Goal: Task Accomplishment & Management: Manage account settings

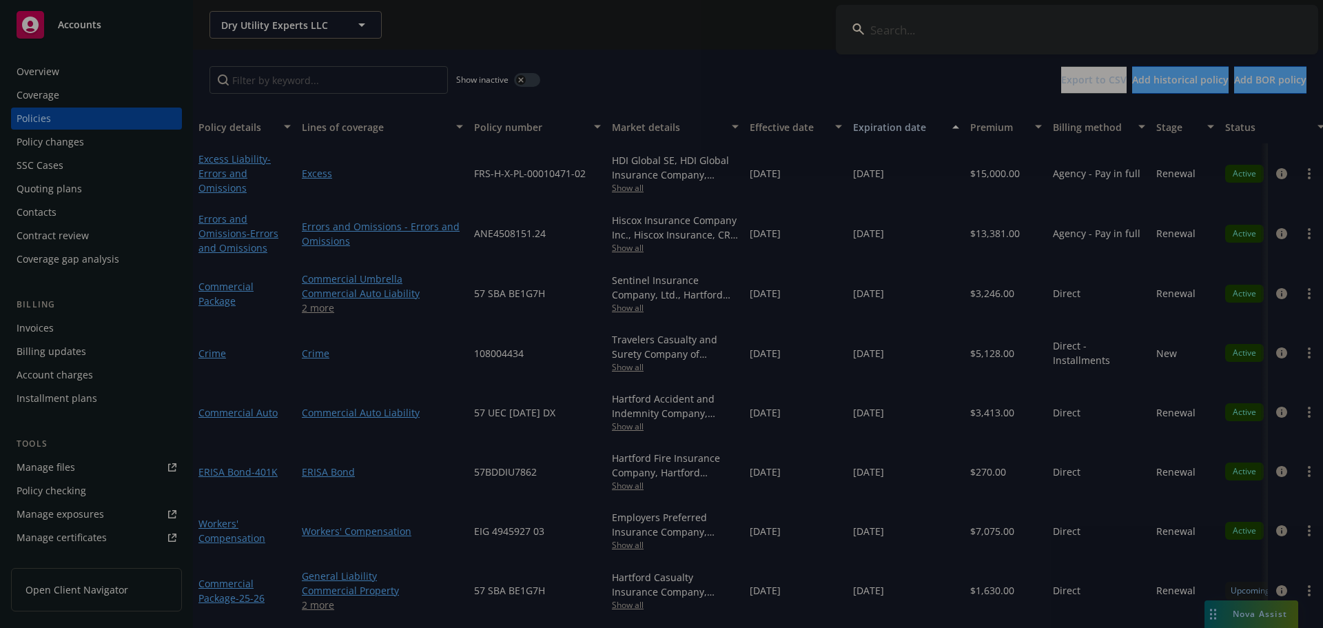
scroll to position [62, 0]
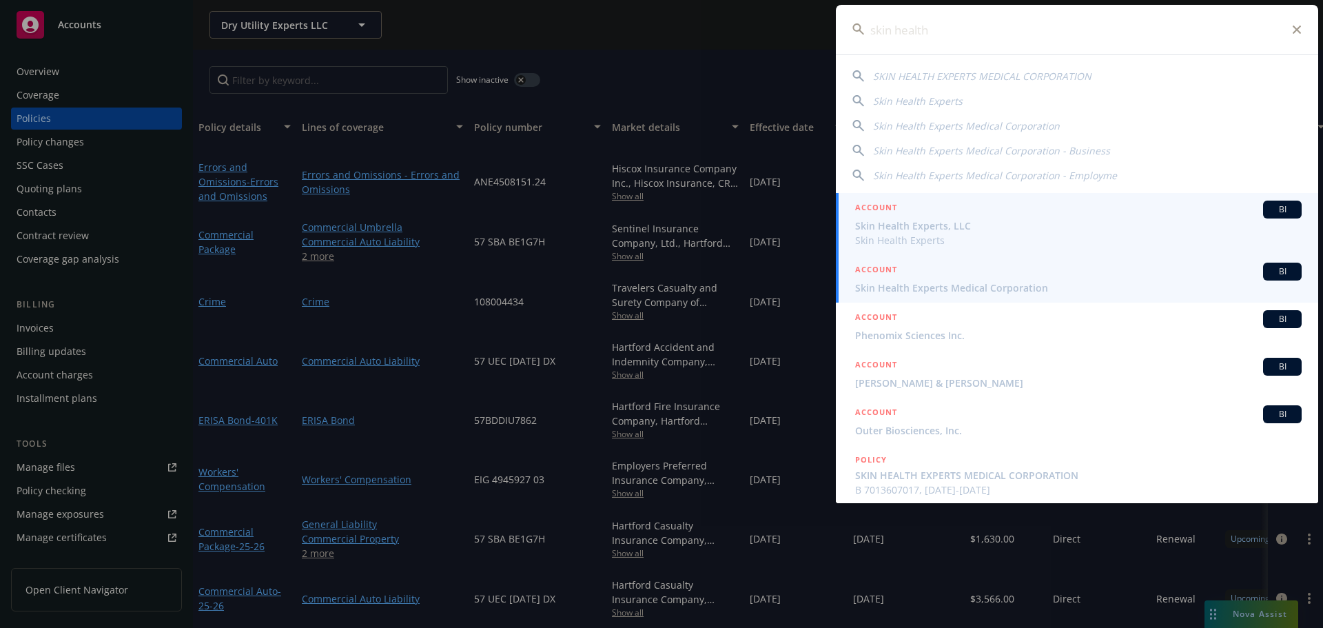
type input "skin health"
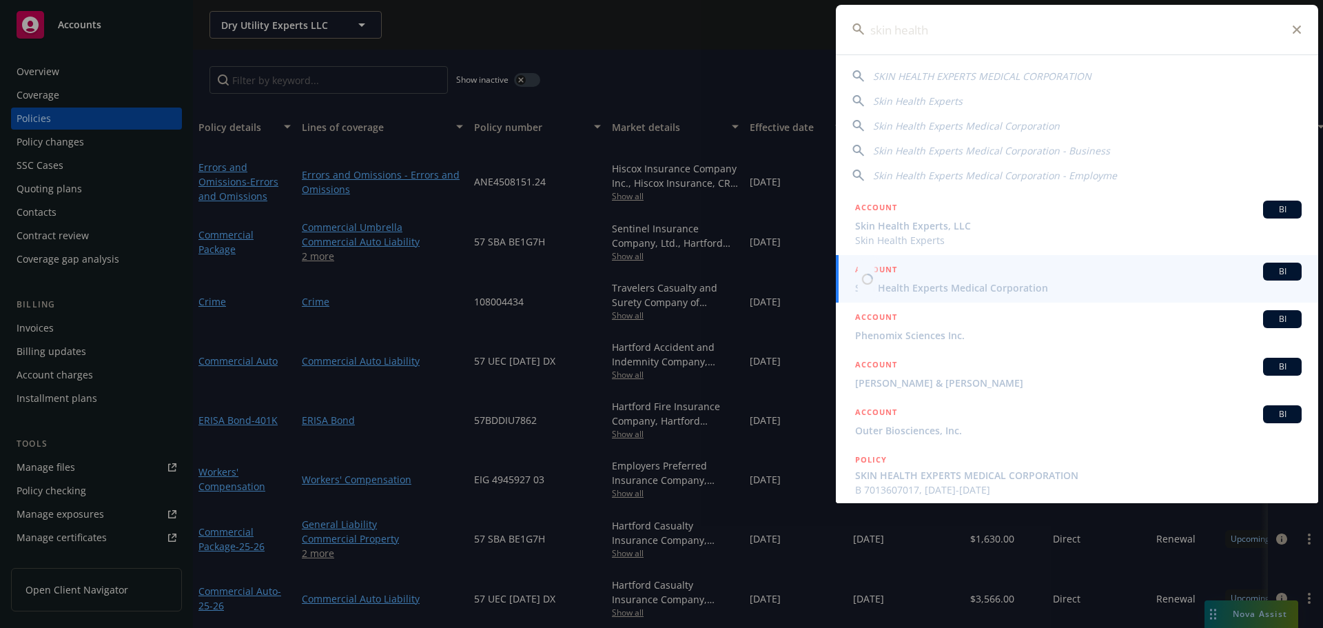
click at [946, 281] on span "Skin Health Experts Medical Corporation" at bounding box center [1078, 287] width 446 height 14
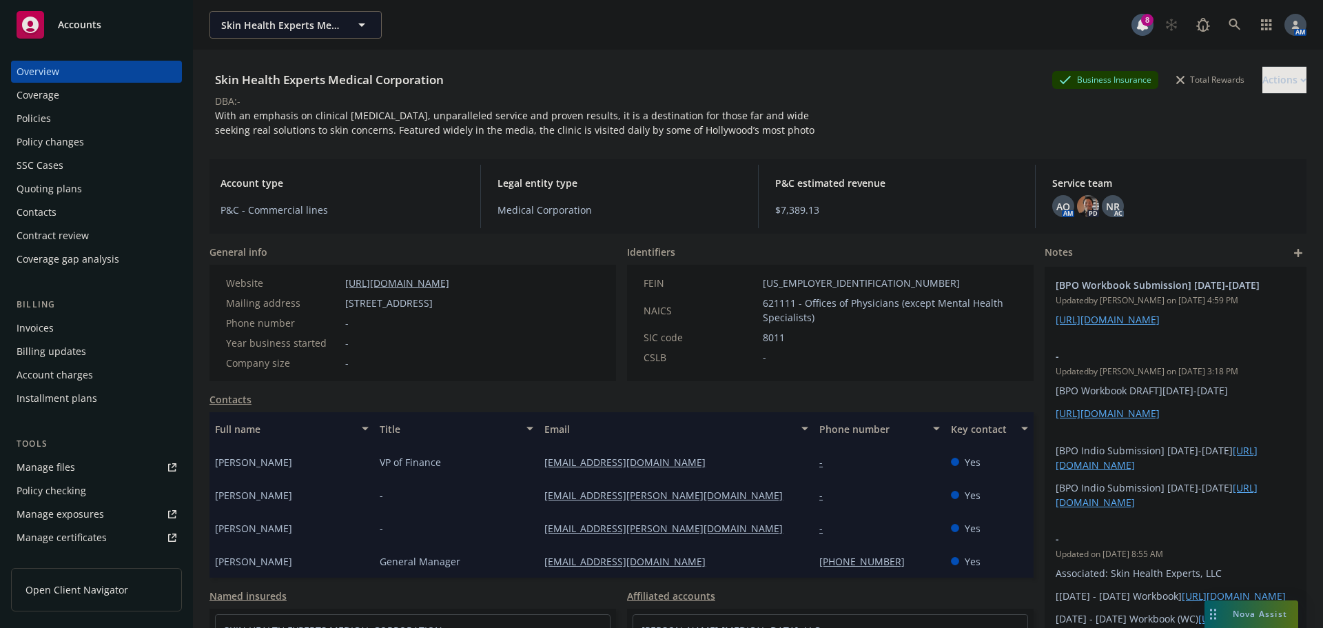
click at [65, 107] on div "Overview Coverage Policies Policy changes SSC Cases Quoting plans Contacts Cont…" at bounding box center [96, 165] width 171 height 209
click at [54, 119] on div "Policies" at bounding box center [97, 118] width 160 height 22
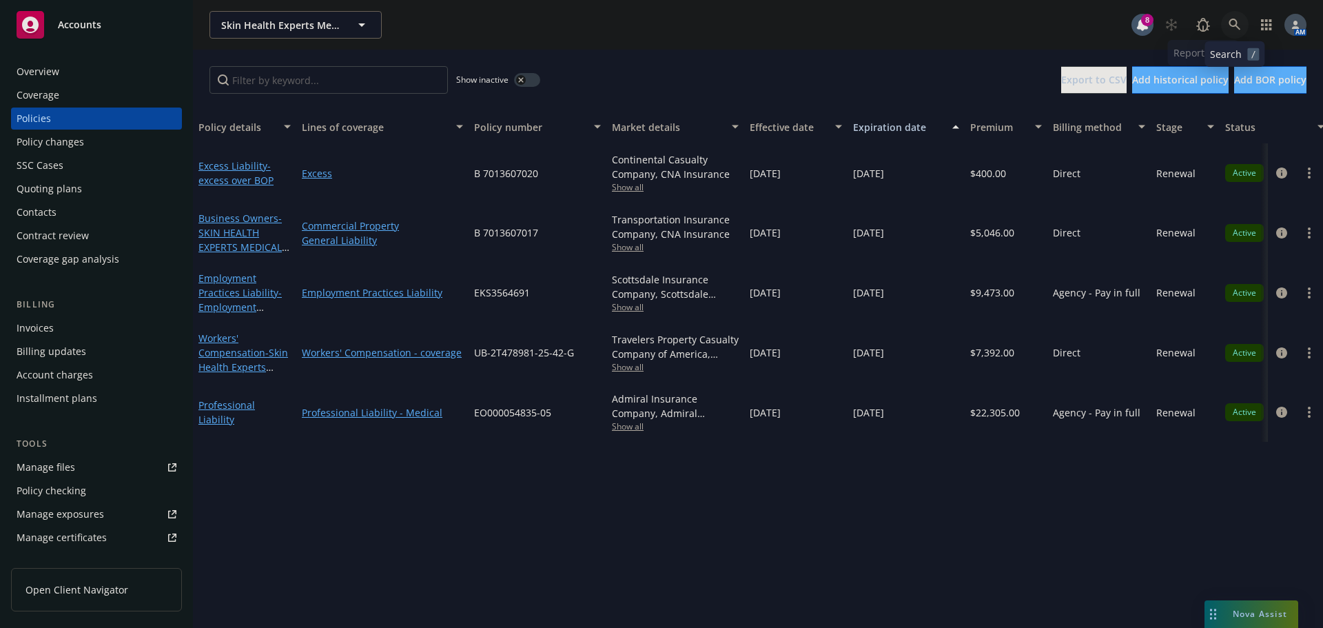
click at [1229, 21] on icon at bounding box center [1234, 25] width 12 height 12
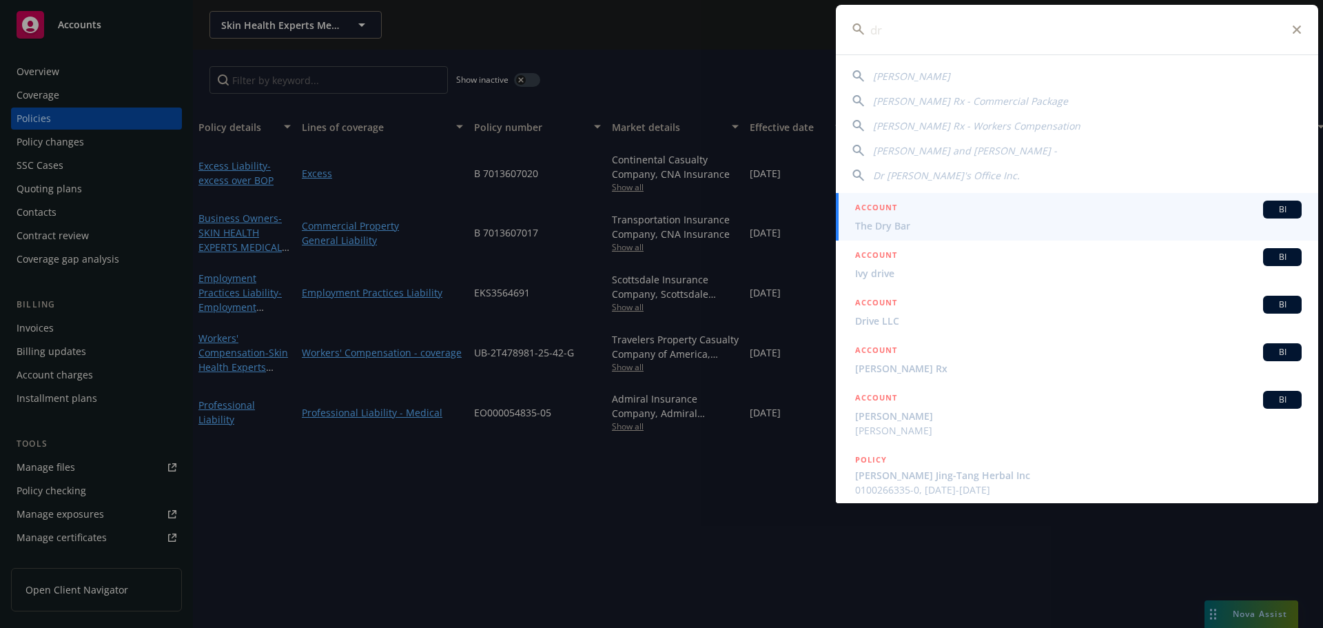
type input "dr"
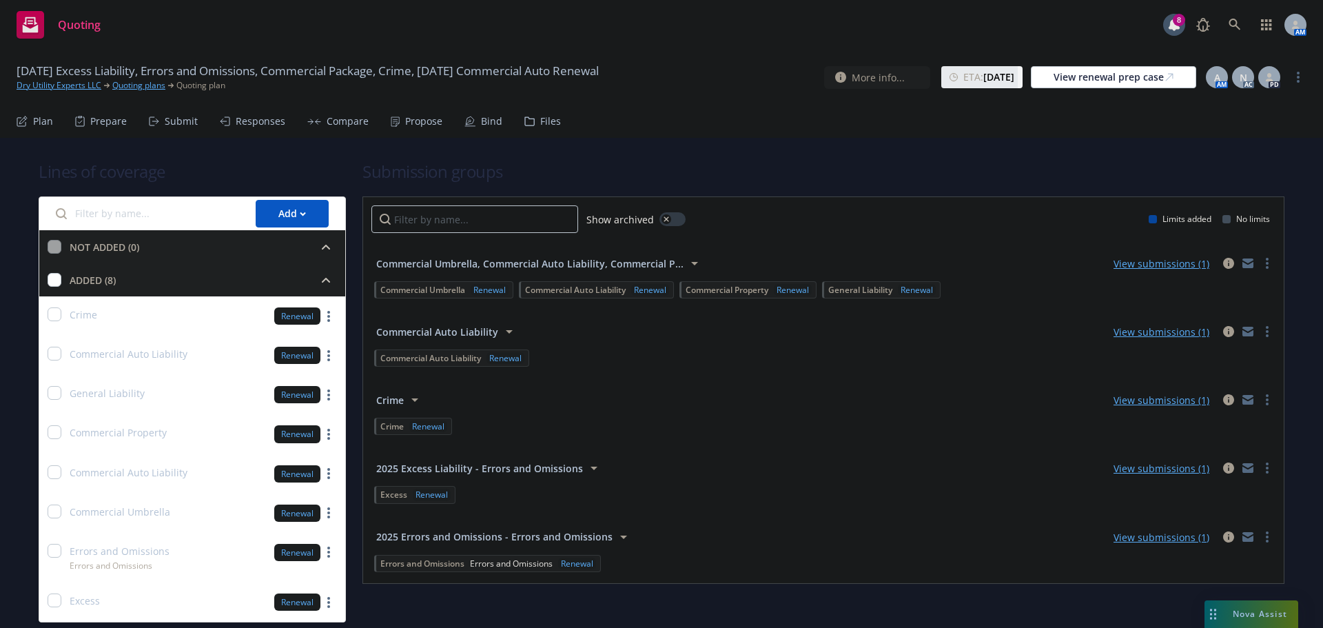
click at [474, 121] on div "Bind" at bounding box center [483, 121] width 38 height 33
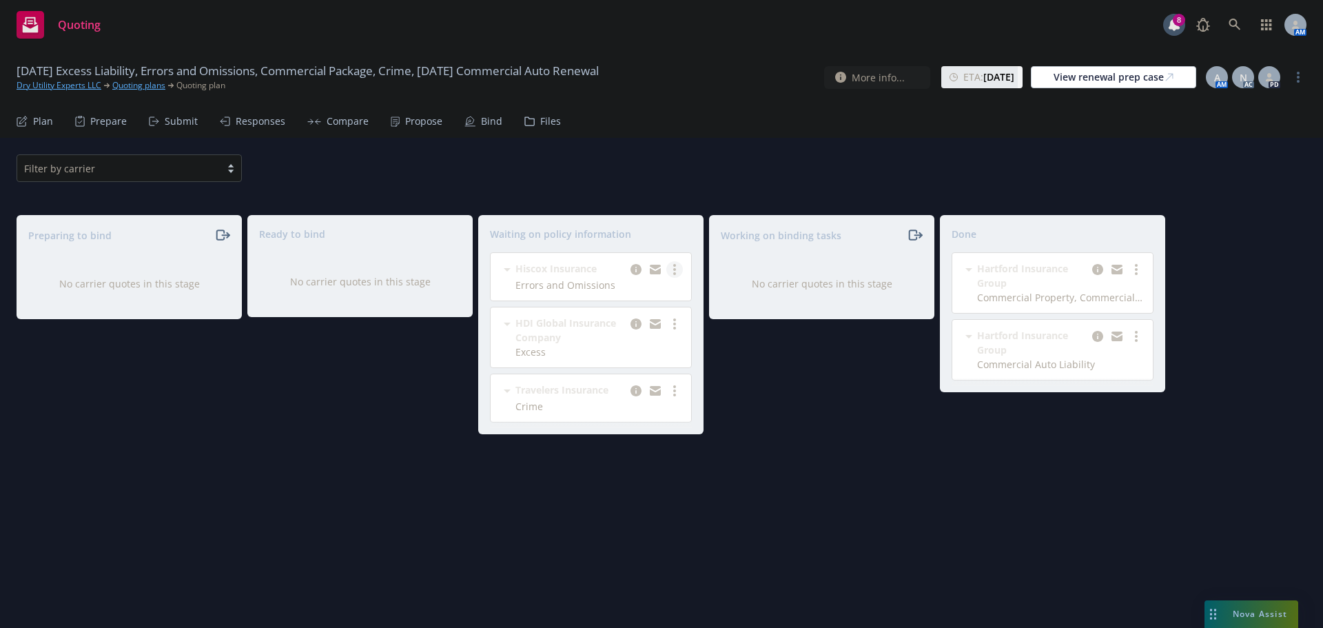
click at [675, 274] on circle "more" at bounding box center [674, 273] width 3 height 3
click at [896, 411] on div "Working on binding tasks No carrier quotes in this stage" at bounding box center [821, 407] width 225 height 384
click at [678, 268] on link "more" at bounding box center [674, 269] width 17 height 17
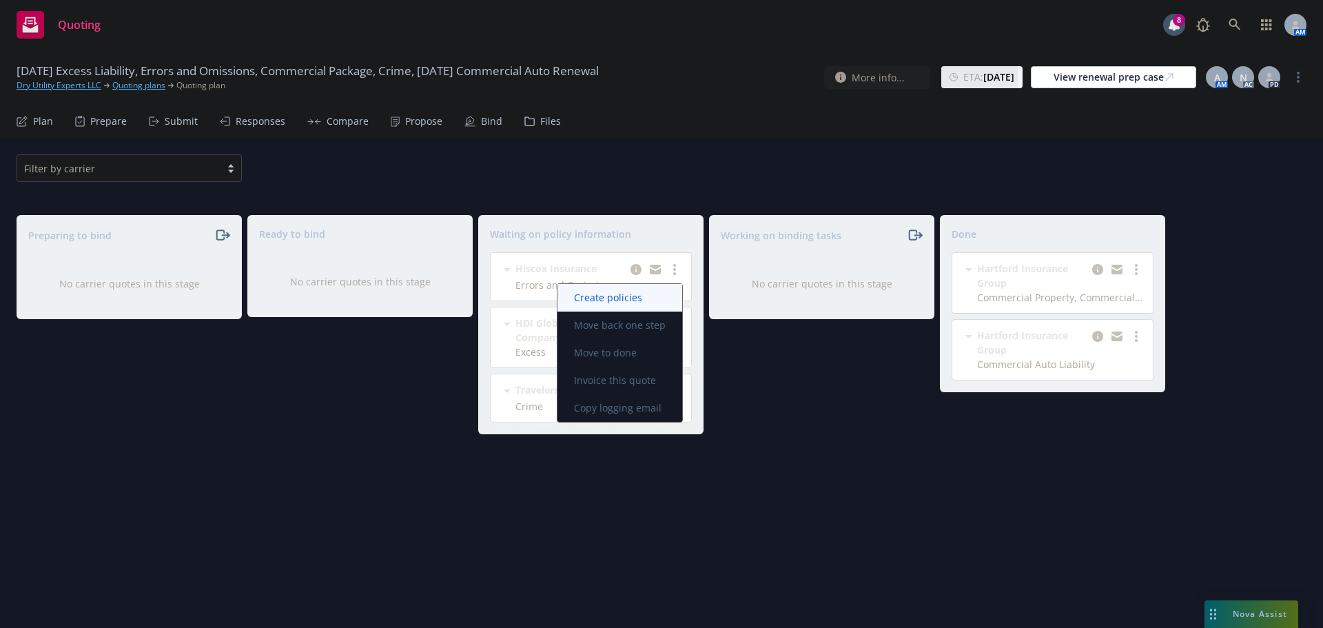
click at [646, 301] on span "Create policies" at bounding box center [607, 297] width 101 height 13
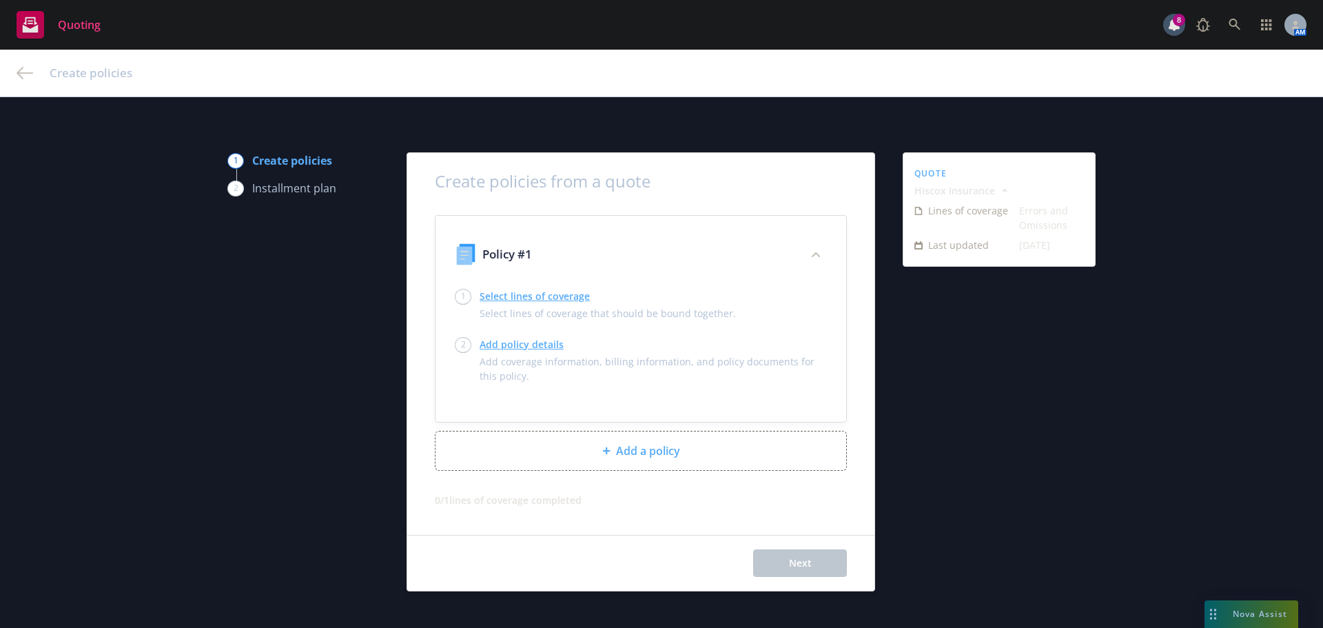
click at [518, 299] on link "Select lines of coverage" at bounding box center [608, 296] width 256 height 14
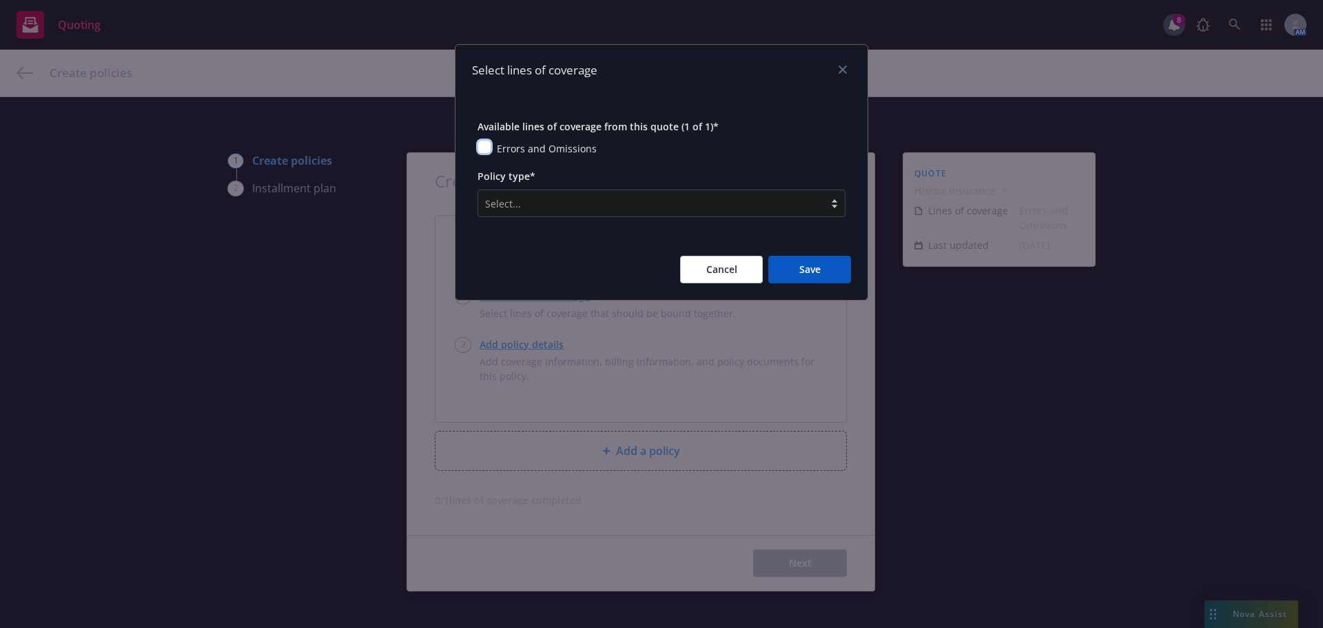
click at [484, 148] on input "checkbox" at bounding box center [484, 147] width 14 height 14
checkbox input "true"
click at [548, 203] on div at bounding box center [651, 203] width 332 height 17
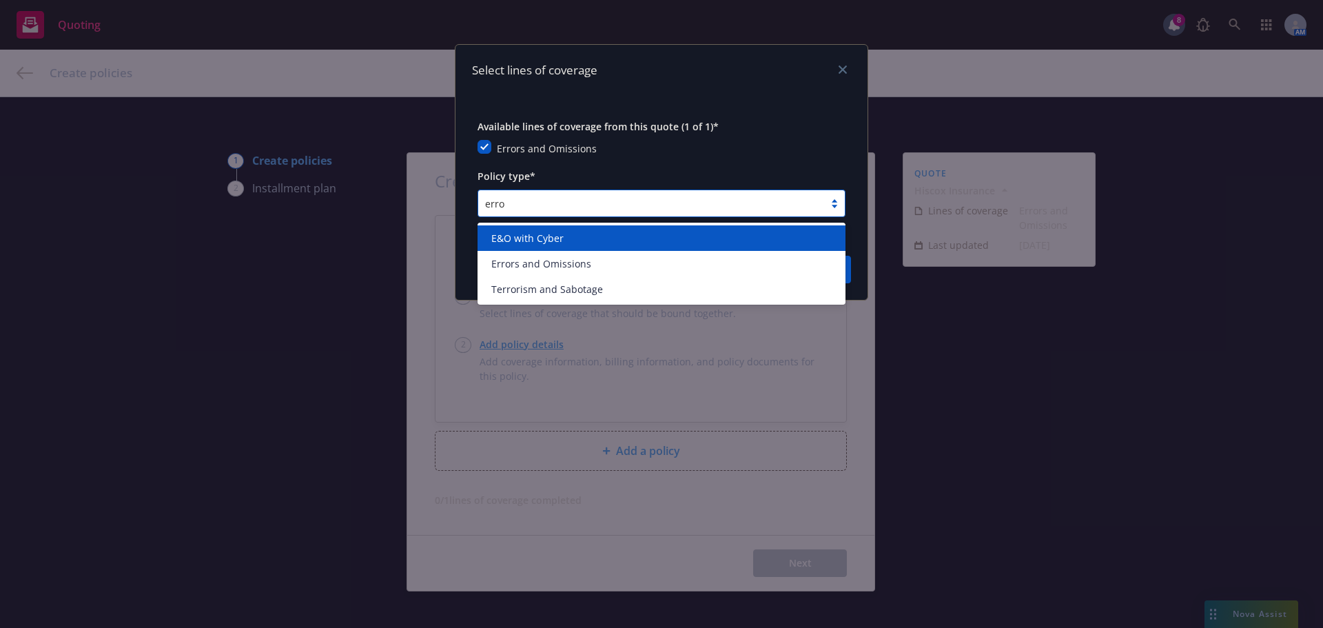
type input "error"
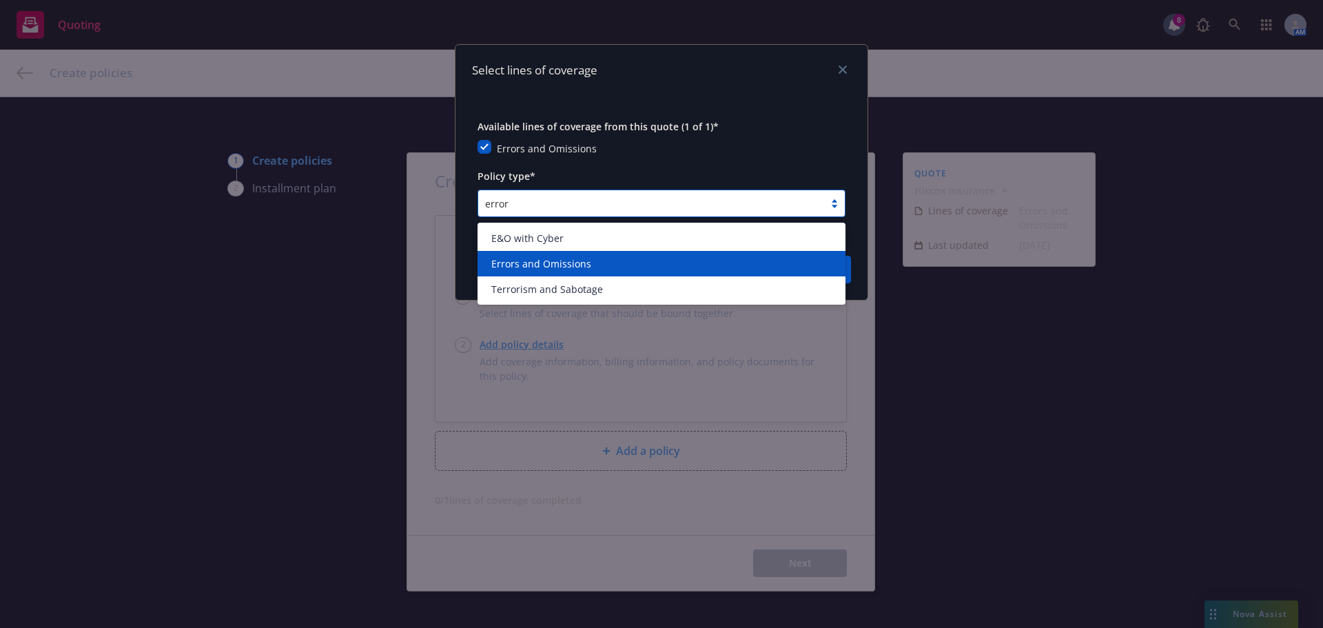
click at [548, 254] on div "Errors and Omissions" at bounding box center [661, 263] width 368 height 25
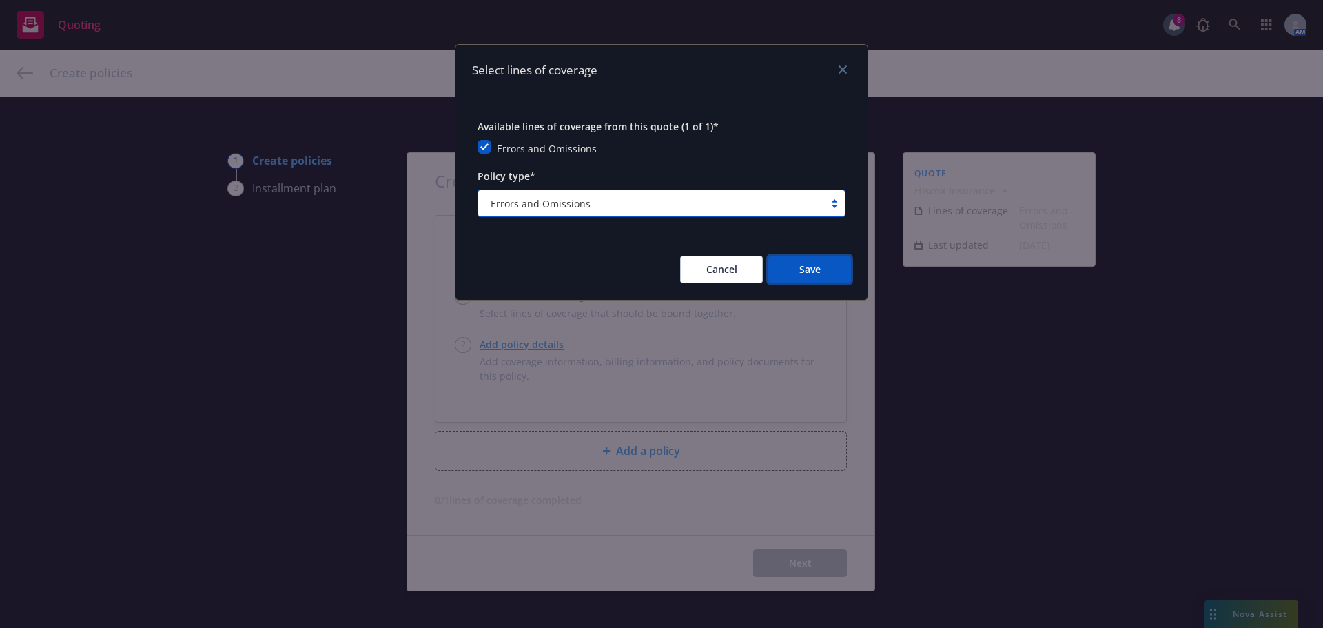
click at [824, 267] on button "Save" at bounding box center [809, 270] width 83 height 28
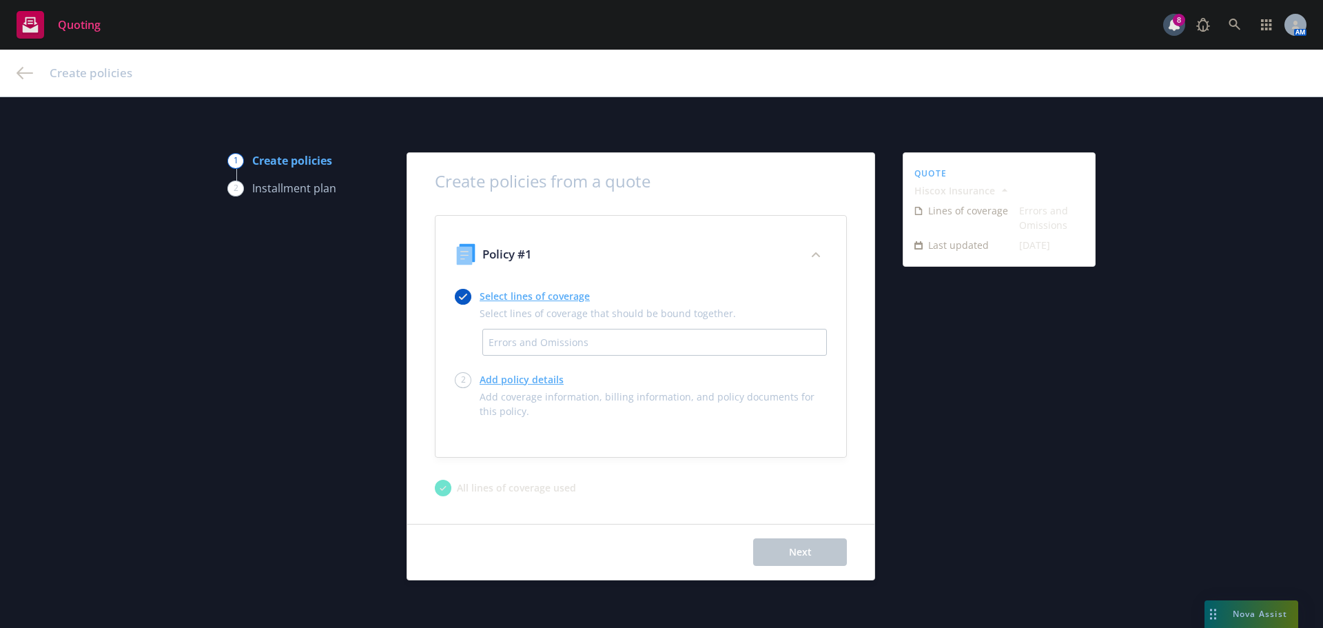
click at [520, 384] on link "Add policy details" at bounding box center [653, 379] width 347 height 14
select select "12"
select select "CA"
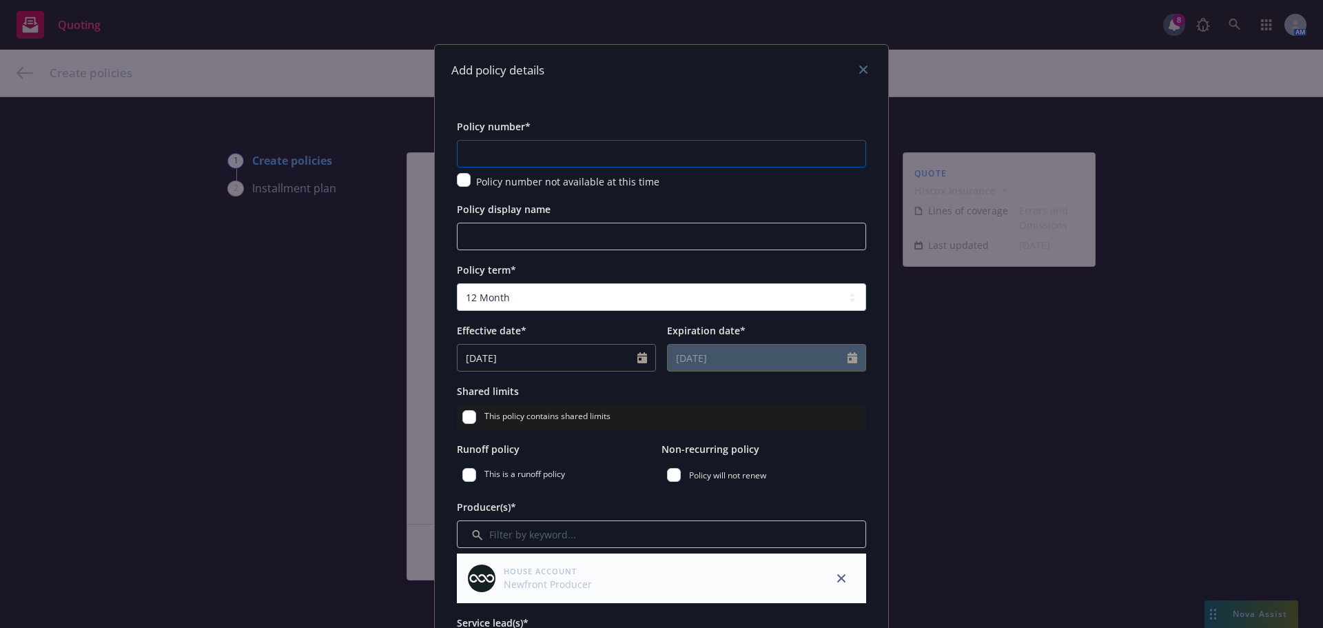
click at [526, 152] on input "text" at bounding box center [661, 154] width 409 height 28
paste input "ANE4508151.25"
type input "ANE4508151.25"
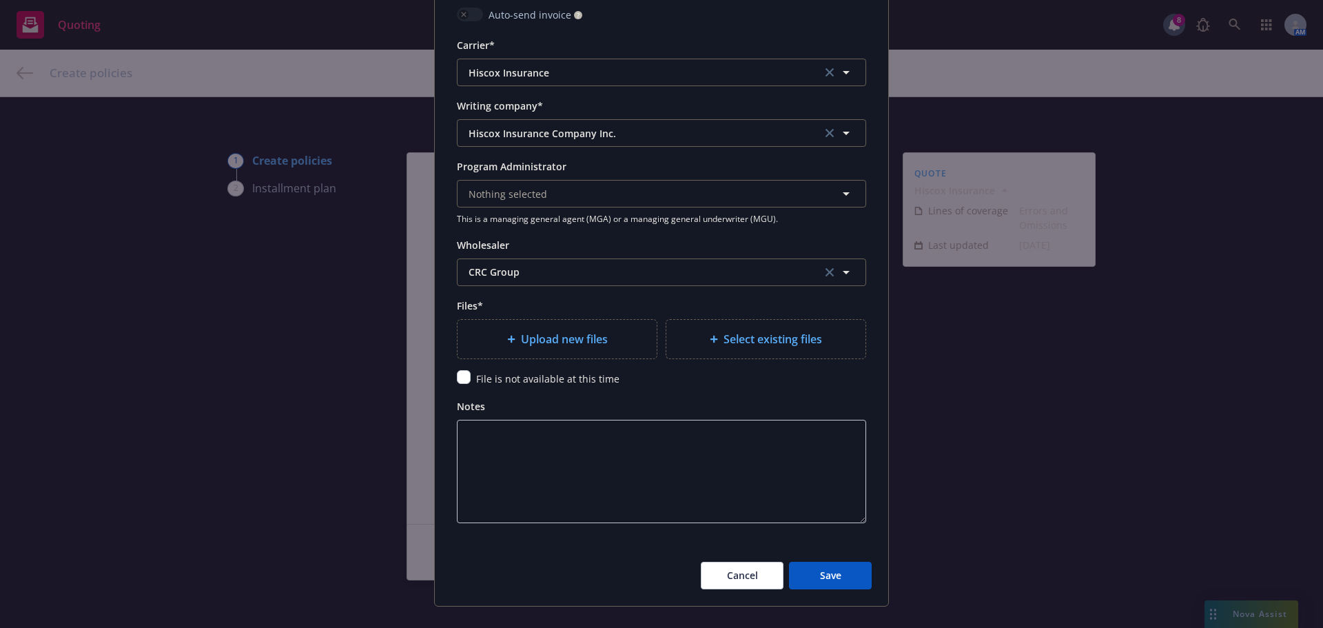
scroll to position [1416, 0]
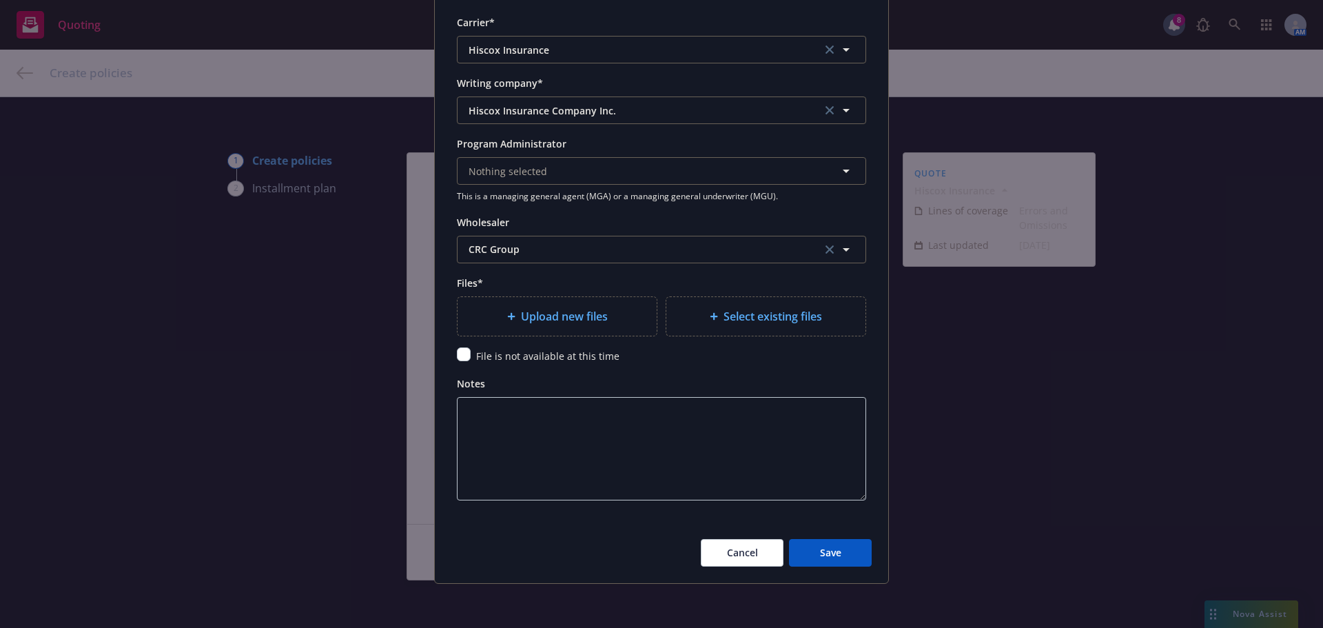
click at [548, 320] on span "Upload new files" at bounding box center [564, 316] width 87 height 17
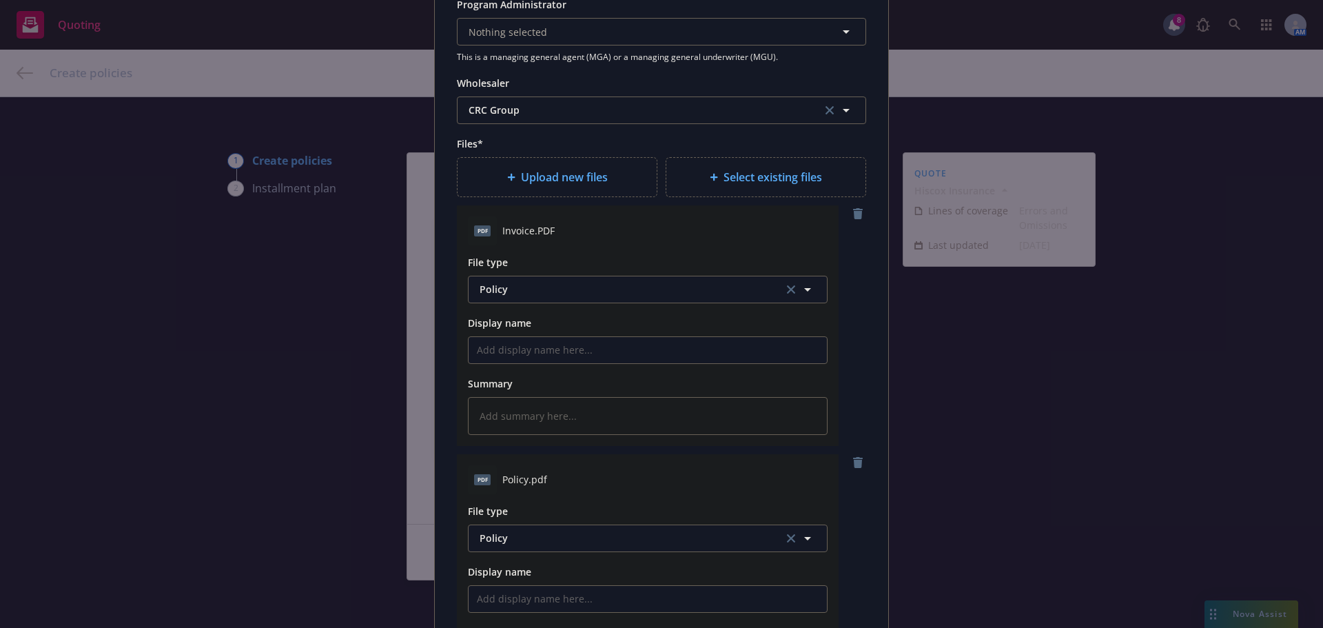
scroll to position [1554, 0]
click at [579, 292] on span "Policy" at bounding box center [624, 290] width 288 height 14
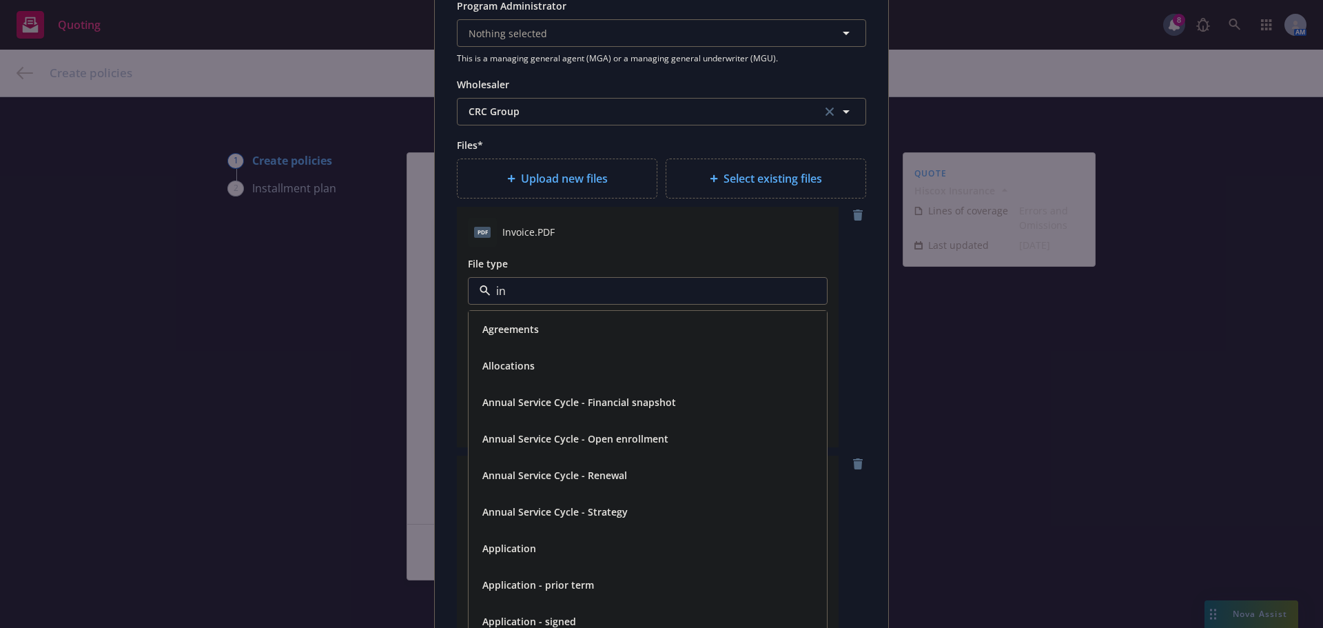
type input "inv"
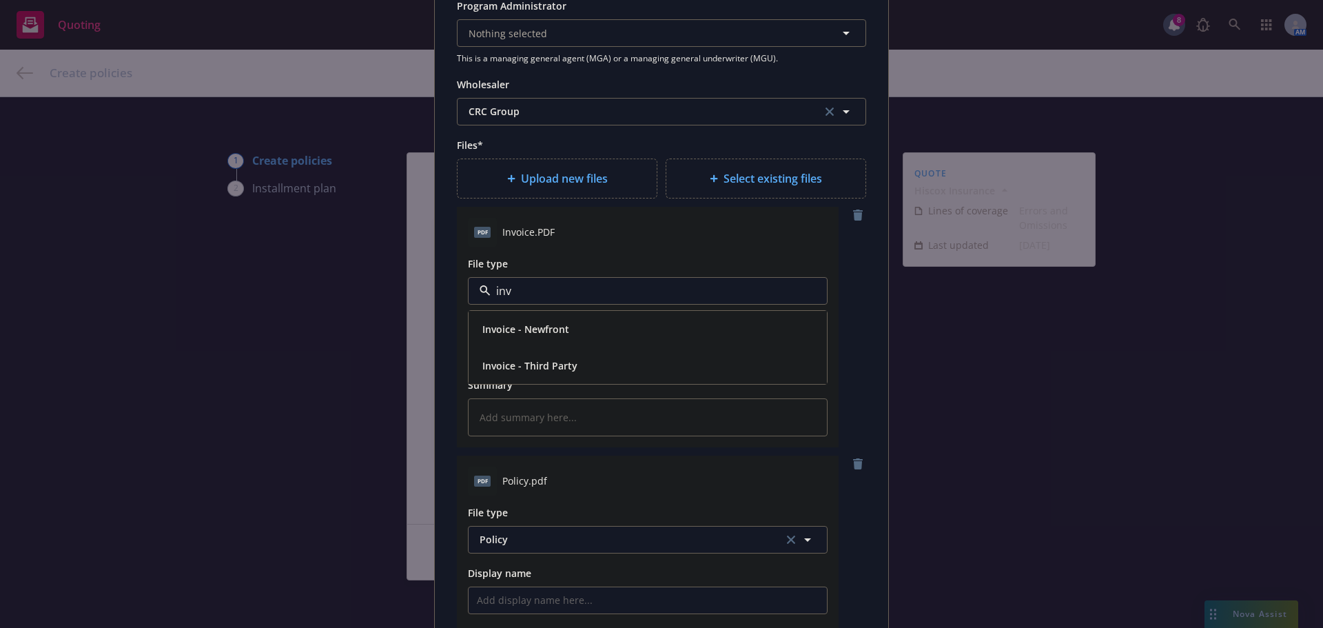
click at [537, 362] on span "Invoice - Third Party" at bounding box center [529, 365] width 95 height 14
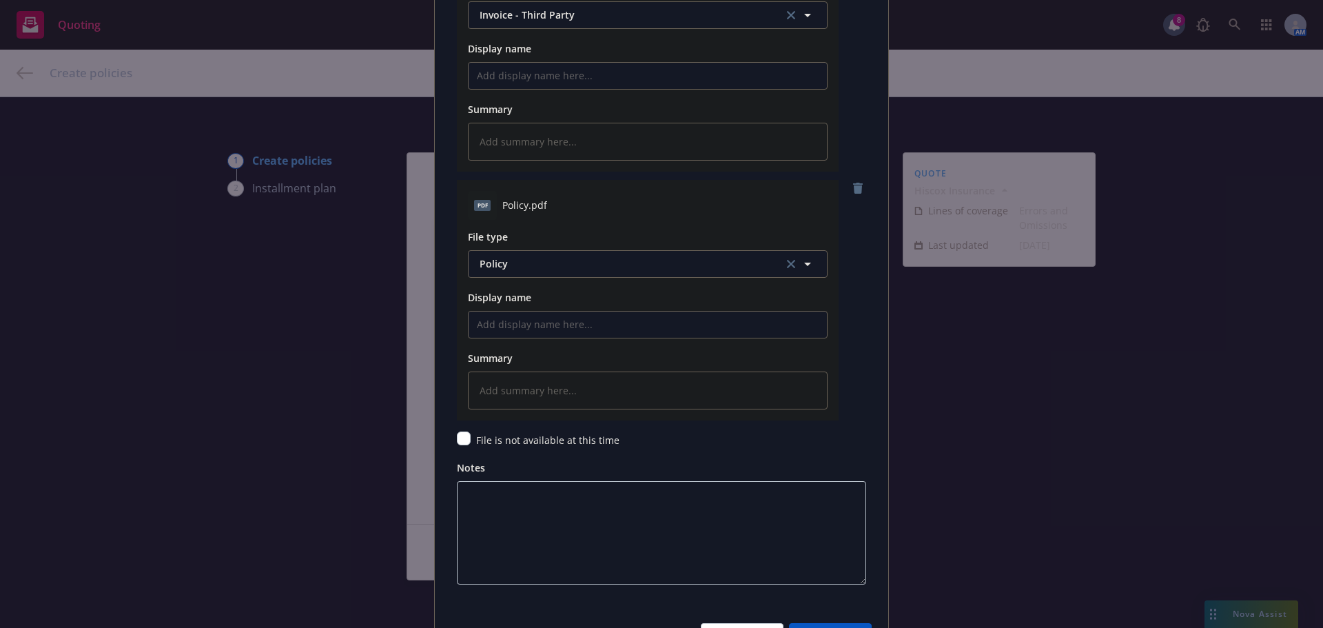
scroll to position [1913, 0]
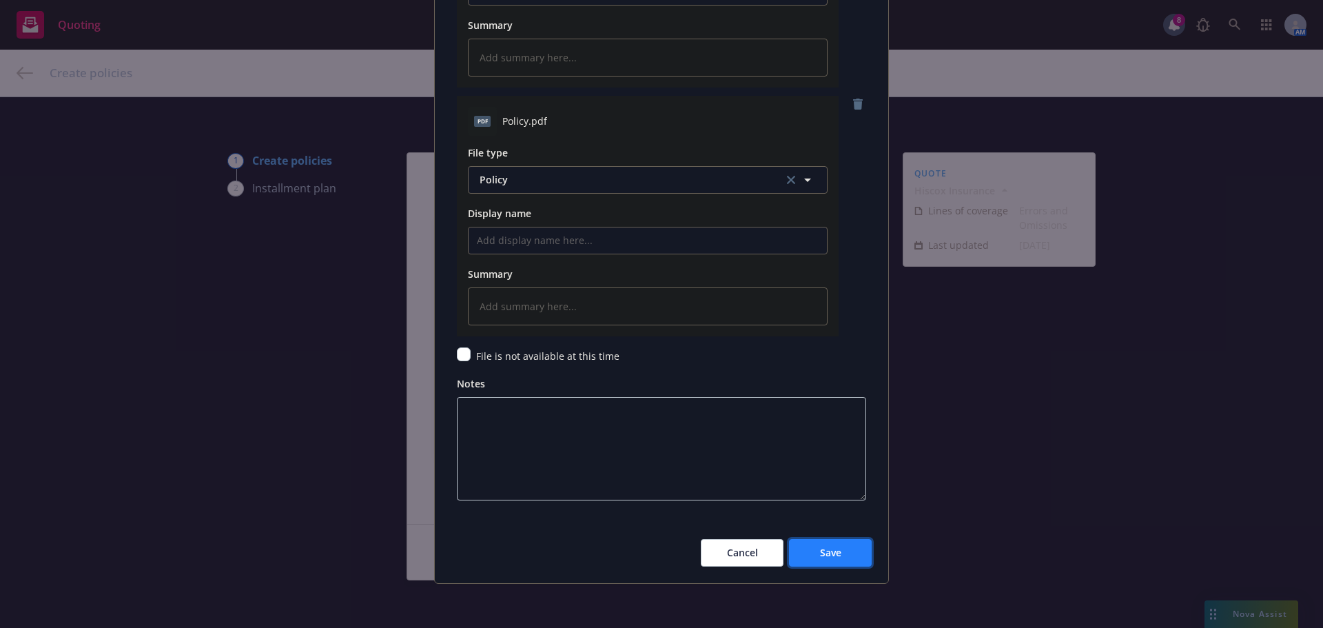
click at [815, 543] on button "Save" at bounding box center [830, 553] width 83 height 28
type textarea "x"
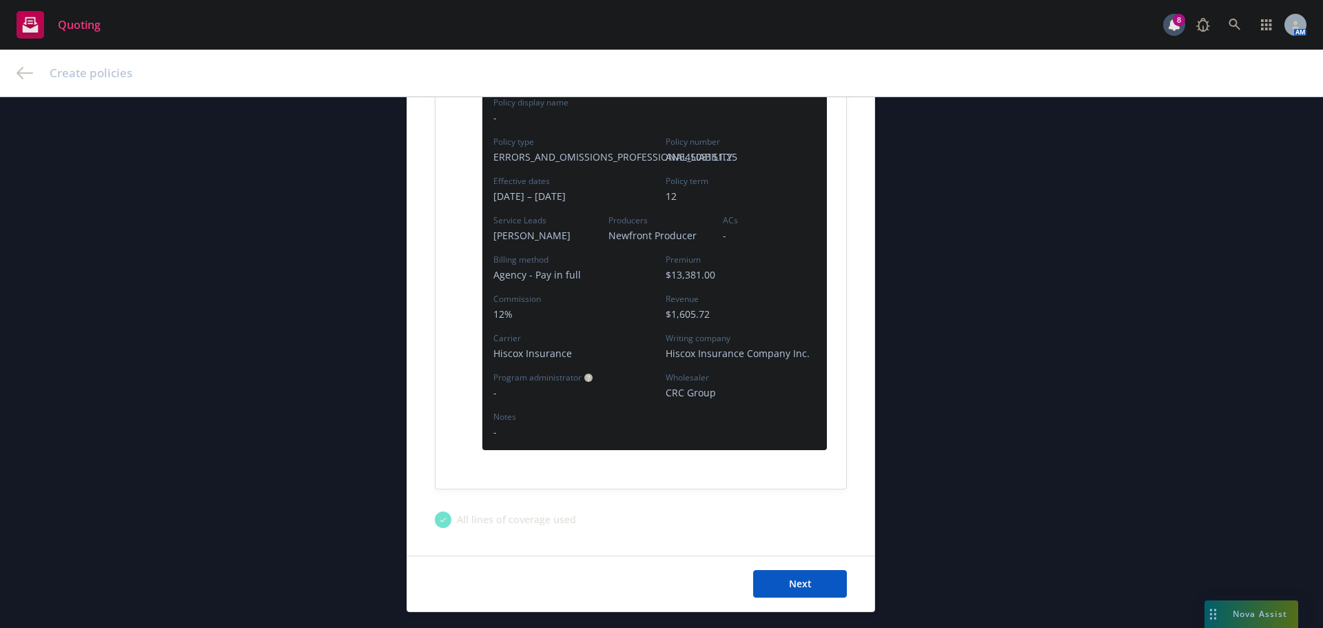
scroll to position [344, 0]
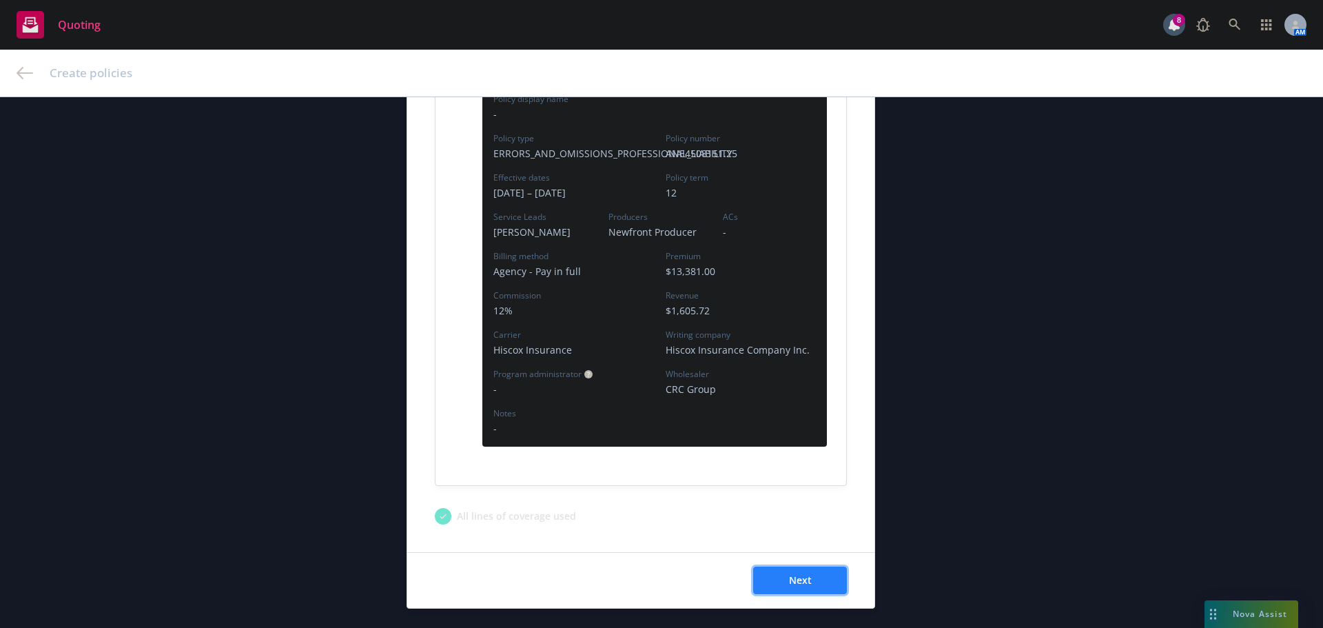
click at [796, 576] on span "Next" at bounding box center [800, 579] width 23 height 13
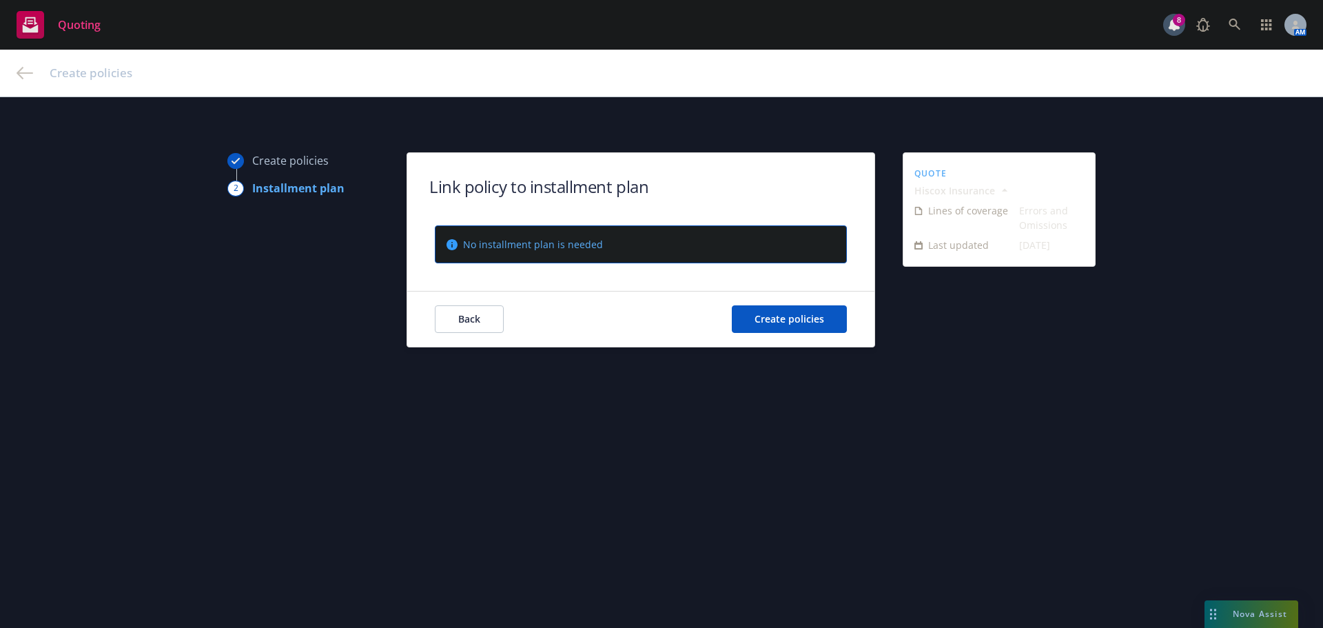
scroll to position [0, 0]
click at [798, 315] on span "Create policies" at bounding box center [789, 318] width 70 height 13
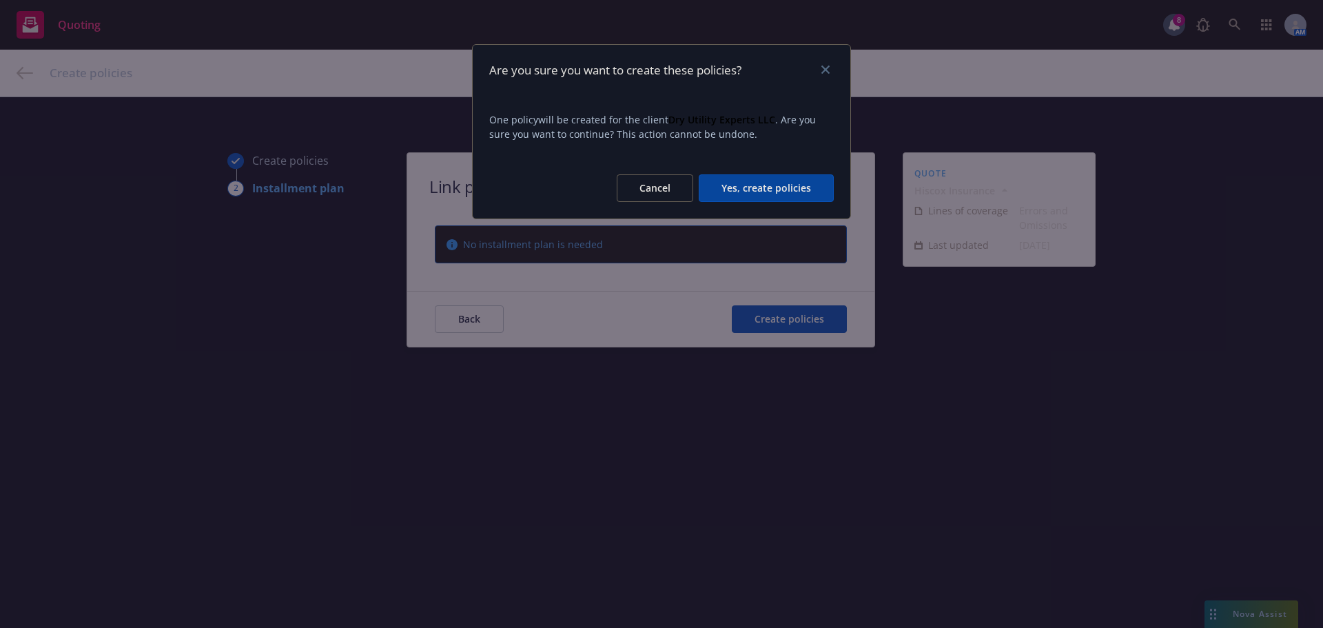
click at [765, 183] on button "Yes, create policies" at bounding box center [766, 188] width 135 height 28
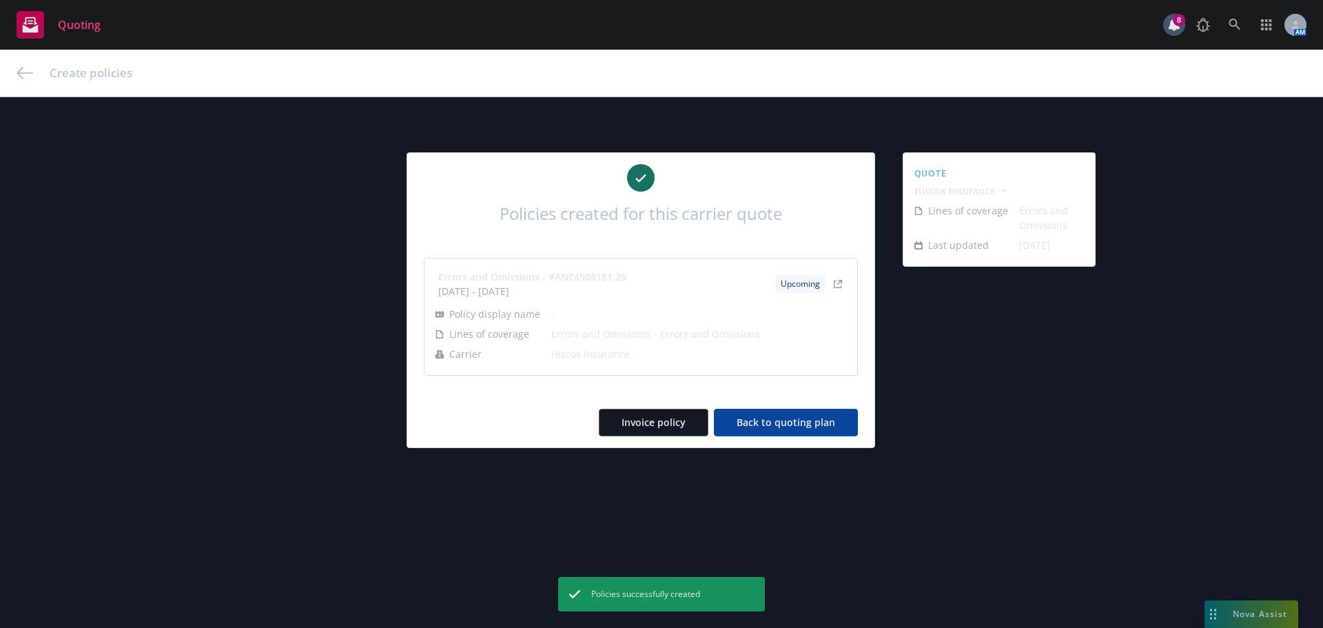
click at [784, 415] on button "Back to quoting plan" at bounding box center [786, 423] width 144 height 28
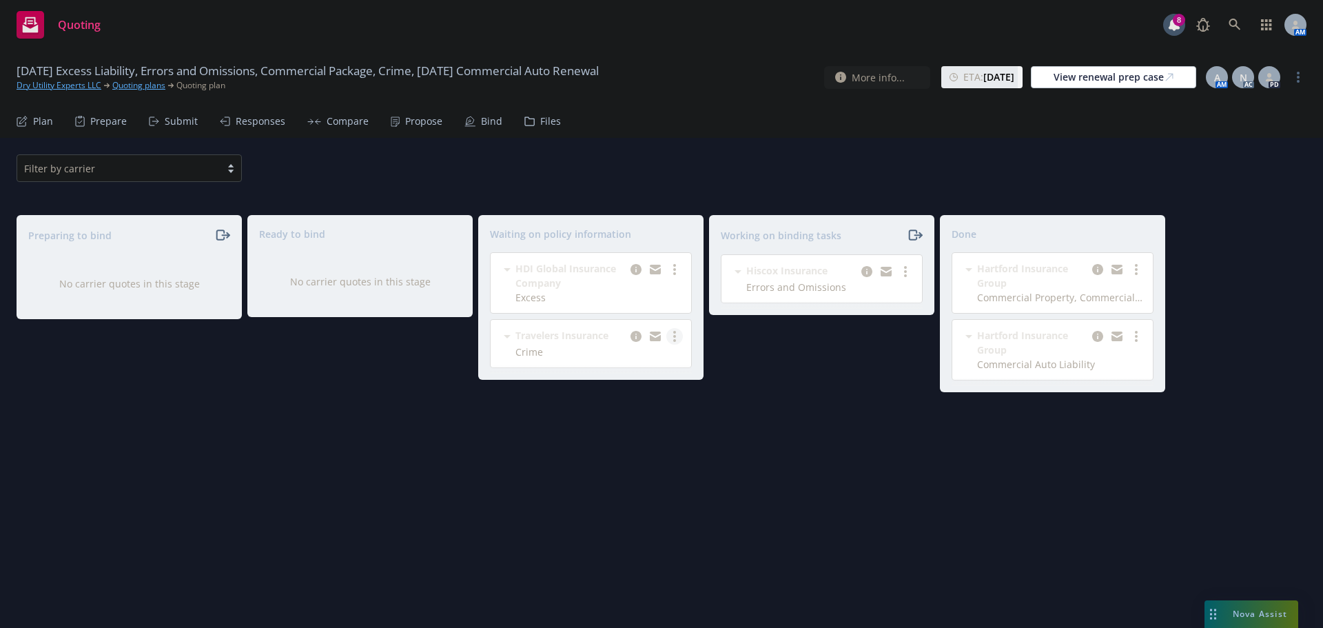
click at [677, 335] on link "more" at bounding box center [674, 336] width 17 height 17
click at [631, 359] on span "Create policies" at bounding box center [607, 364] width 101 height 13
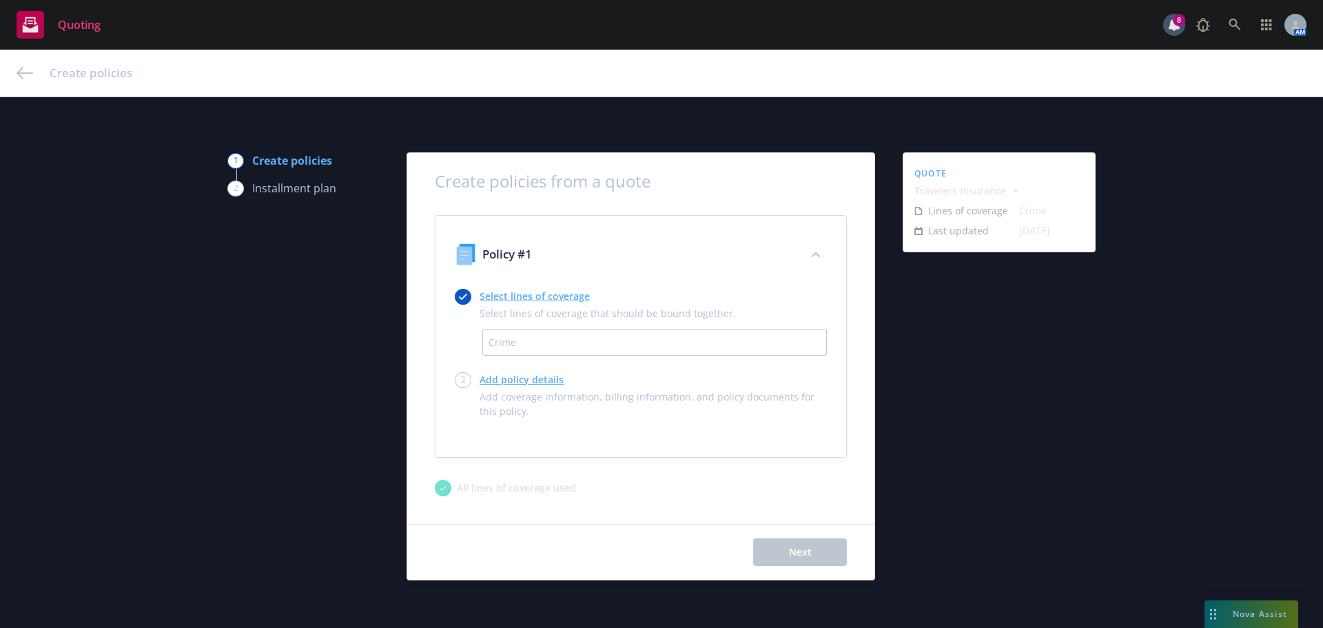
click at [513, 297] on link "Select lines of coverage" at bounding box center [608, 296] width 256 height 14
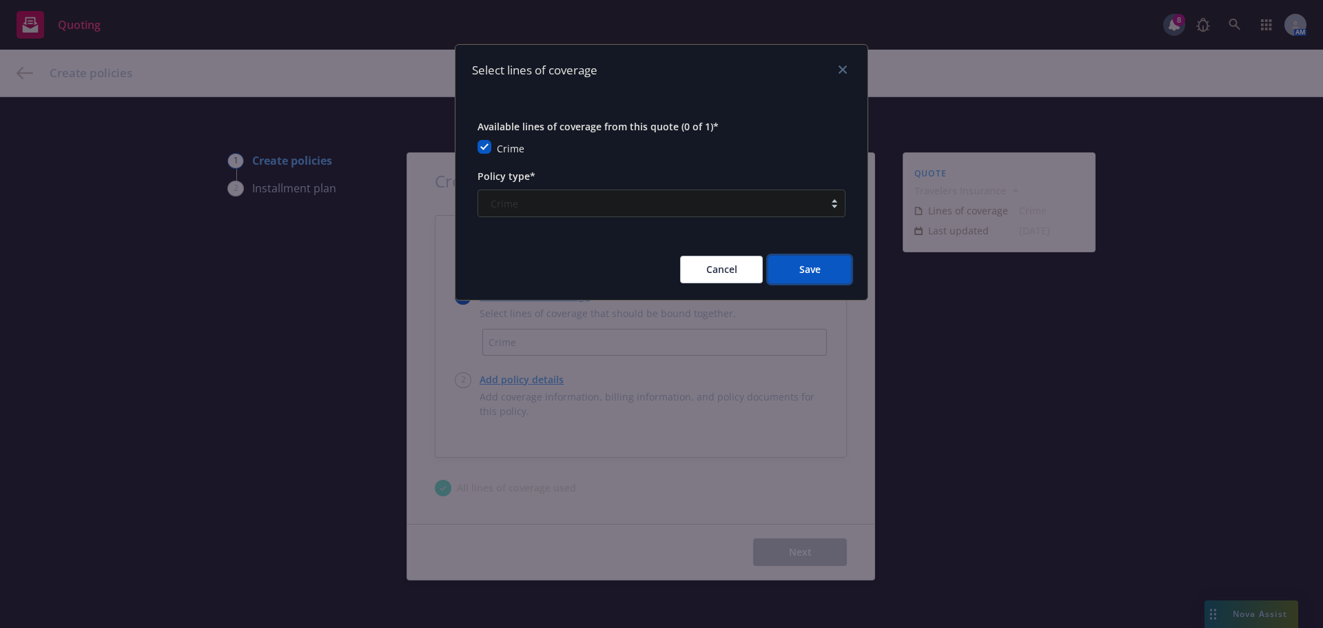
drag, startPoint x: 831, startPoint y: 270, endPoint x: 721, endPoint y: 319, distance: 120.6
click at [830, 270] on button "Save" at bounding box center [809, 270] width 83 height 28
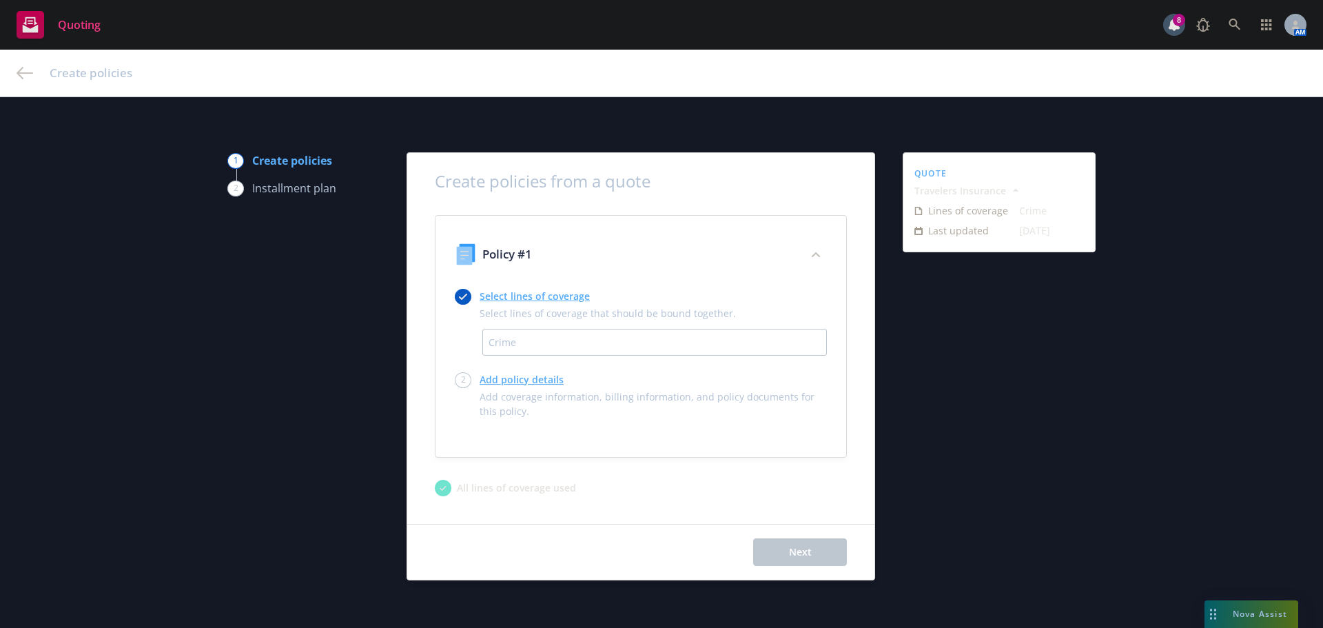
click at [535, 380] on link "Add policy details" at bounding box center [653, 379] width 347 height 14
select select "12"
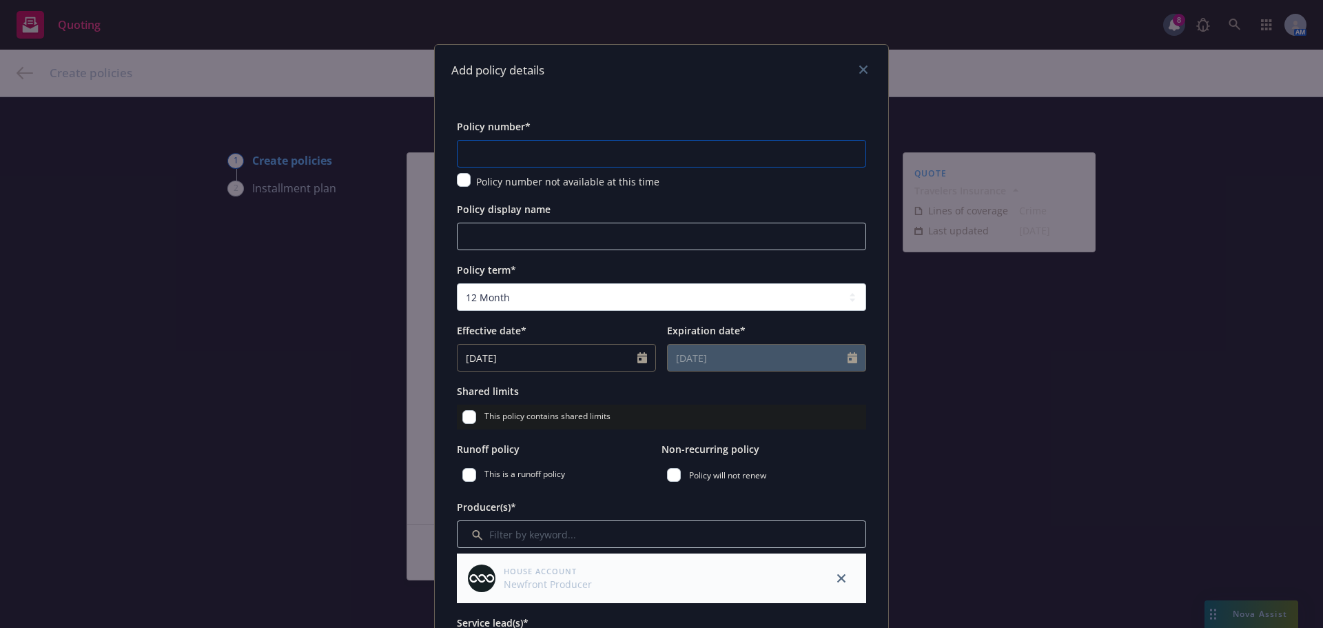
click at [580, 155] on input "text" at bounding box center [661, 154] width 409 height 28
paste input "108004434"
type input "108004434"
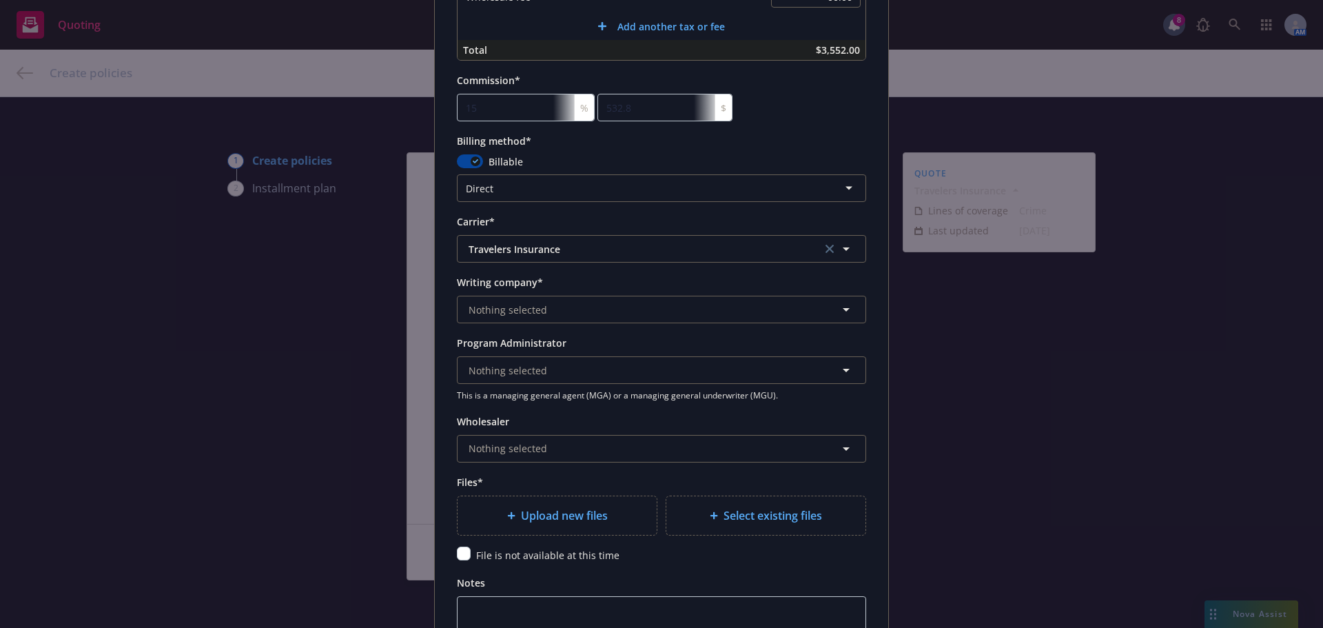
scroll to position [1171, 0]
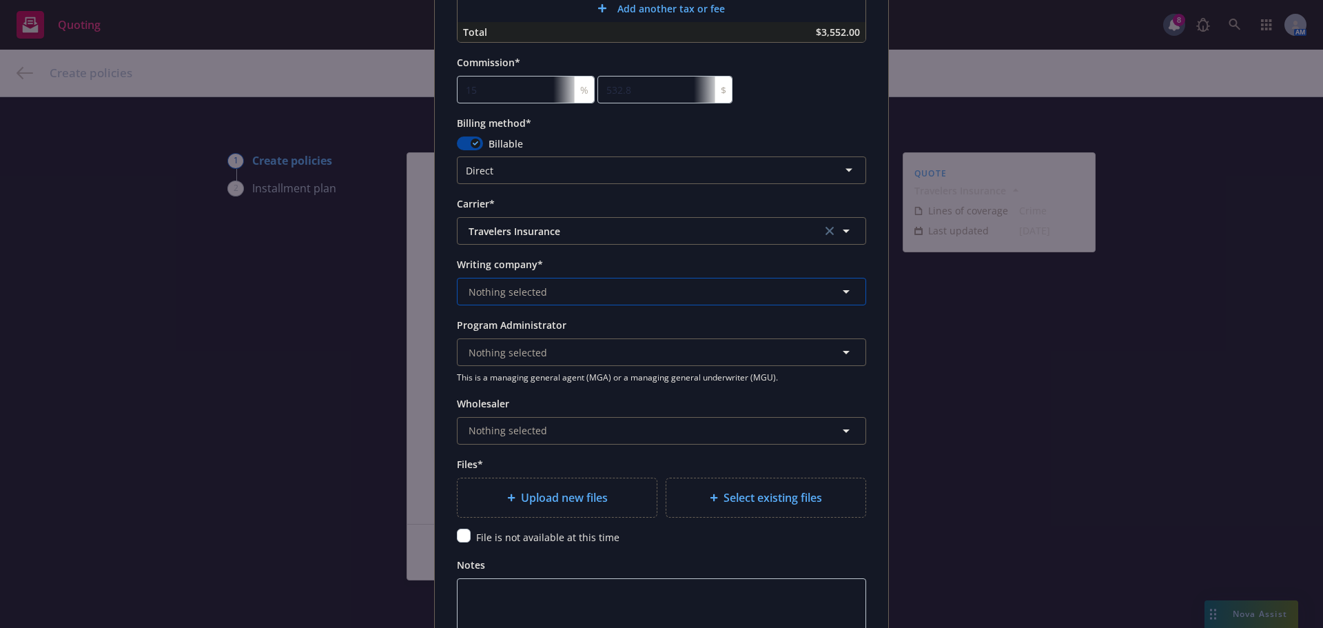
click at [565, 294] on button "Nothing selected" at bounding box center [661, 292] width 409 height 28
click at [519, 294] on span "Nothing selected" at bounding box center [508, 292] width 79 height 14
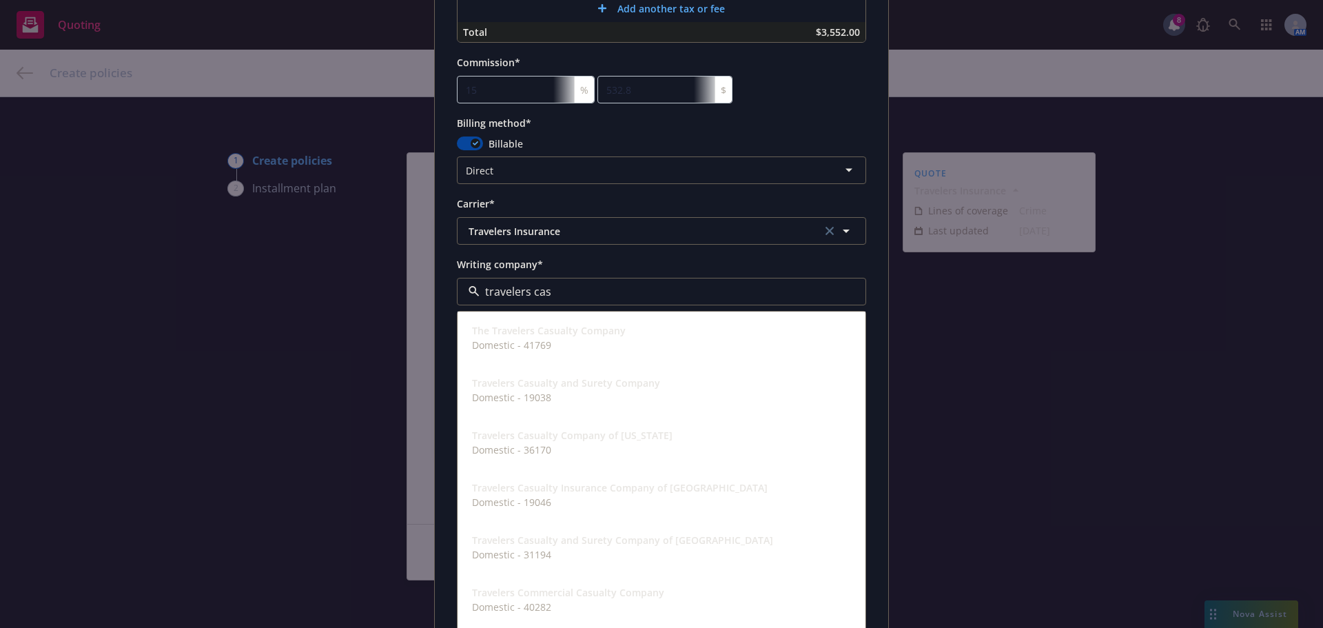
type input "travelers casu"
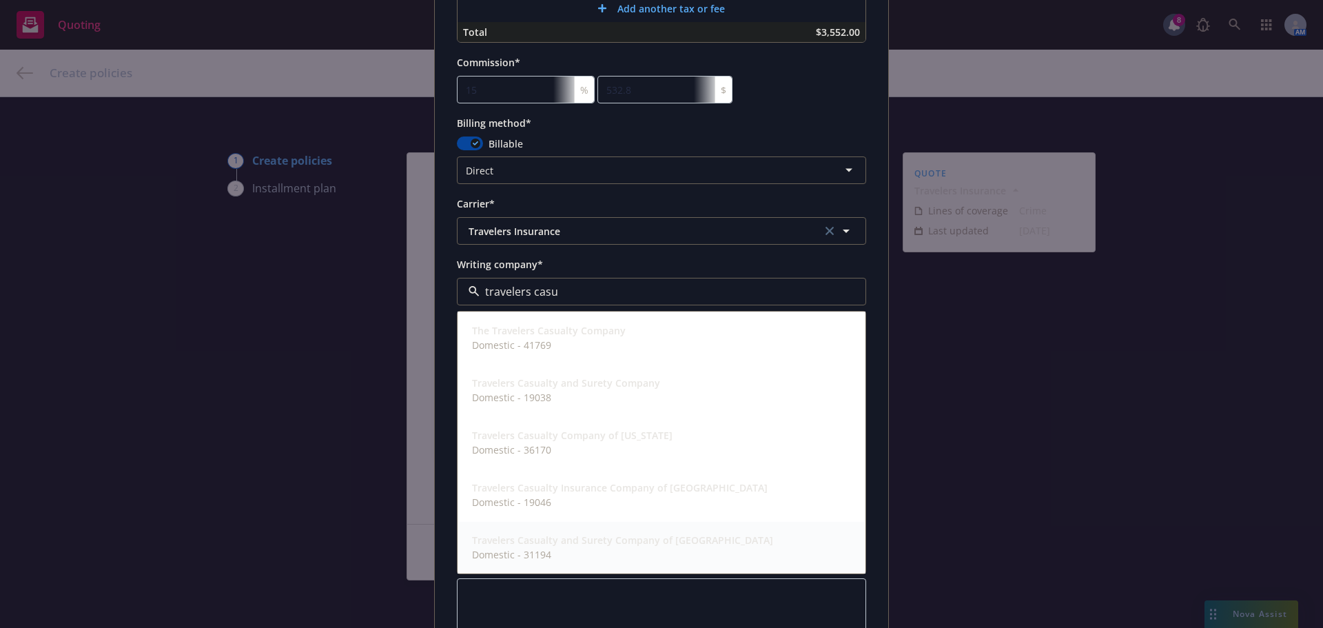
click at [581, 544] on strong "Travelers Casualty and Surety Company of [GEOGRAPHIC_DATA]" at bounding box center [622, 539] width 301 height 13
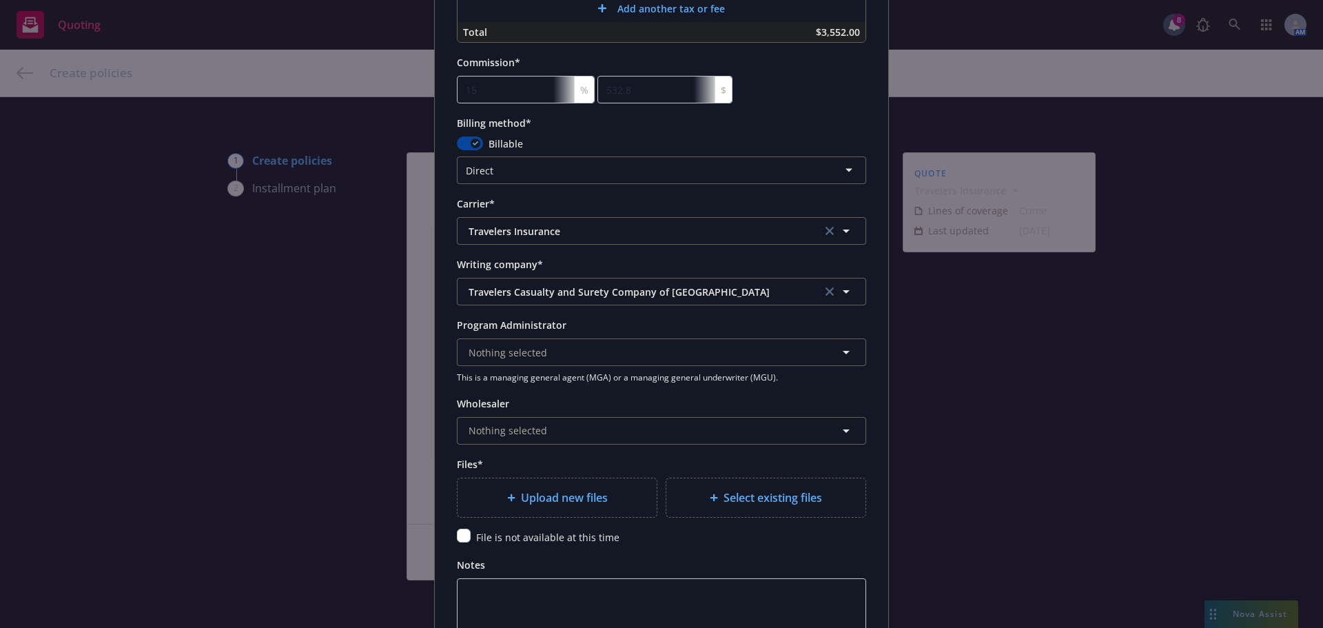
click at [533, 493] on span "Upload new files" at bounding box center [564, 497] width 87 height 17
type textarea "x"
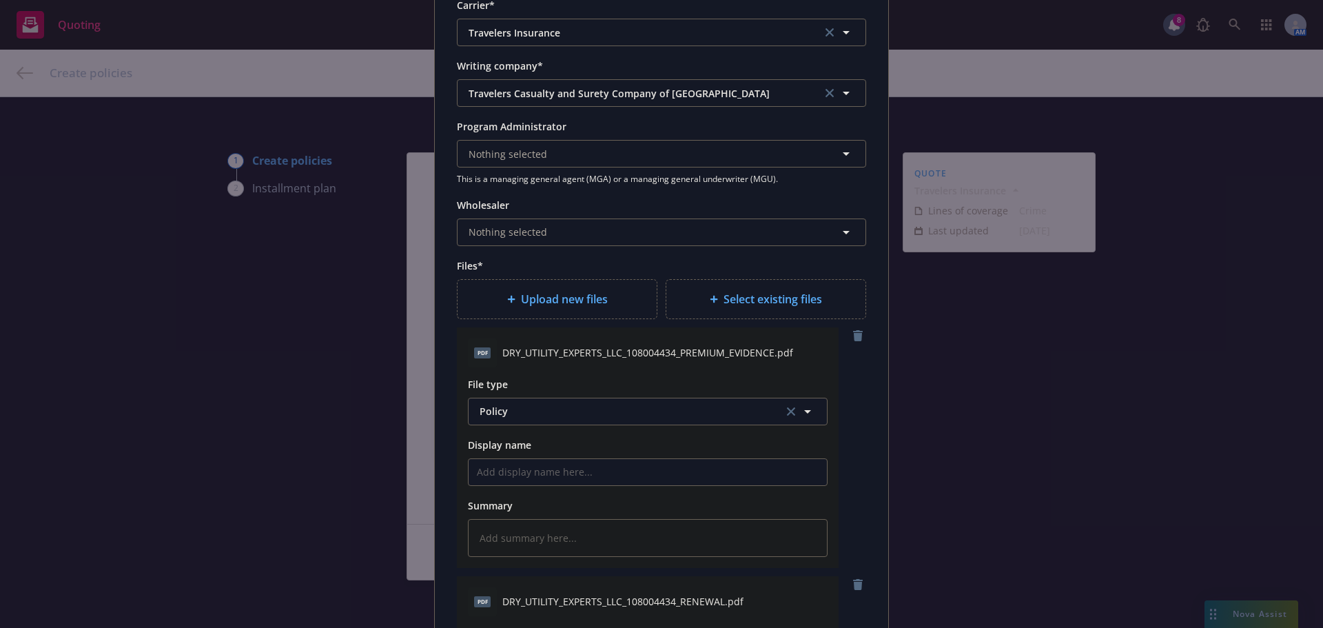
scroll to position [1378, 0]
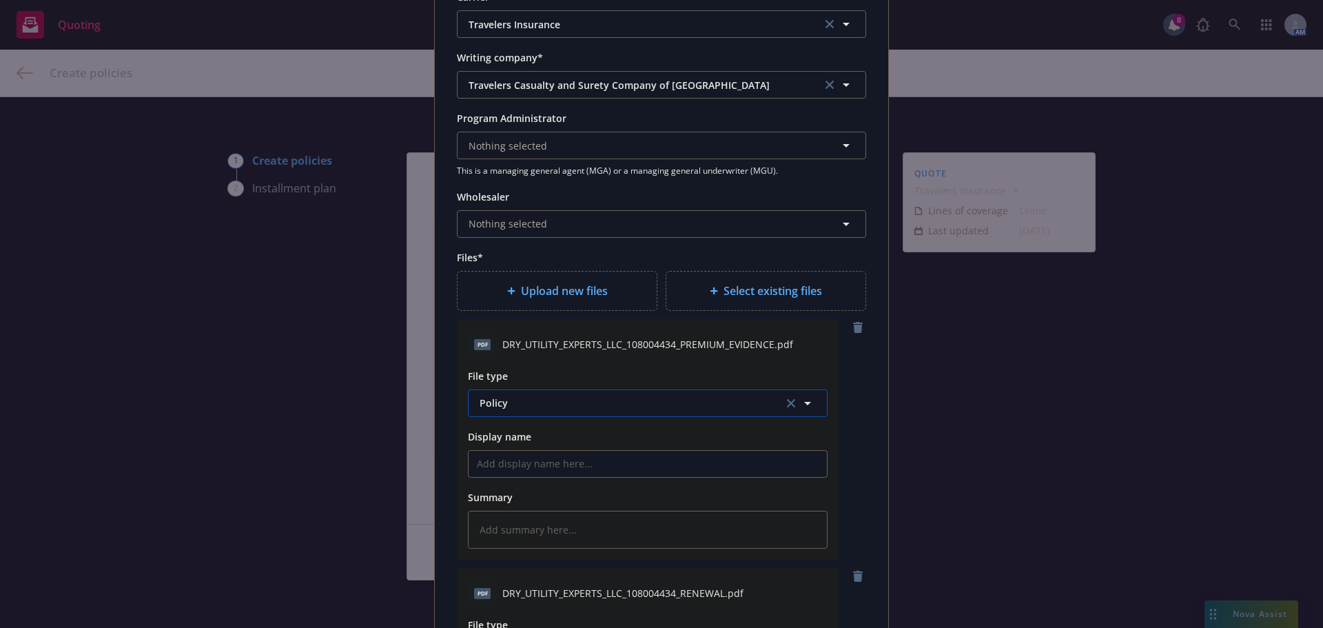
click at [574, 397] on span "Policy" at bounding box center [624, 402] width 288 height 14
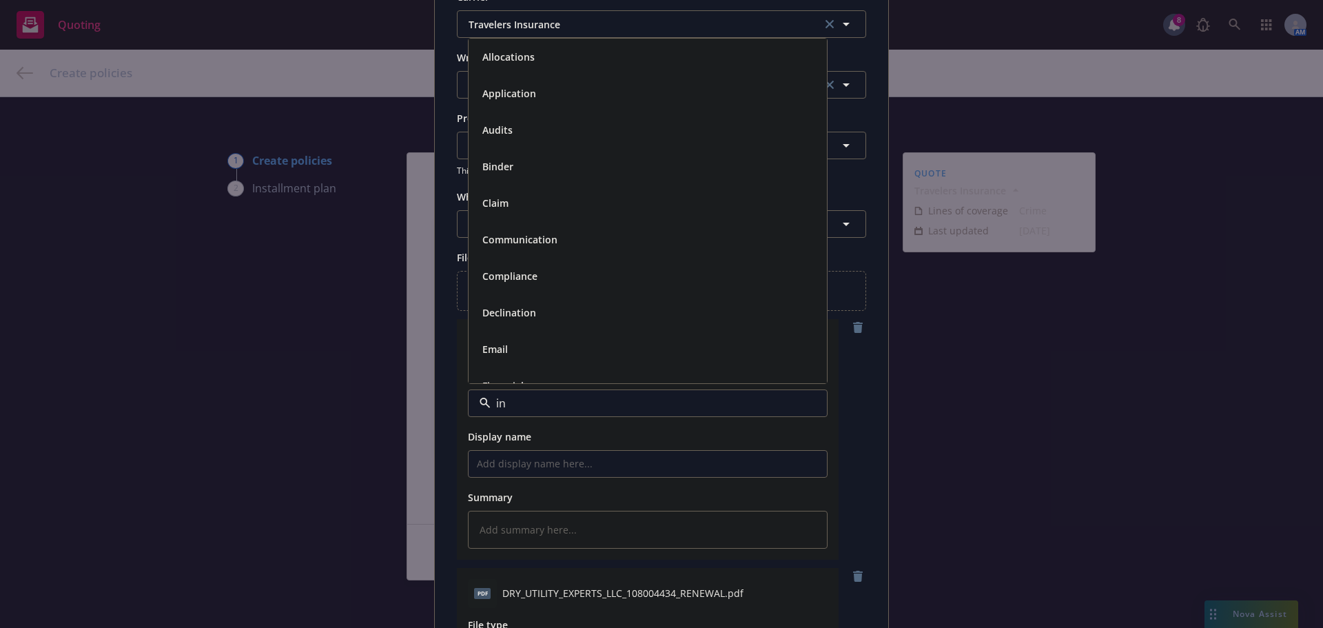
type input "inv"
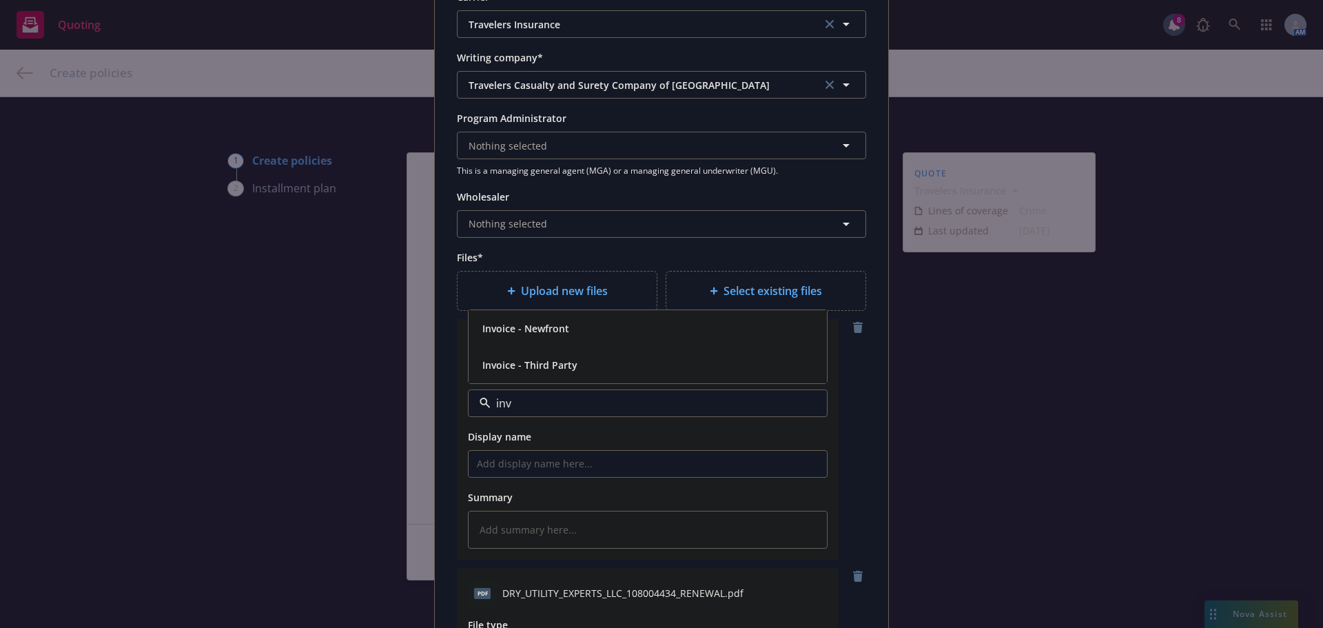
click at [590, 372] on div "Invoice - Third Party" at bounding box center [648, 365] width 342 height 20
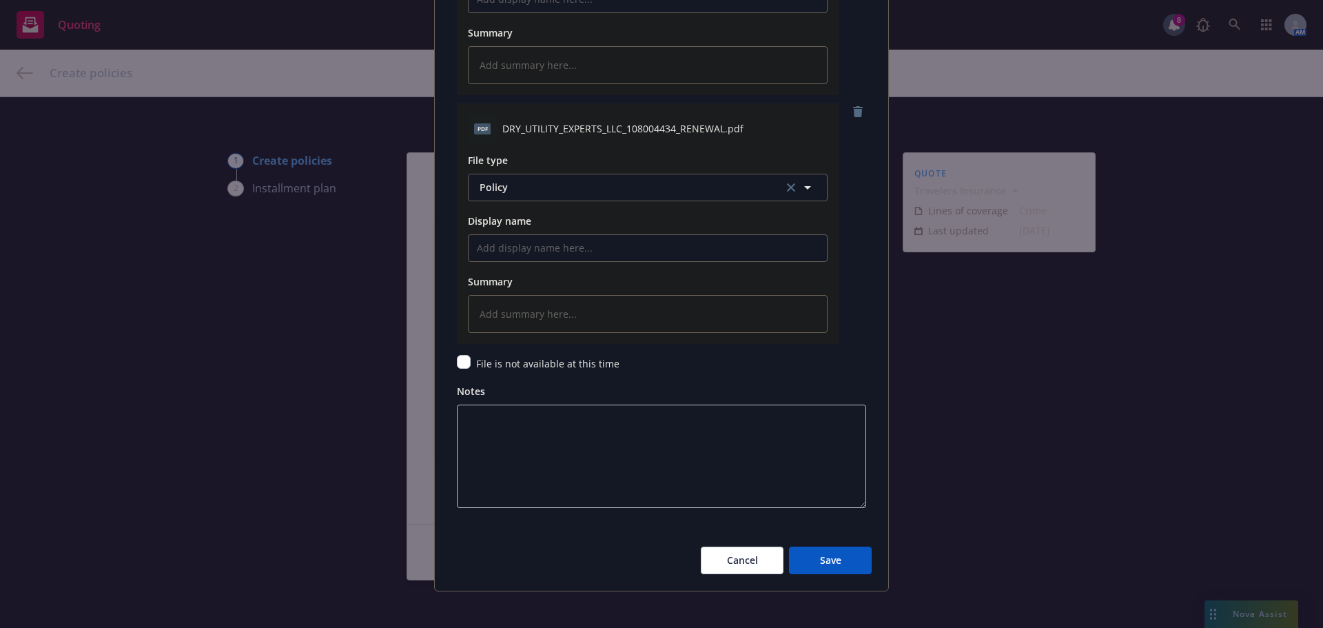
scroll to position [1850, 0]
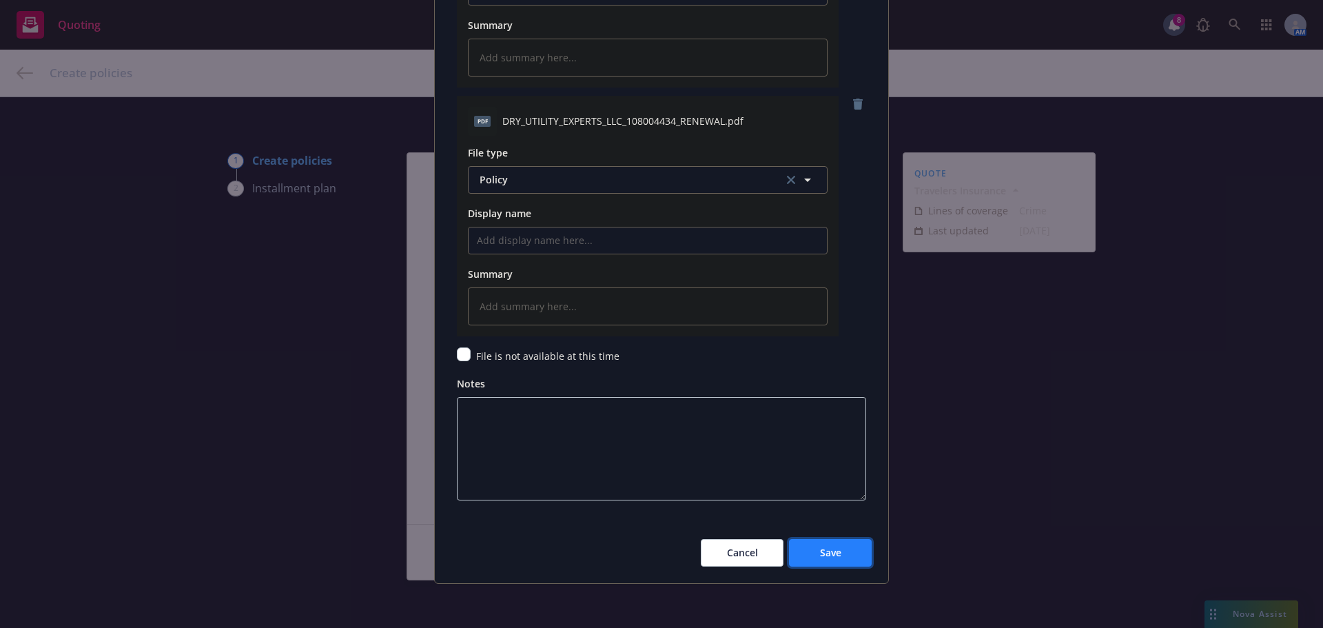
click at [841, 553] on button "Save" at bounding box center [830, 553] width 83 height 28
type textarea "x"
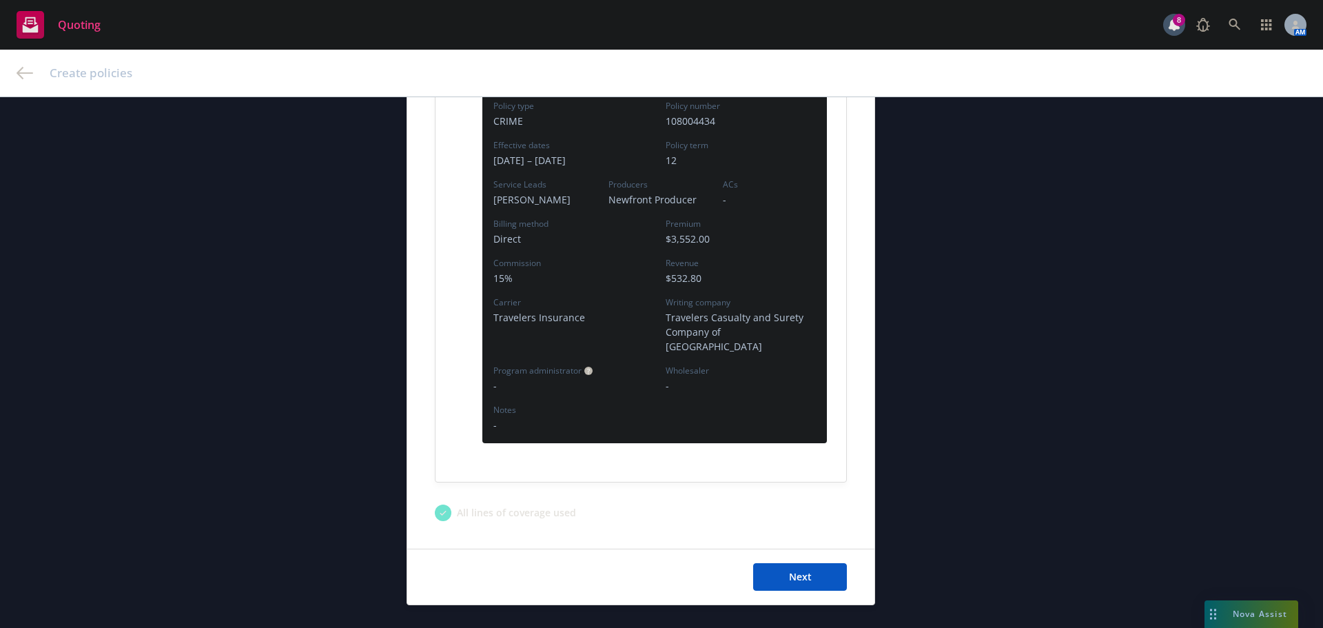
scroll to position [395, 0]
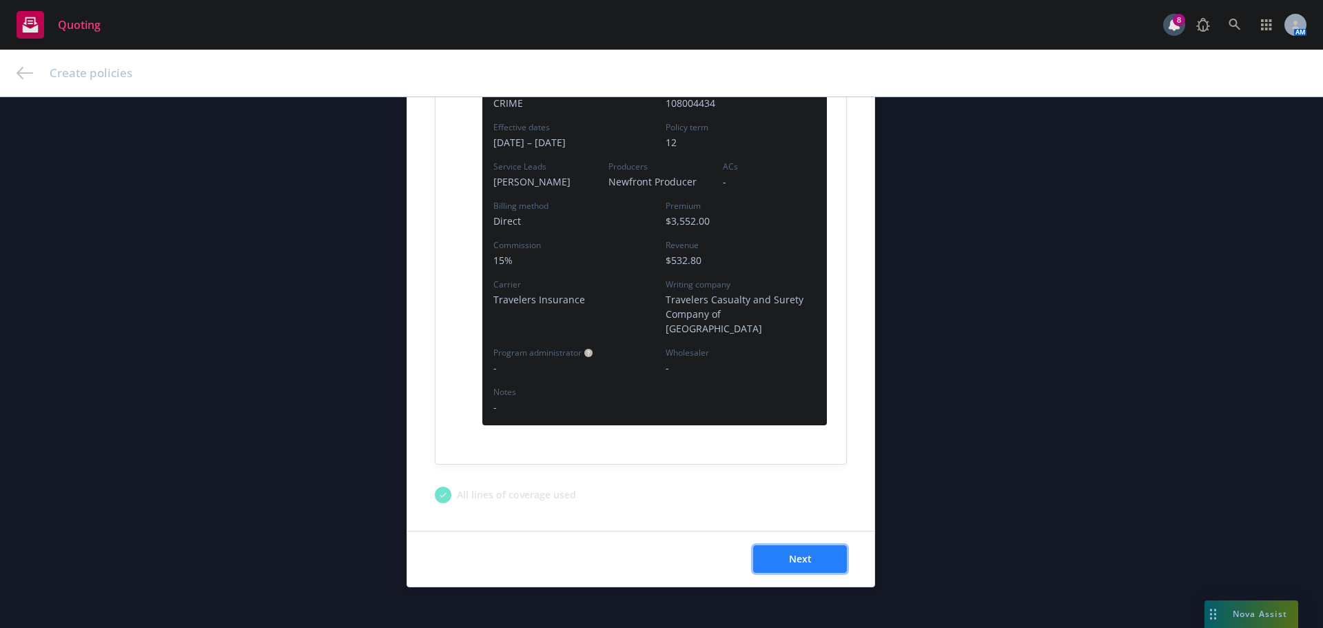
click at [796, 552] on span "Next" at bounding box center [800, 558] width 23 height 13
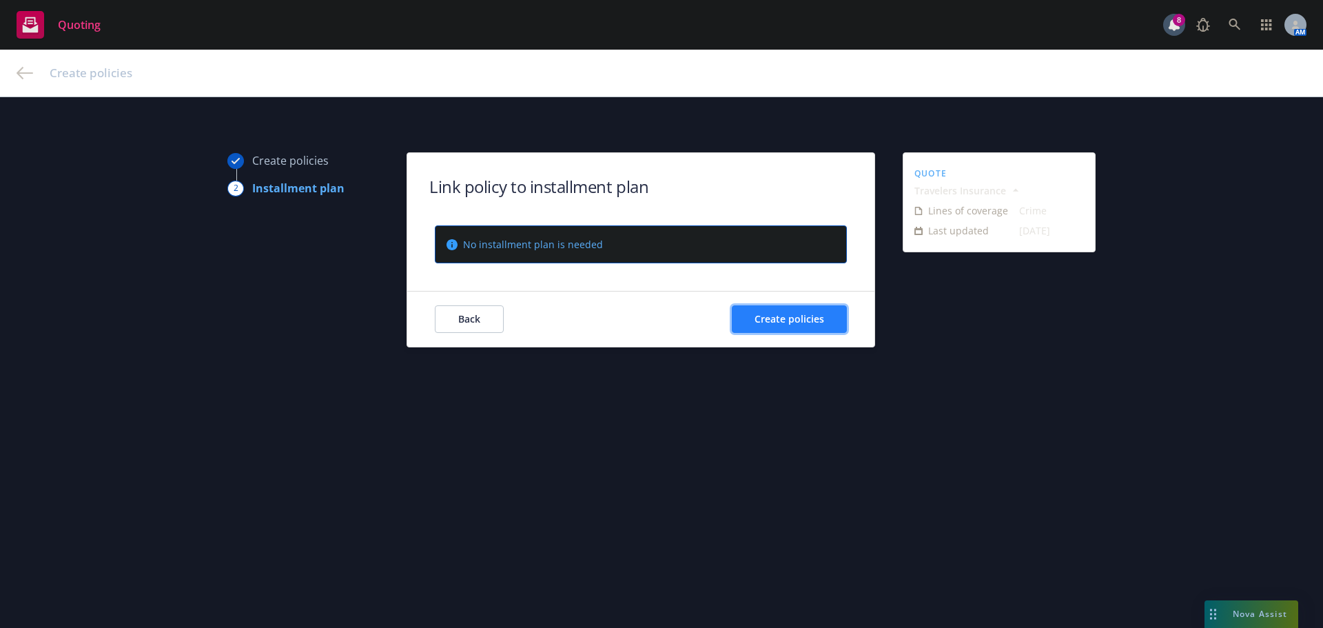
click at [764, 313] on span "Create policies" at bounding box center [789, 318] width 70 height 13
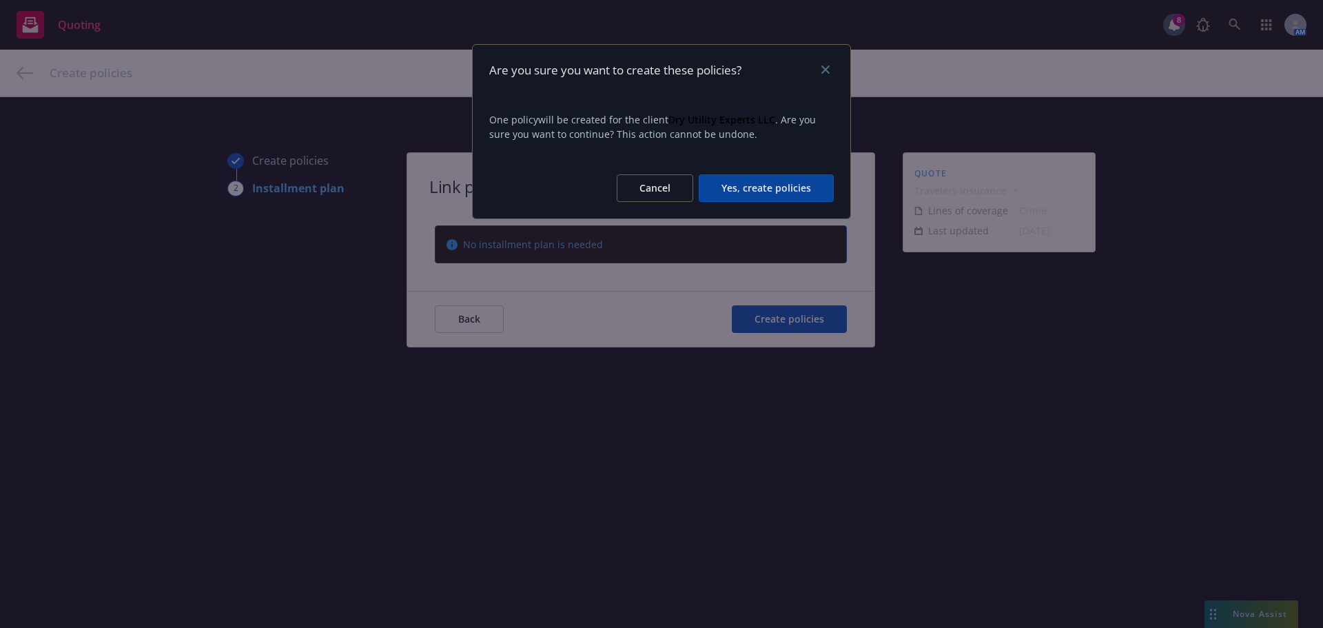
click at [763, 191] on button "Yes, create policies" at bounding box center [766, 188] width 135 height 28
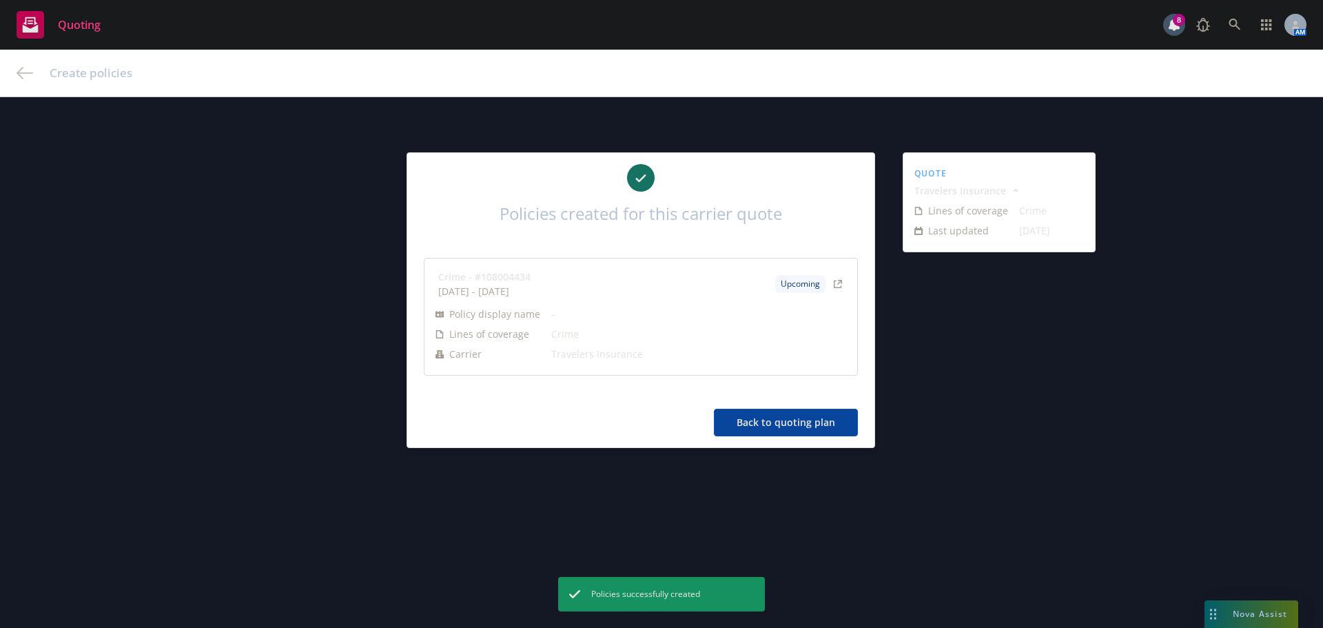
click at [781, 420] on button "Back to quoting plan" at bounding box center [786, 423] width 144 height 28
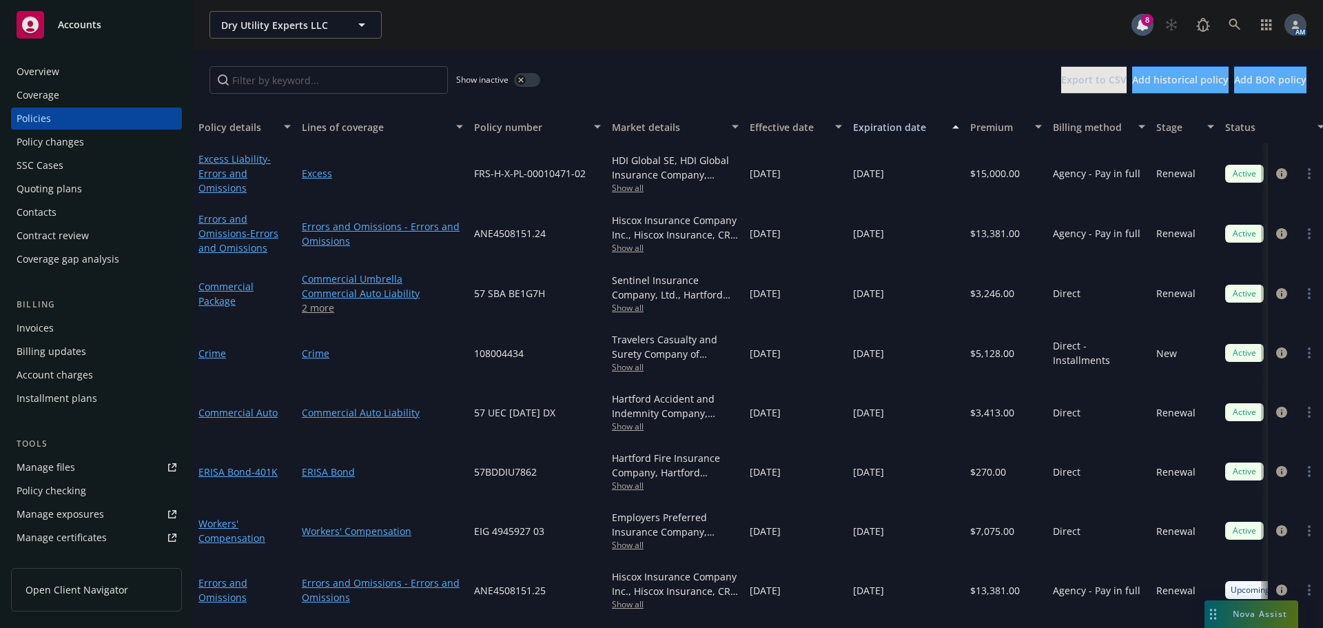
click at [500, 351] on span "108004434" at bounding box center [499, 353] width 50 height 14
copy span "108004434"
click at [1235, 28] on icon at bounding box center [1234, 25] width 12 height 12
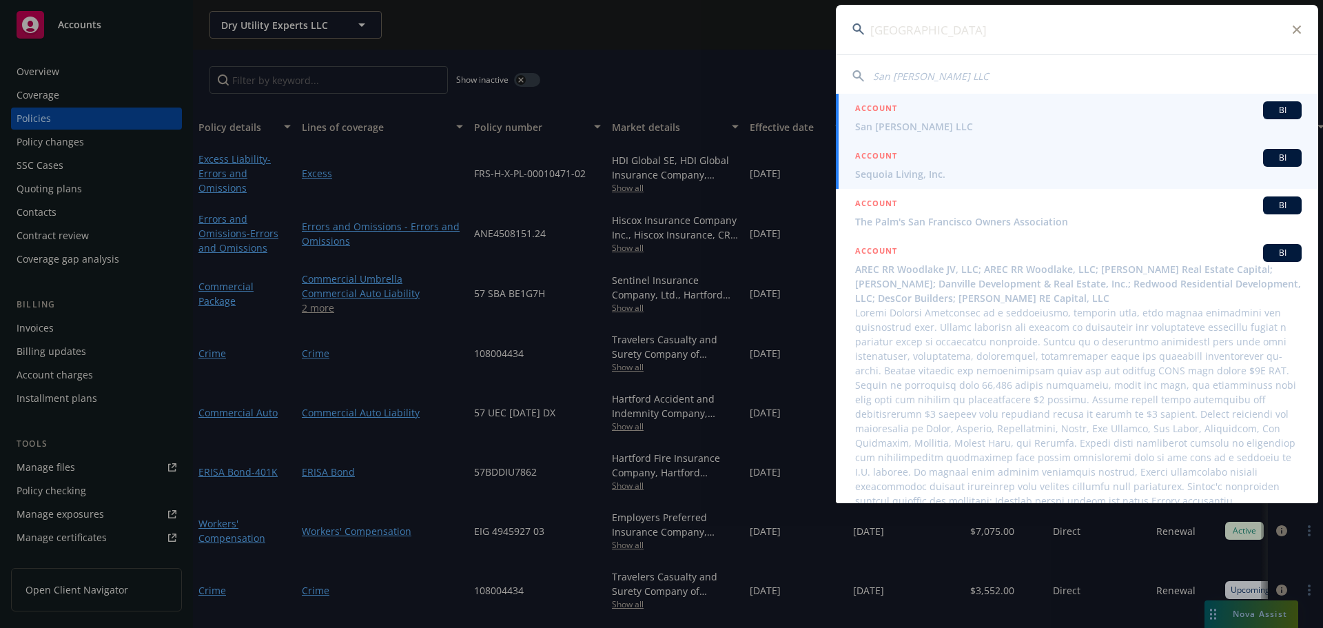
type input "san francisco town"
click at [934, 113] on div "ACCOUNT BI" at bounding box center [1078, 110] width 446 height 18
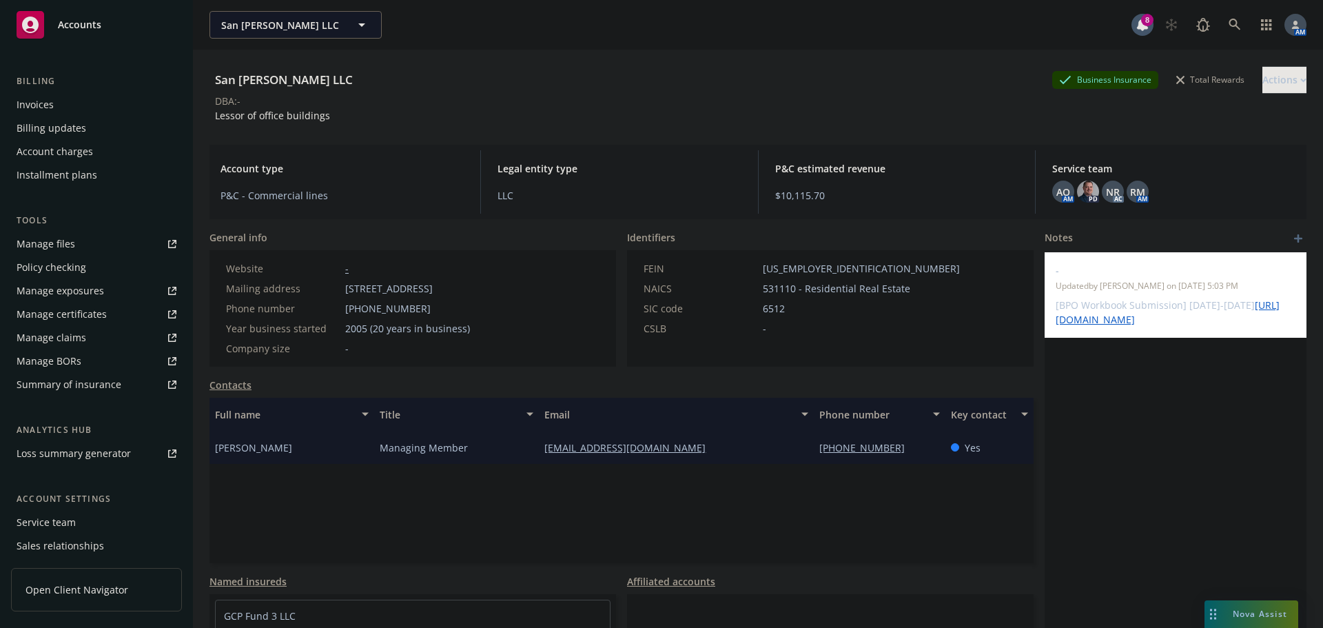
scroll to position [294, 0]
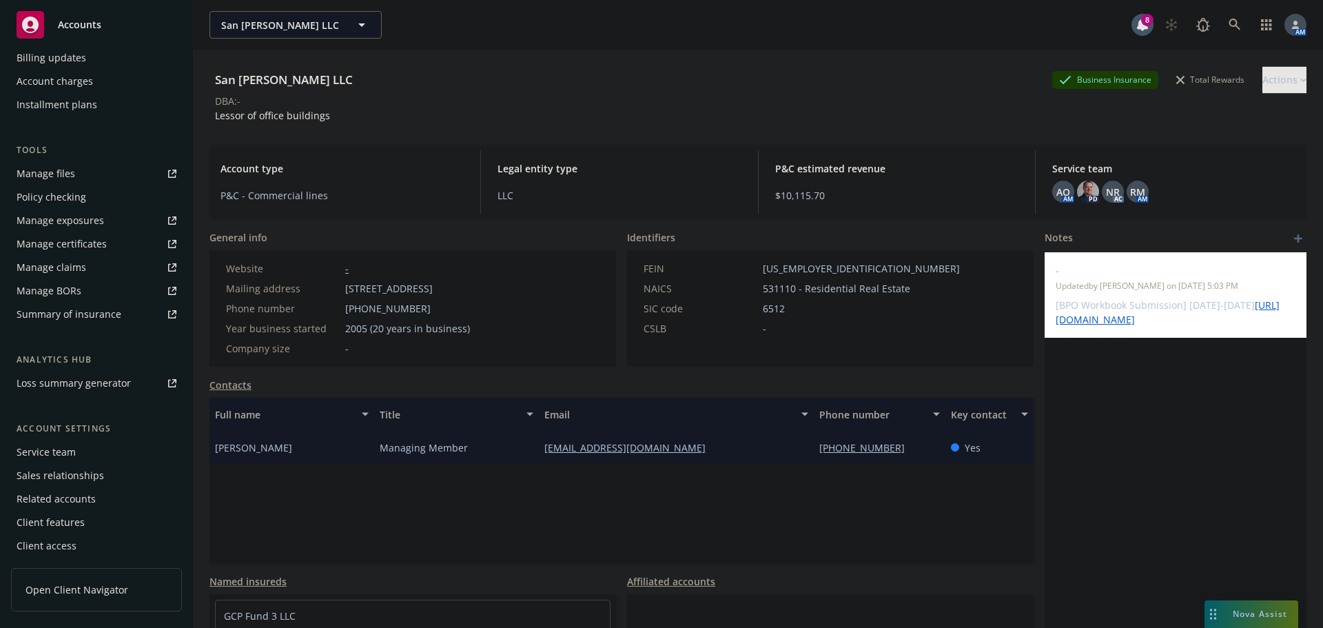
click at [58, 452] on div "Service team" at bounding box center [46, 452] width 59 height 22
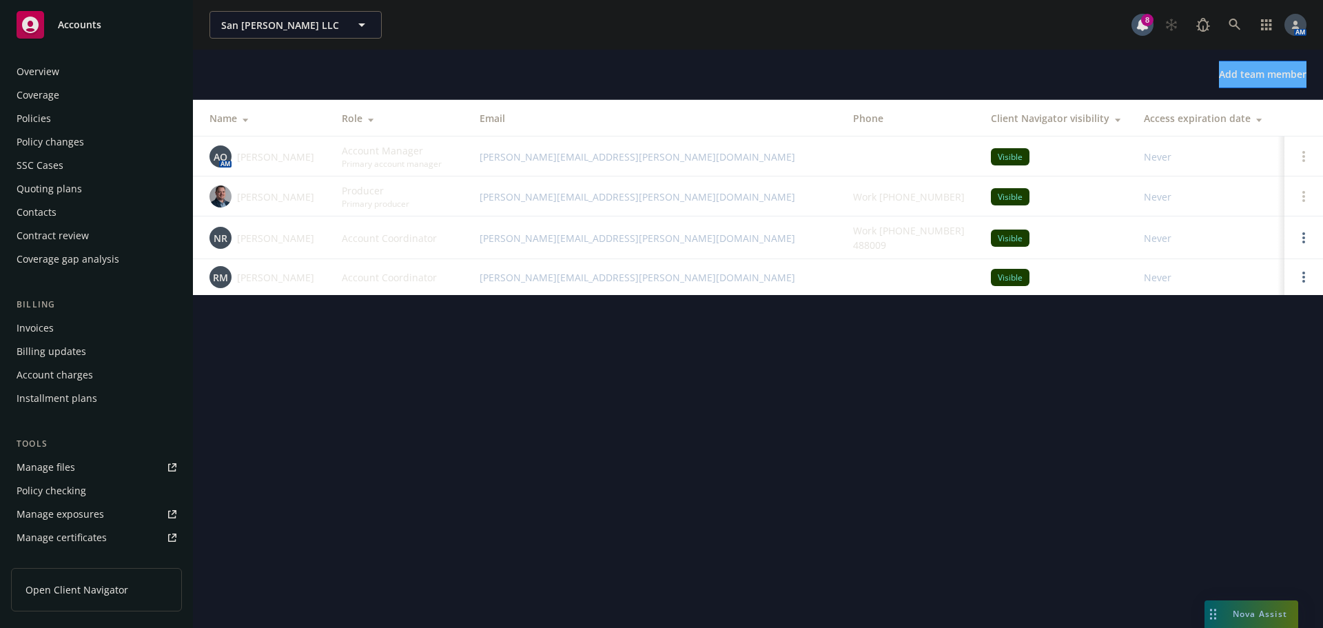
click at [50, 117] on div "Policies" at bounding box center [97, 118] width 160 height 22
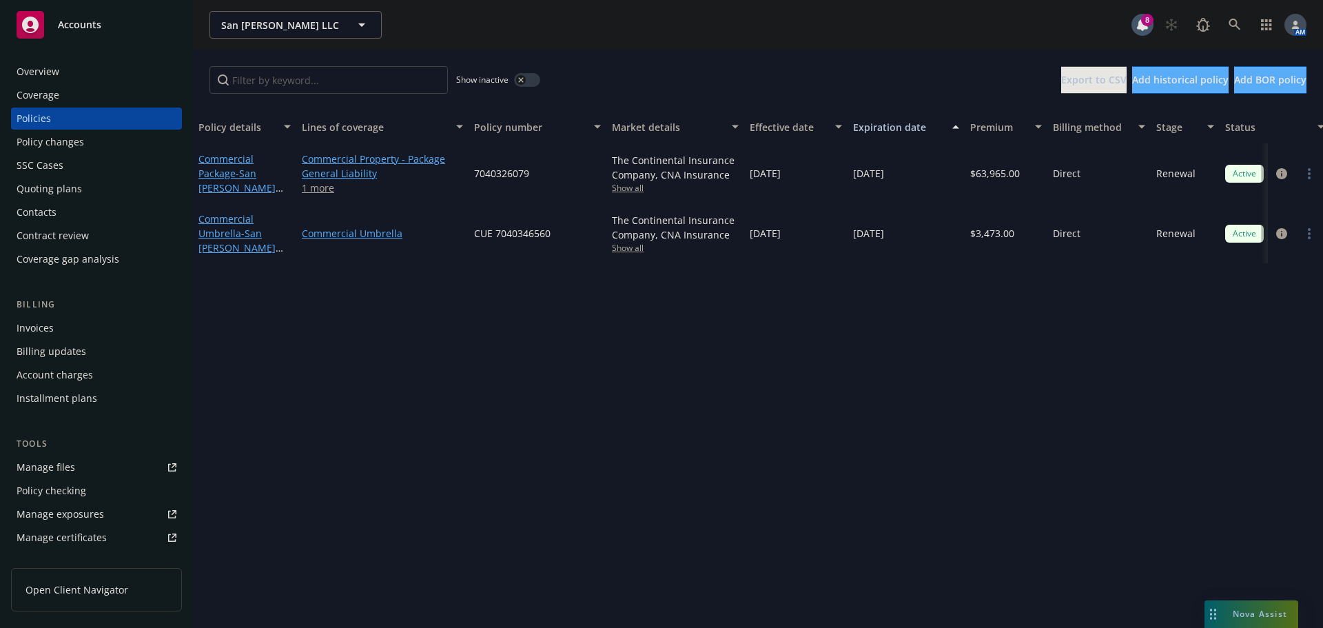
click at [39, 69] on div "Overview" at bounding box center [38, 72] width 43 height 22
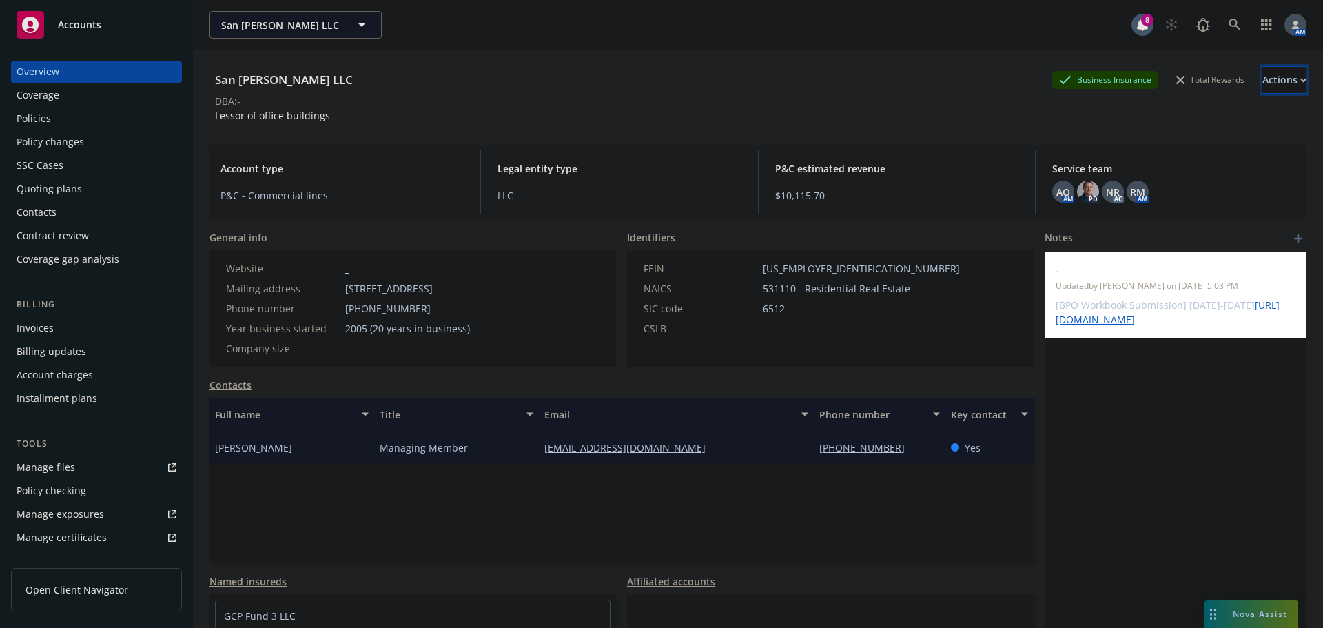
click at [1262, 74] on div "Actions" at bounding box center [1284, 80] width 44 height 26
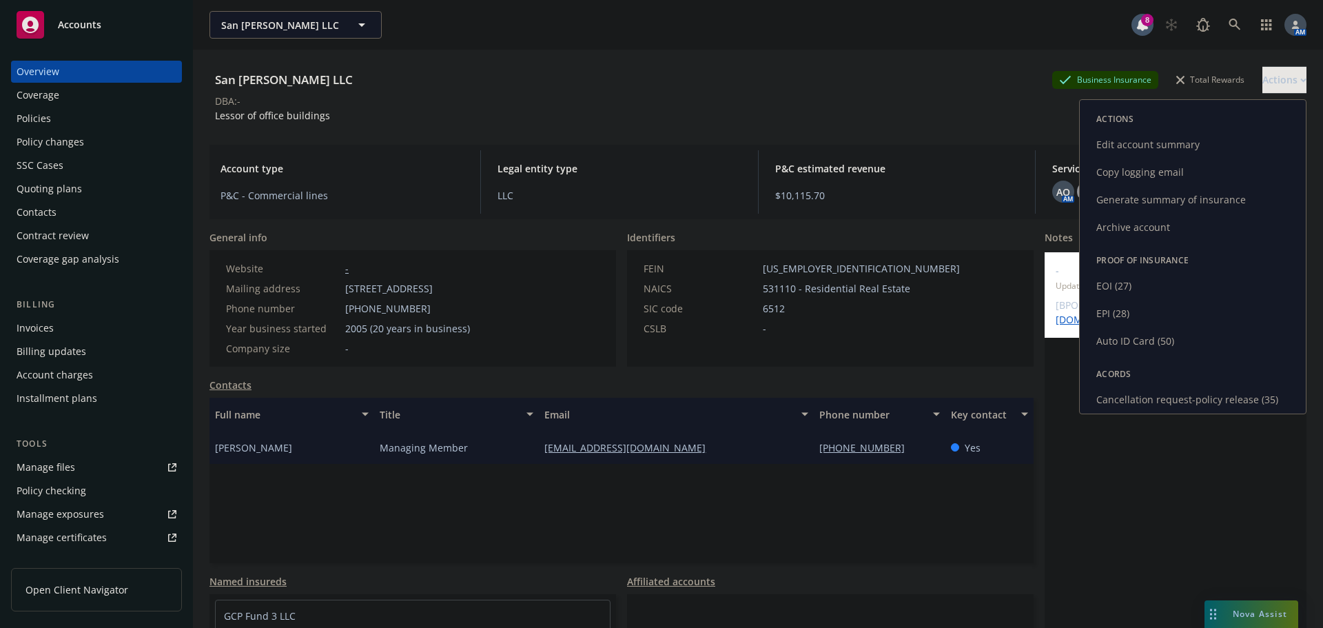
click at [1126, 224] on link "Archive account" at bounding box center [1193, 228] width 226 height 28
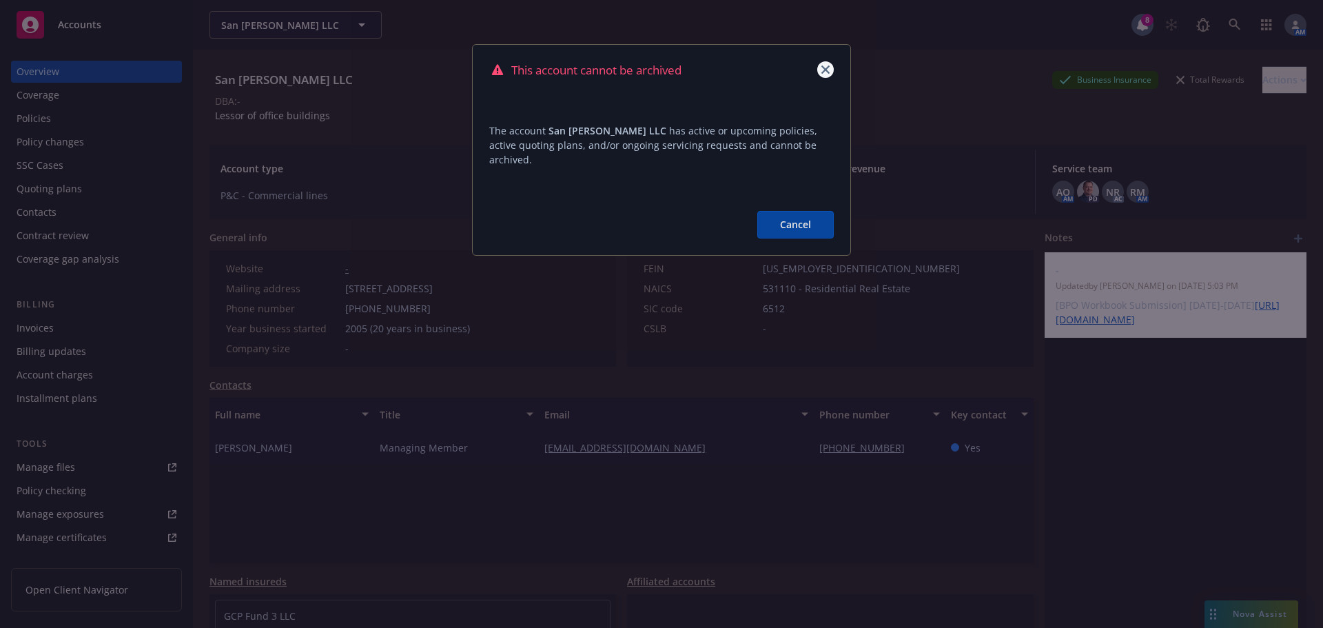
click at [821, 65] on icon "close" at bounding box center [825, 69] width 8 height 8
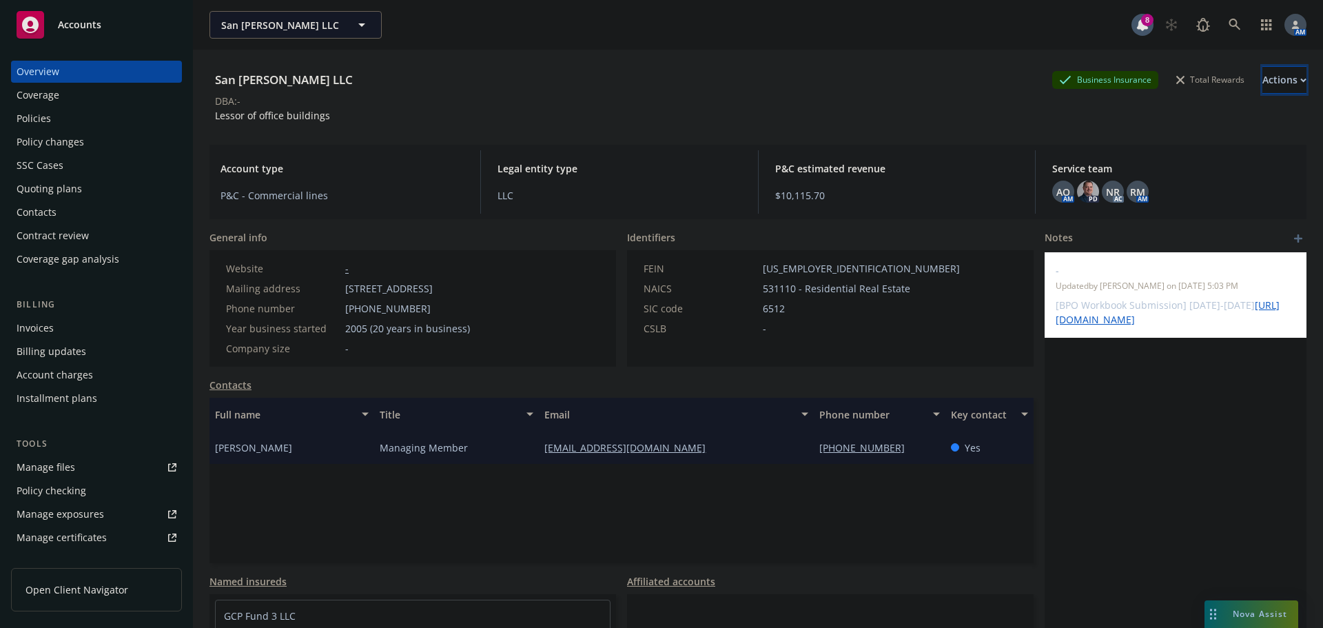
click at [1262, 80] on div "Actions" at bounding box center [1284, 80] width 44 height 26
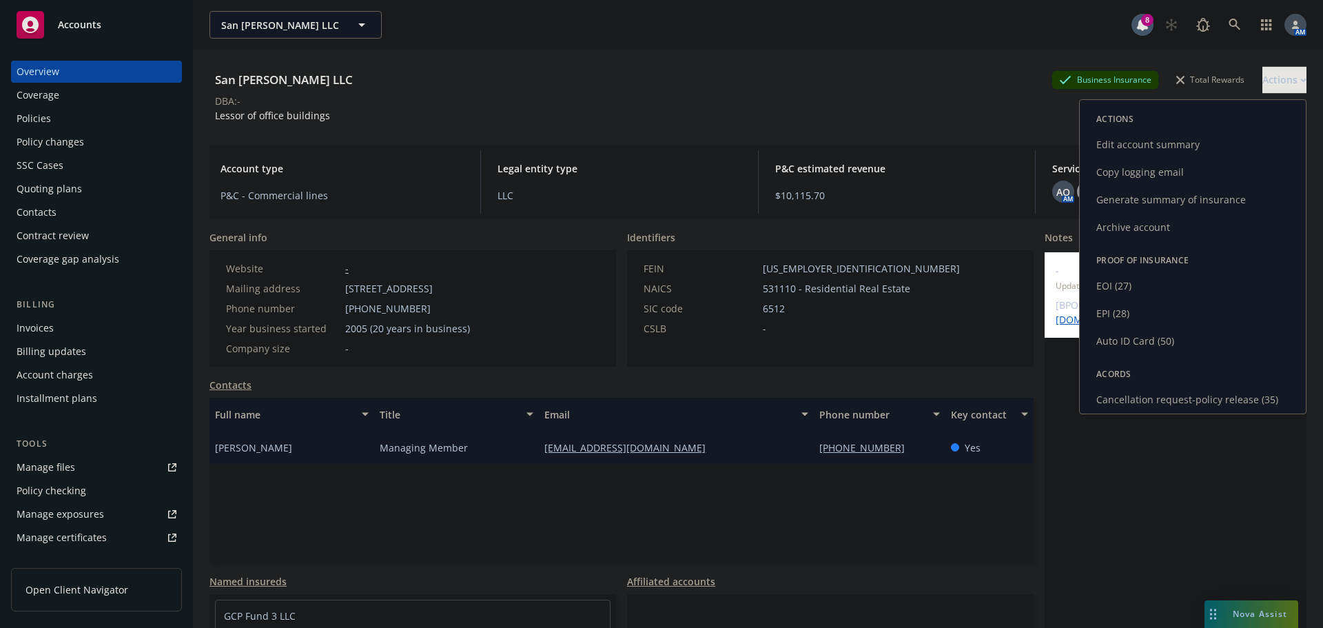
click at [1129, 138] on link "Edit account summary" at bounding box center [1193, 145] width 226 height 28
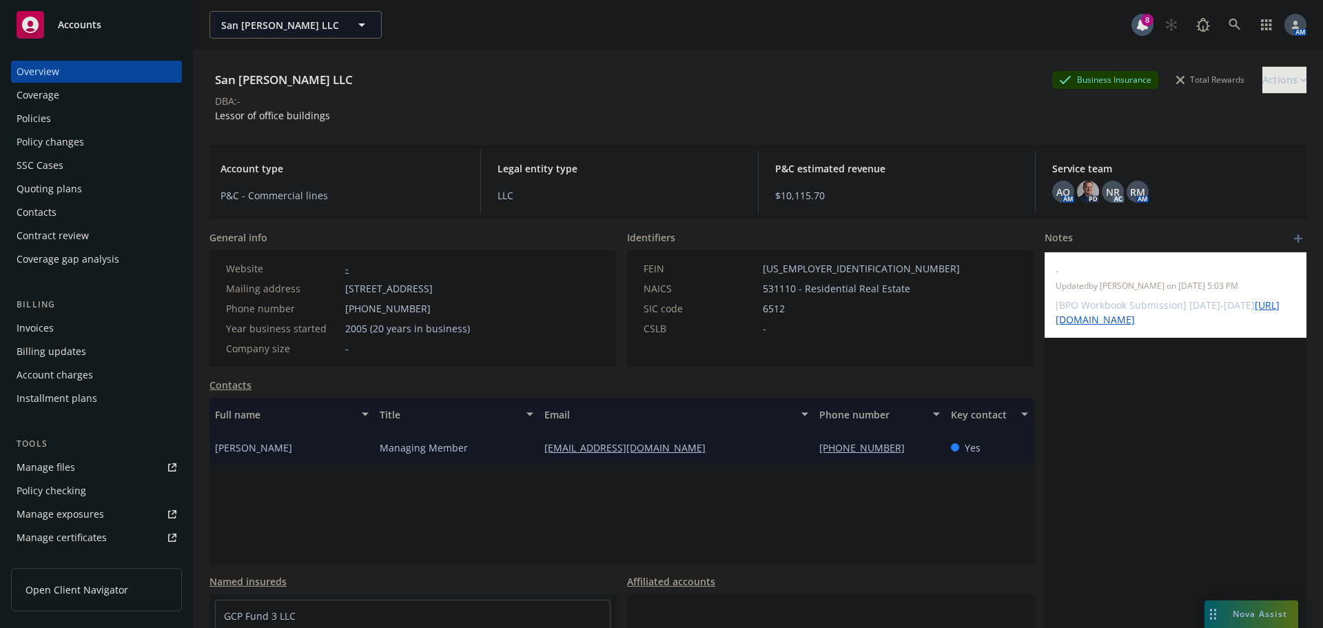
select select "US"
select select "LLC"
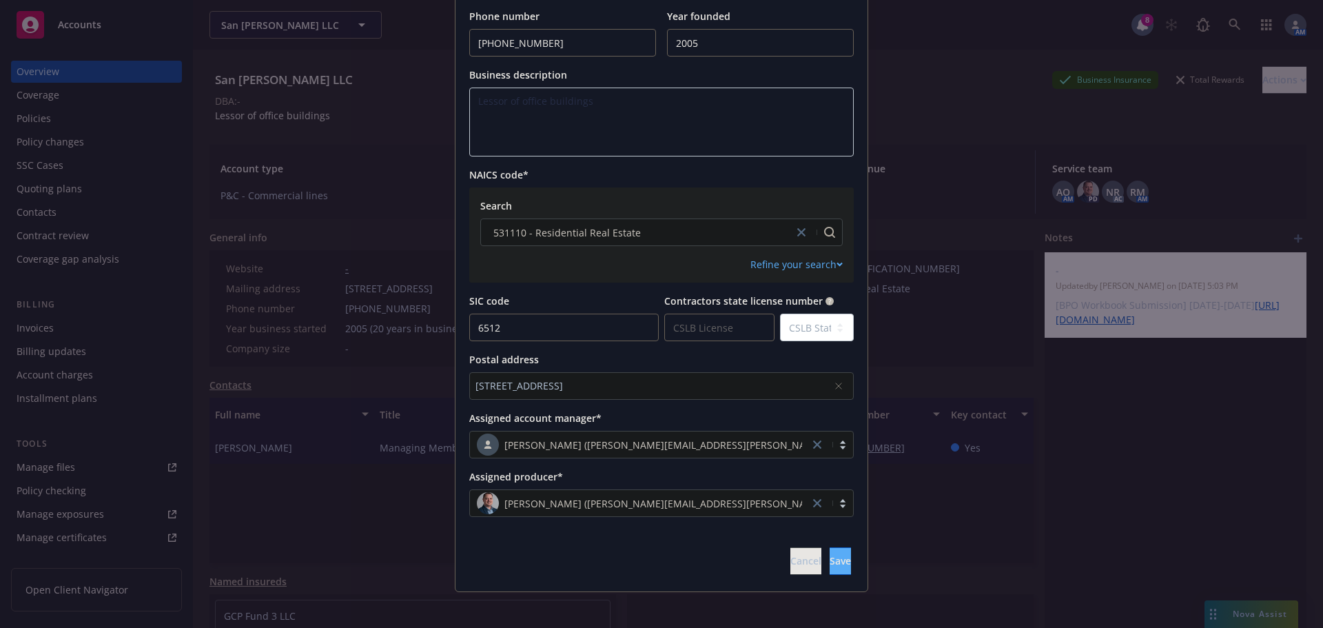
scroll to position [491, 0]
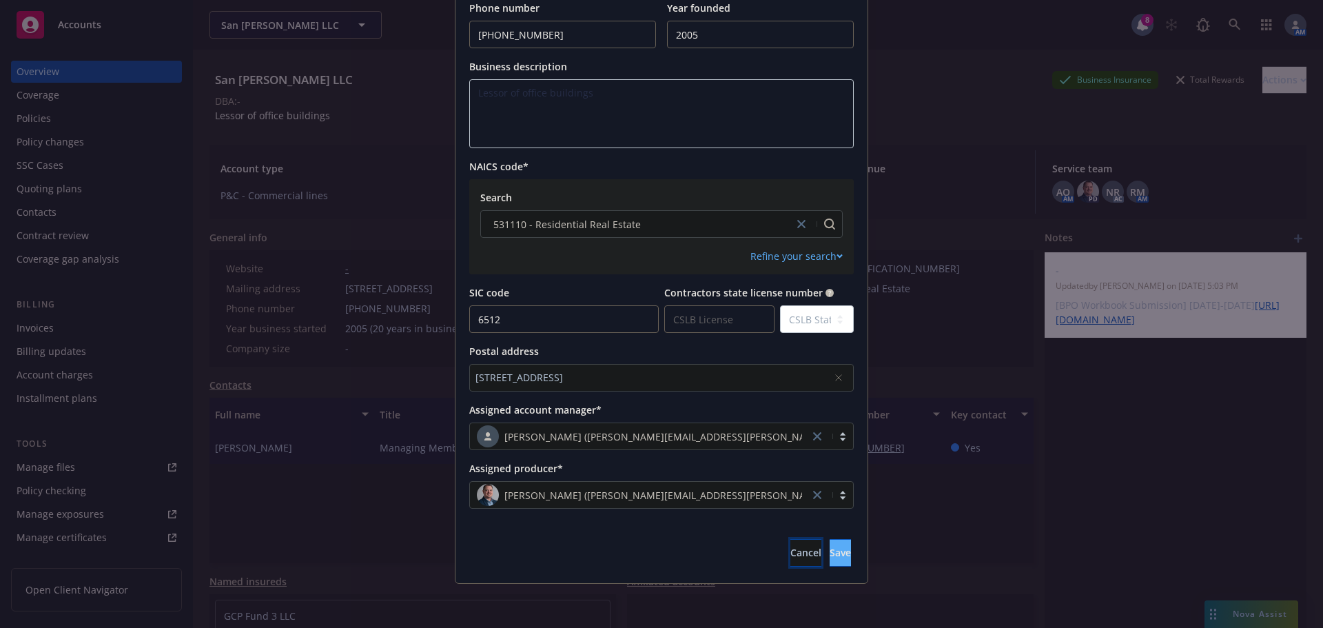
click at [790, 552] on span "Cancel" at bounding box center [805, 552] width 31 height 13
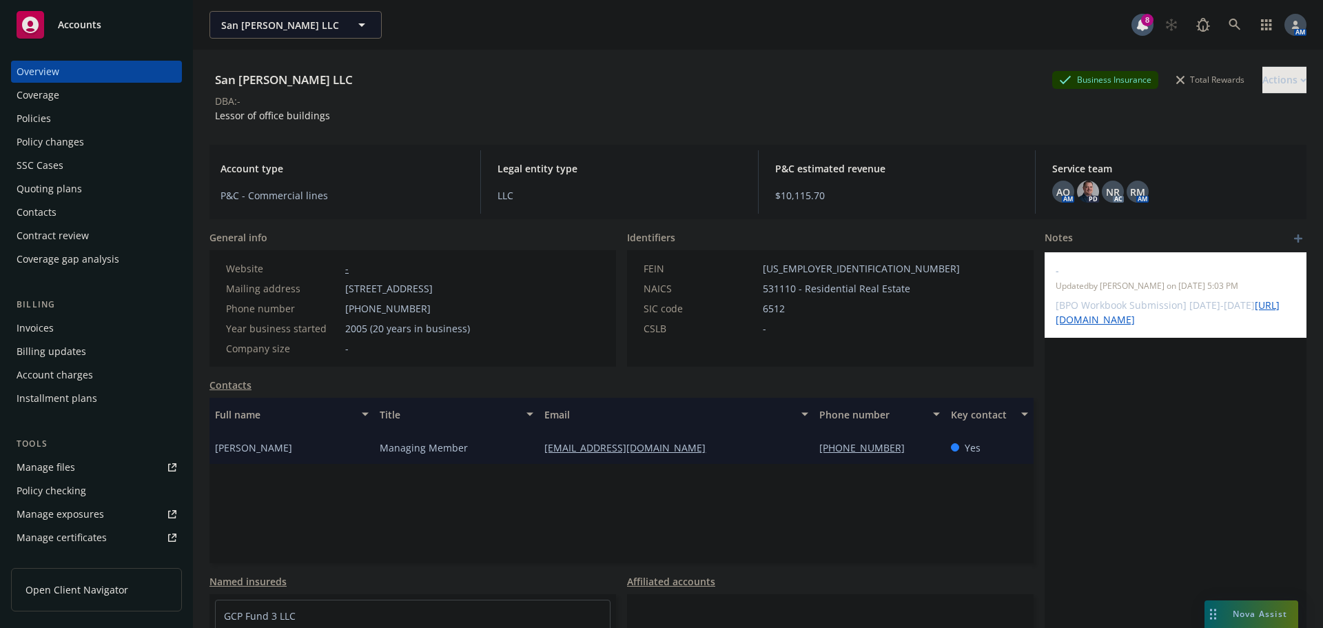
click at [66, 186] on div "Quoting plans" at bounding box center [49, 189] width 65 height 22
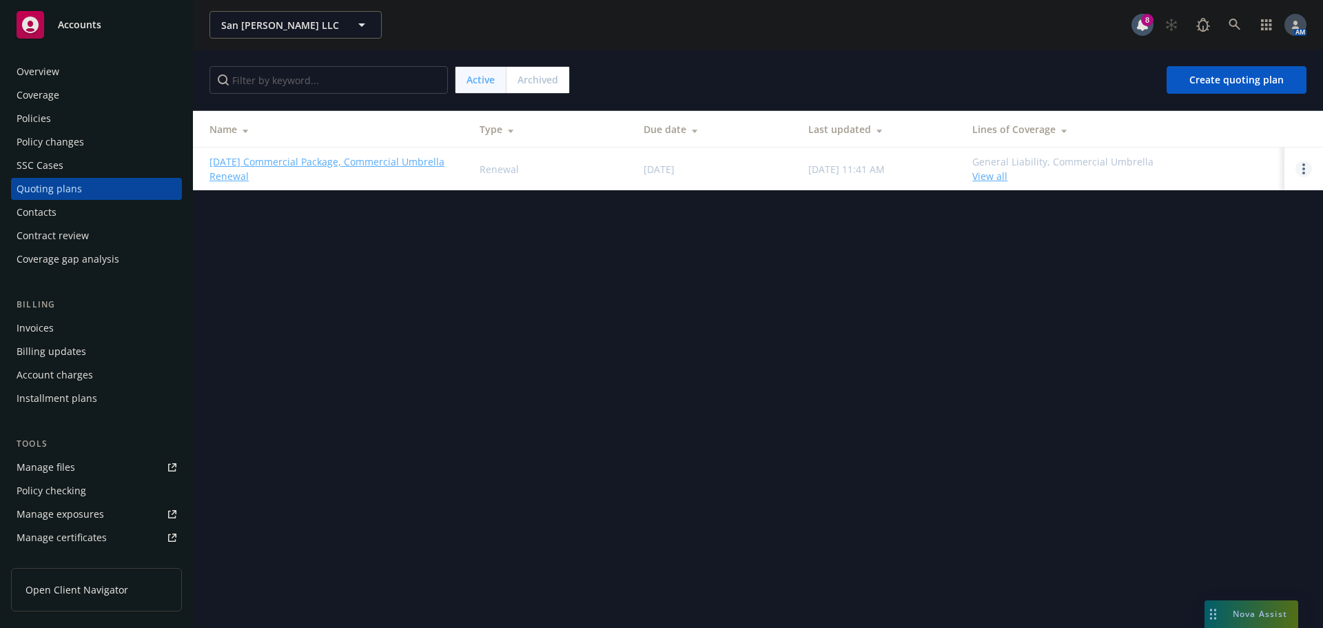
click at [1309, 172] on link "Open options" at bounding box center [1303, 169] width 17 height 17
click at [278, 163] on link "10/15/25 Commercial Package, Commercial Umbrella Renewal" at bounding box center [333, 168] width 248 height 29
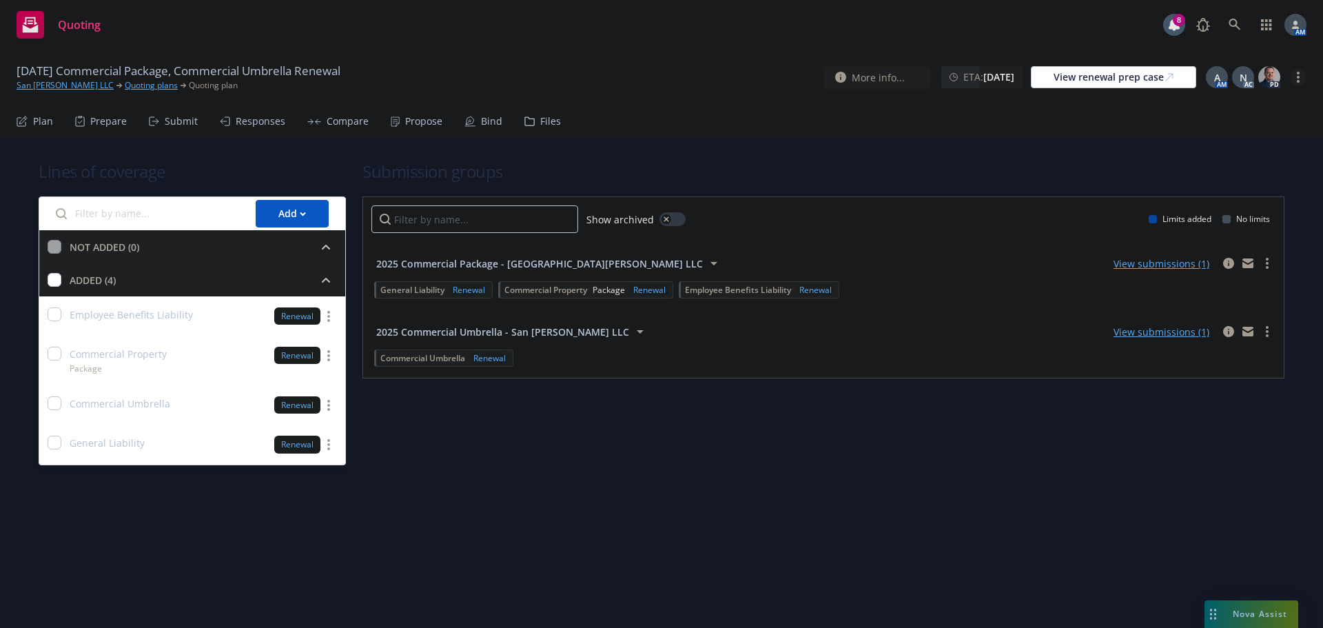
click at [1295, 81] on link "more" at bounding box center [1298, 77] width 17 height 17
click at [1204, 209] on link "Archive quoting plan" at bounding box center [1229, 216] width 154 height 28
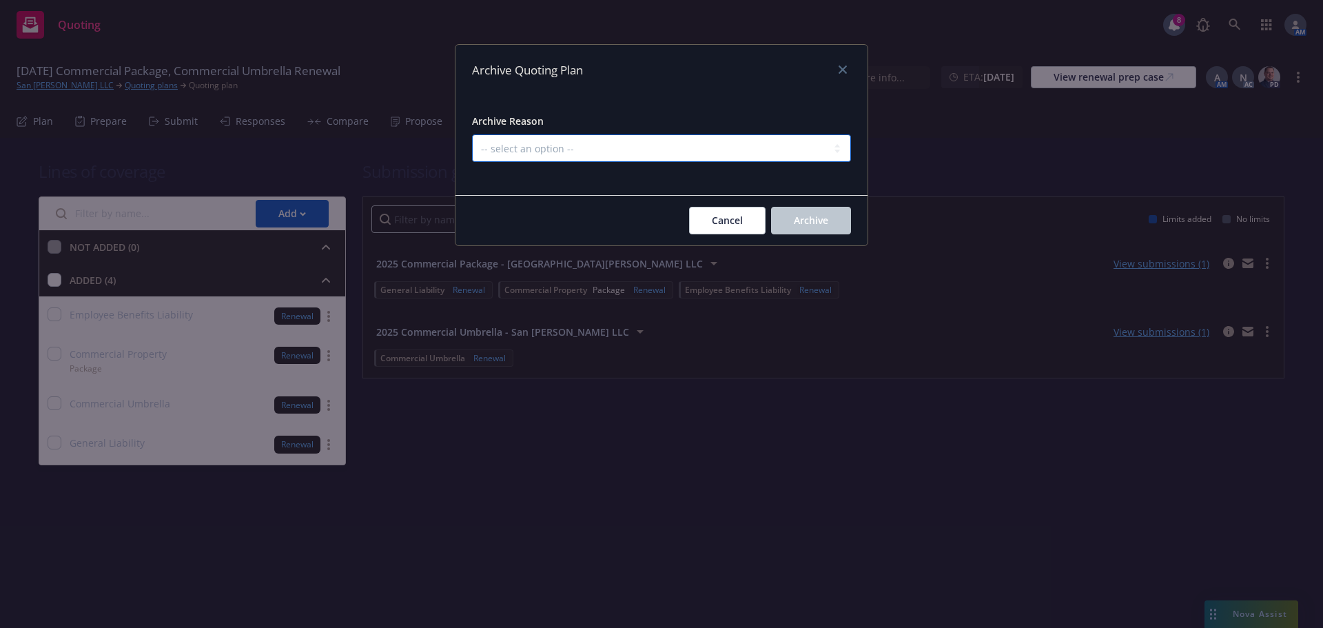
click at [627, 138] on select "-- select an option -- All policies in this renewal plan are auto-renewed Creat…" at bounding box center [661, 148] width 379 height 28
select select "ARCHIVED_RENEWAL_CANCELED"
click at [472, 134] on select "-- select an option -- All policies in this renewal plan are auto-renewed Creat…" at bounding box center [661, 148] width 379 height 28
click at [827, 226] on span "Archive" at bounding box center [811, 220] width 34 height 13
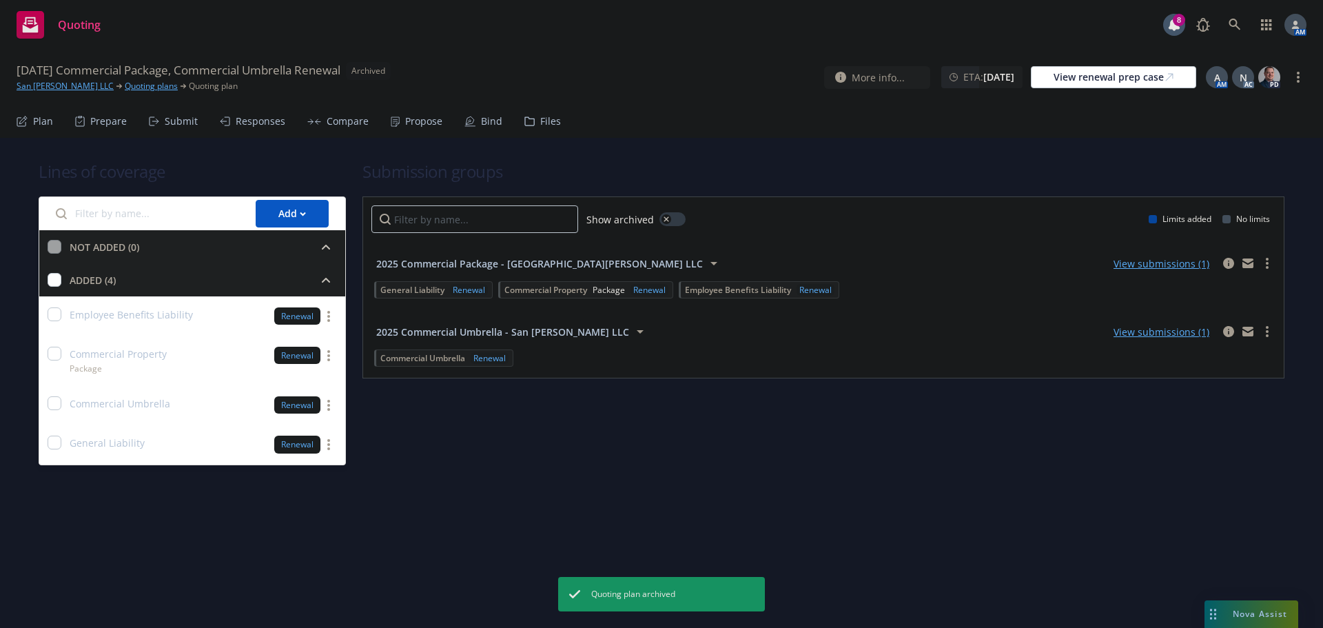
click at [59, 88] on link "San [PERSON_NAME] LLC" at bounding box center [65, 86] width 97 height 12
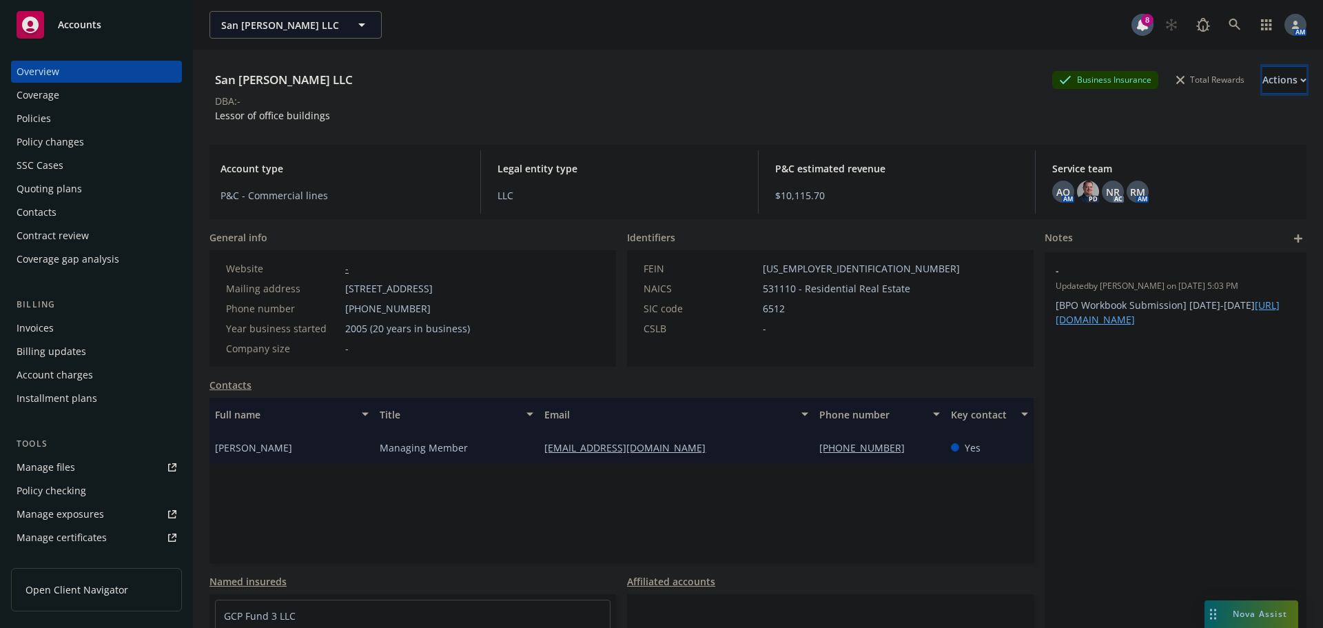
click at [1262, 75] on div "Actions" at bounding box center [1284, 80] width 44 height 26
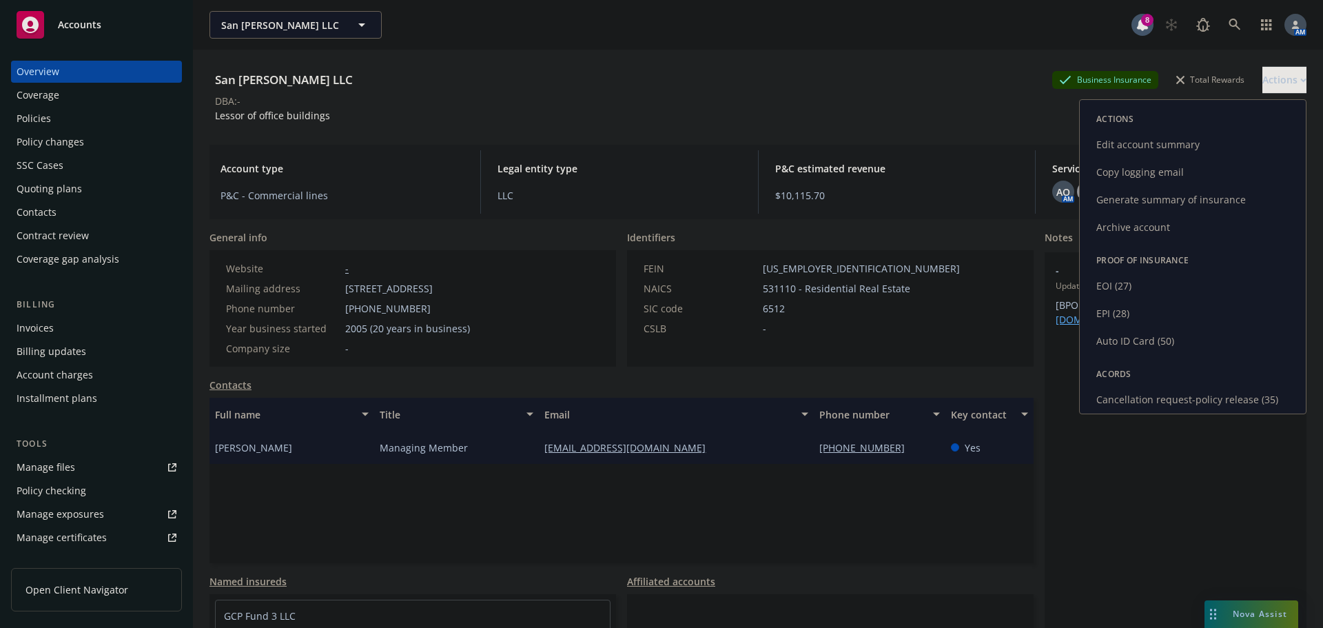
click at [1131, 227] on link "Archive account" at bounding box center [1193, 228] width 226 height 28
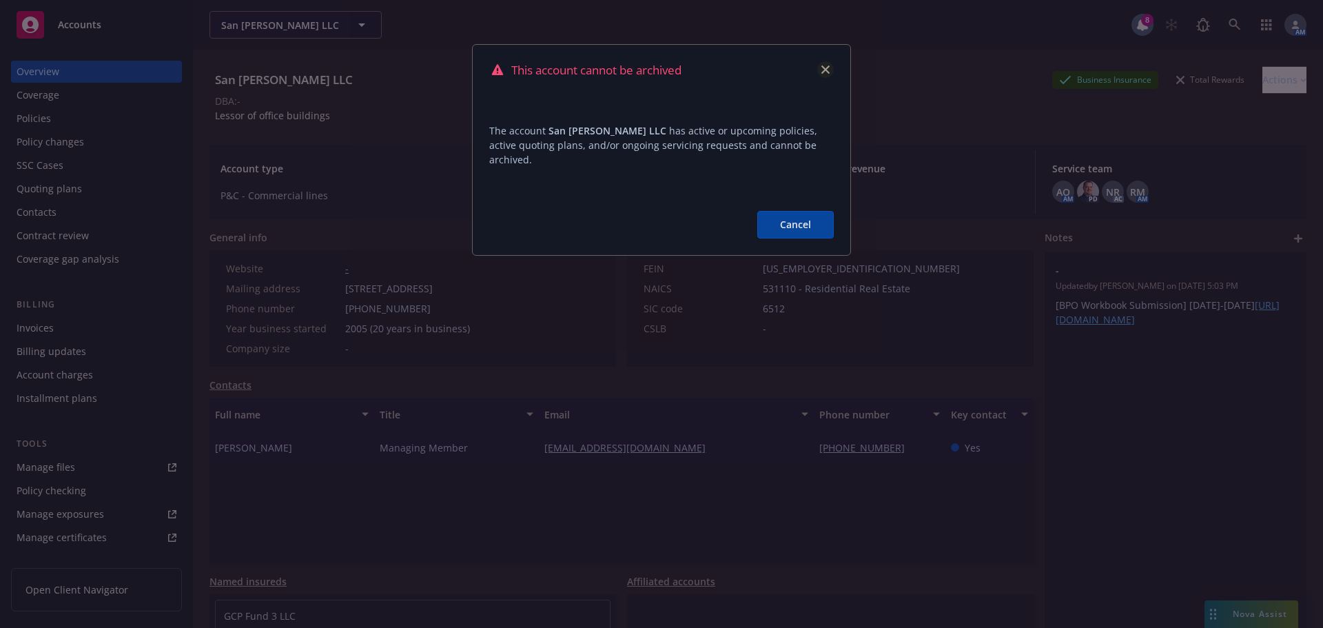
click at [828, 70] on icon "close" at bounding box center [825, 69] width 8 height 8
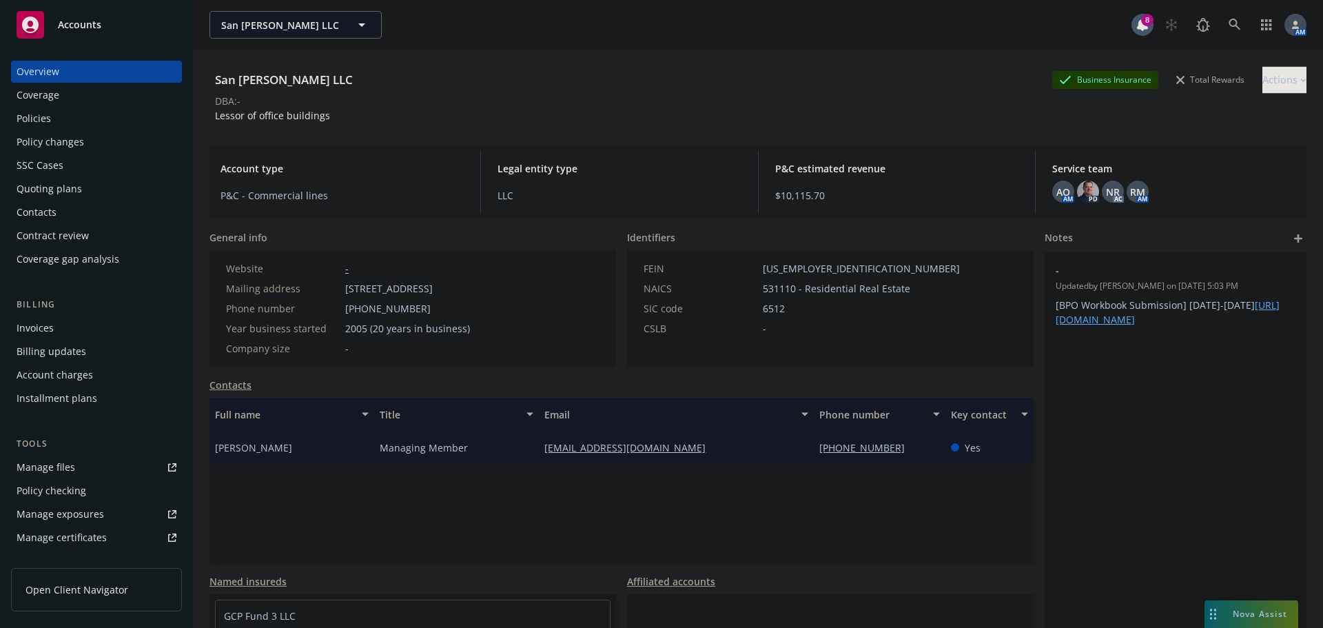
click at [39, 114] on div "Policies" at bounding box center [34, 118] width 34 height 22
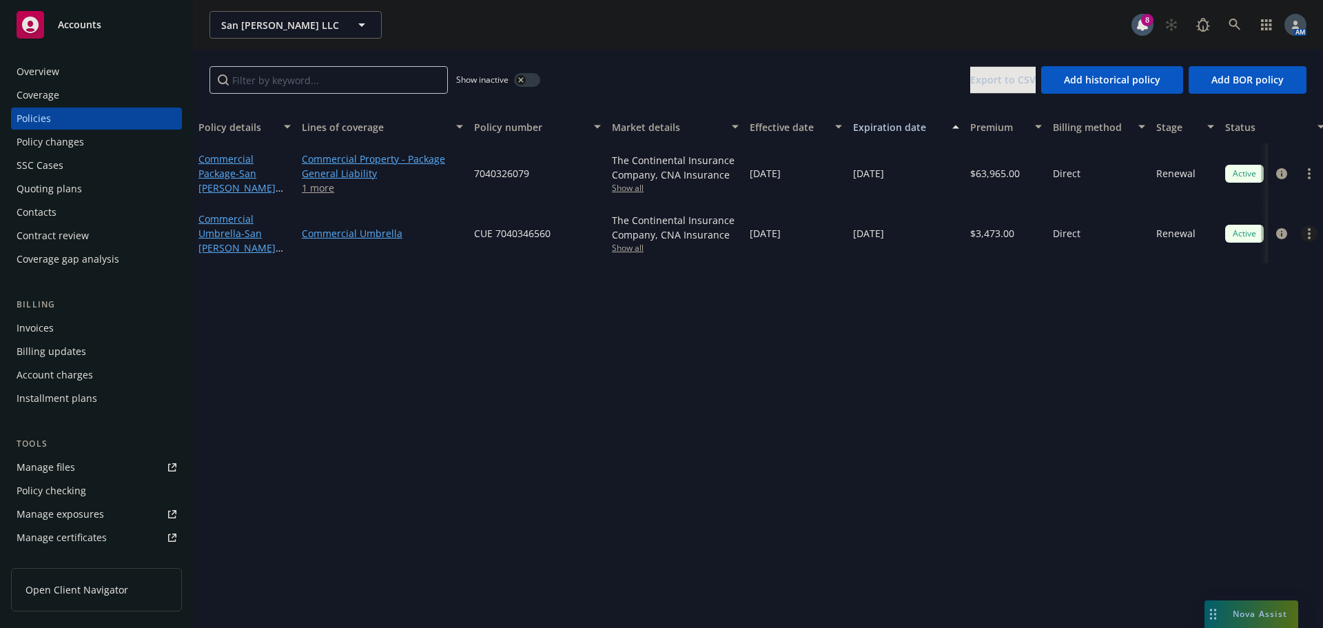
click at [1310, 230] on link "more" at bounding box center [1309, 233] width 17 height 17
click at [1204, 320] on link "End policy" at bounding box center [1236, 317] width 162 height 28
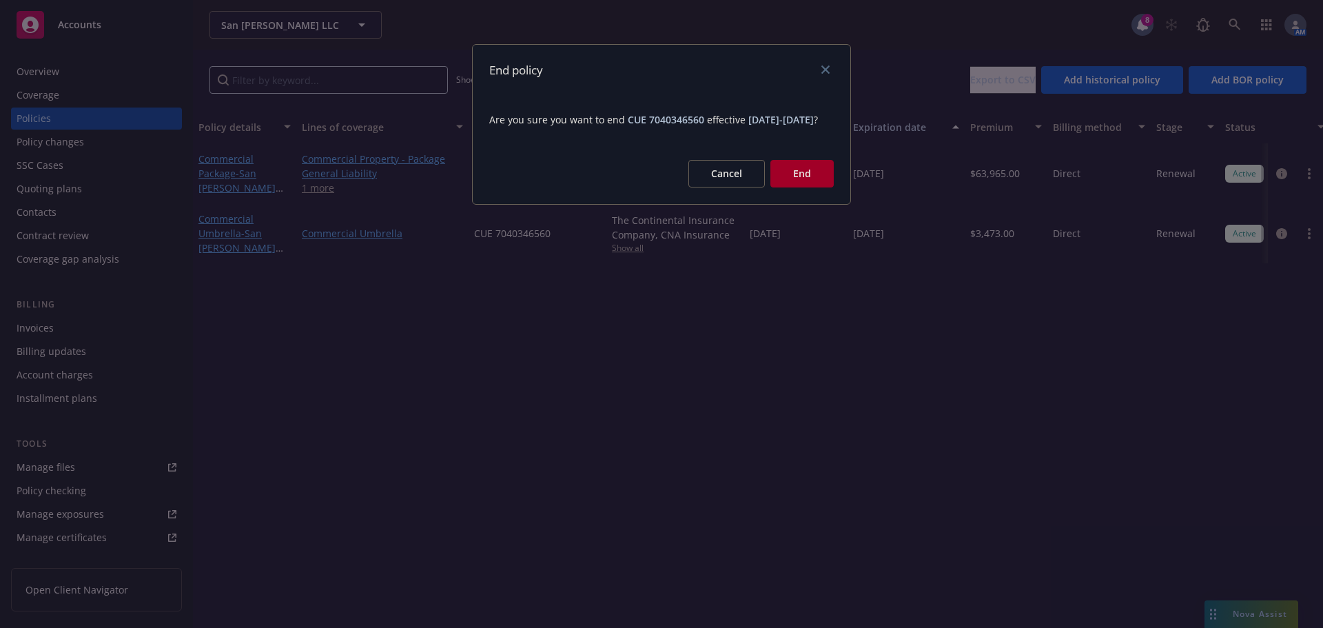
click at [798, 184] on button "End" at bounding box center [801, 174] width 63 height 28
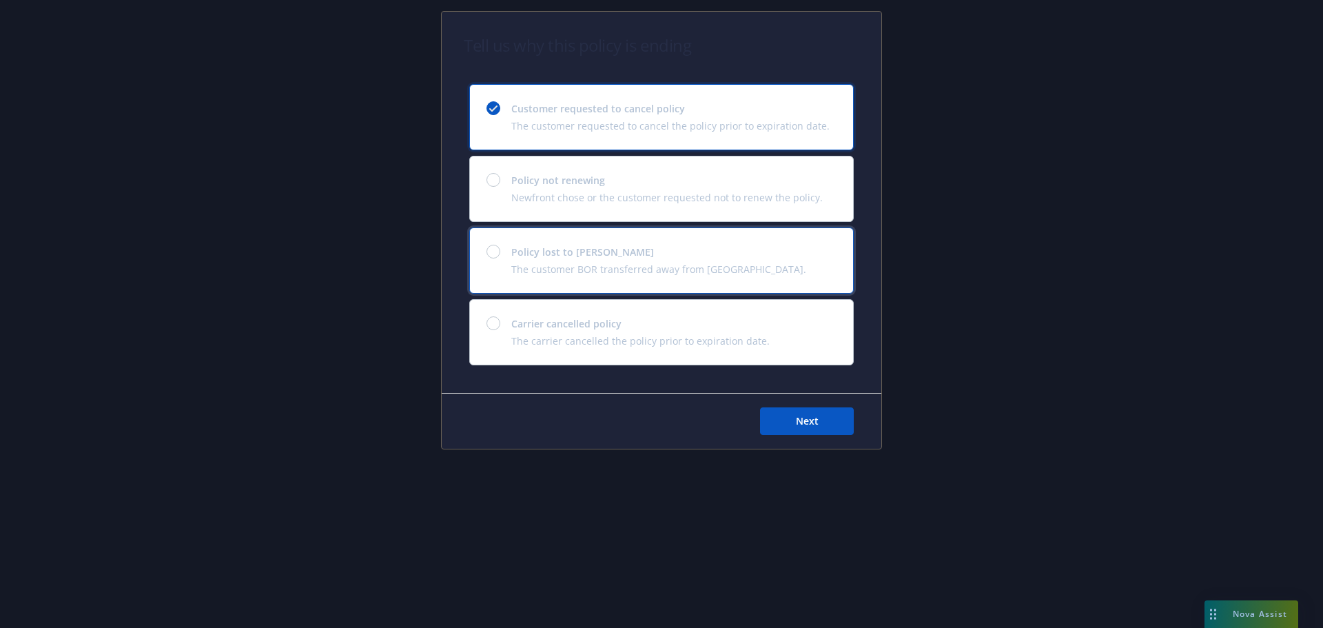
click at [498, 251] on div at bounding box center [493, 252] width 14 height 14
click at [823, 421] on button "Next" at bounding box center [807, 421] width 94 height 28
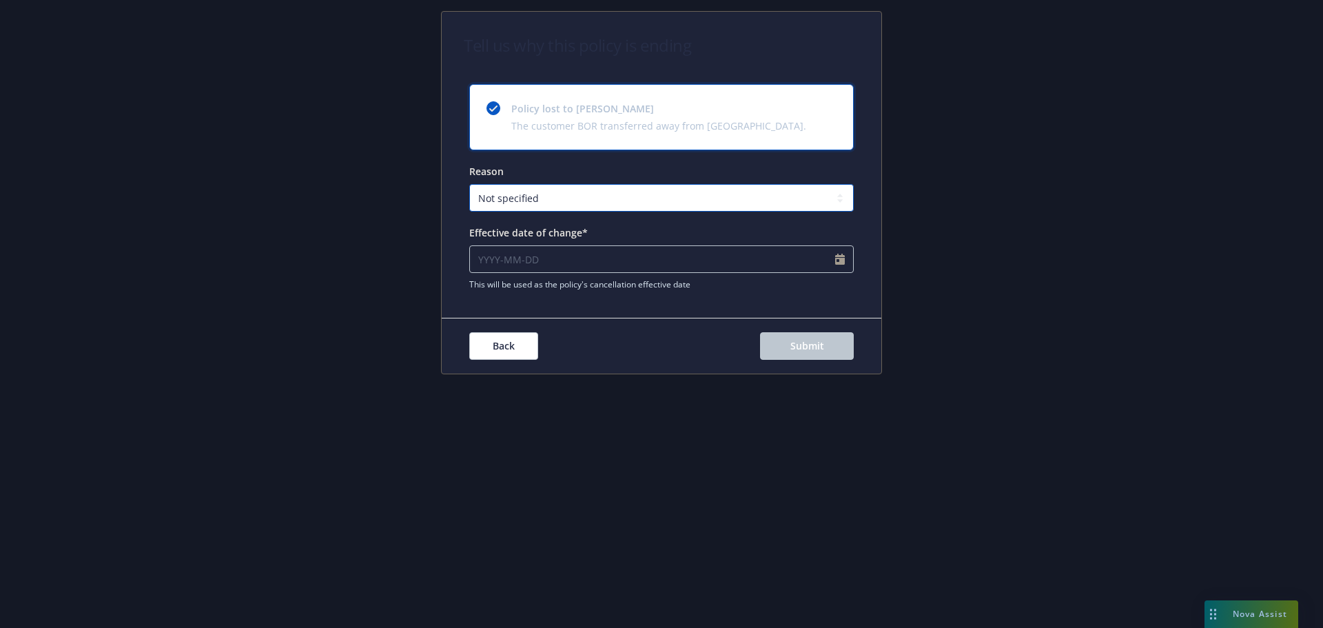
click at [657, 198] on select "Not specified Service Pricing Buyer change M&A, Bankruptcy, or Out of business …" at bounding box center [661, 198] width 384 height 28
click at [469, 184] on select "Not specified Service Pricing Buyer change M&A, Bankruptcy, or Out of business …" at bounding box center [661, 198] width 384 height 28
click at [840, 258] on input "Effective date of change*" at bounding box center [661, 259] width 384 height 28
select select "September"
select select "2025"
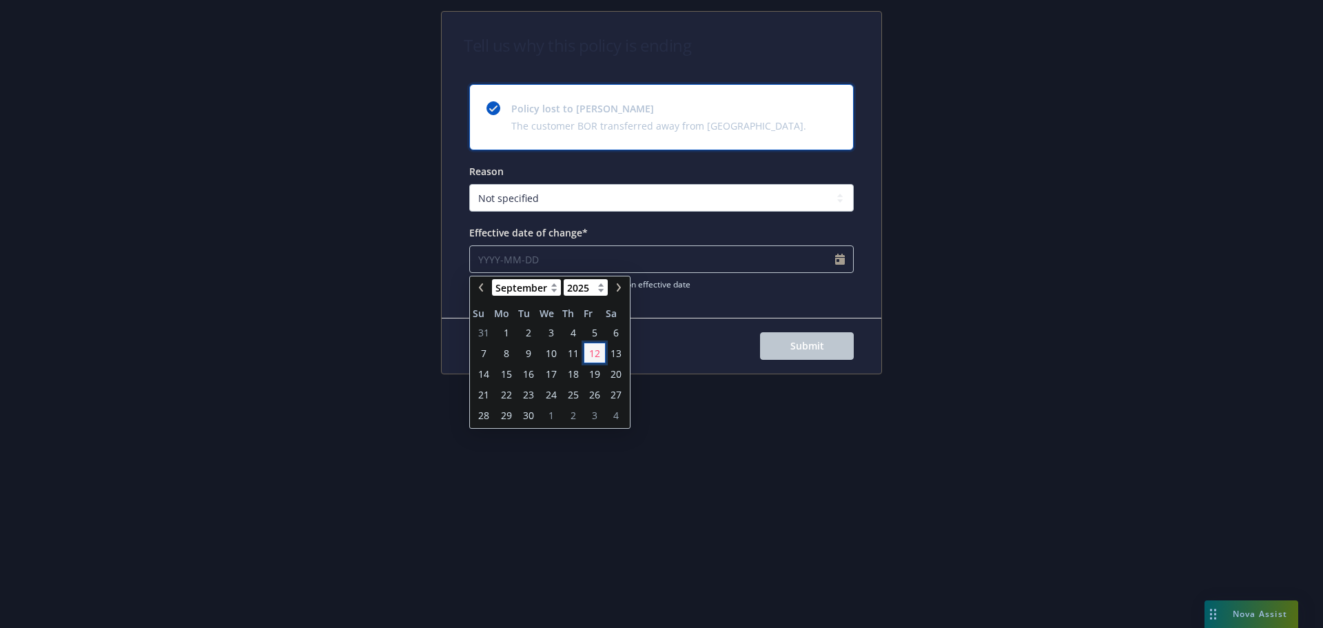
click at [595, 349] on span "12" at bounding box center [594, 353] width 11 height 14
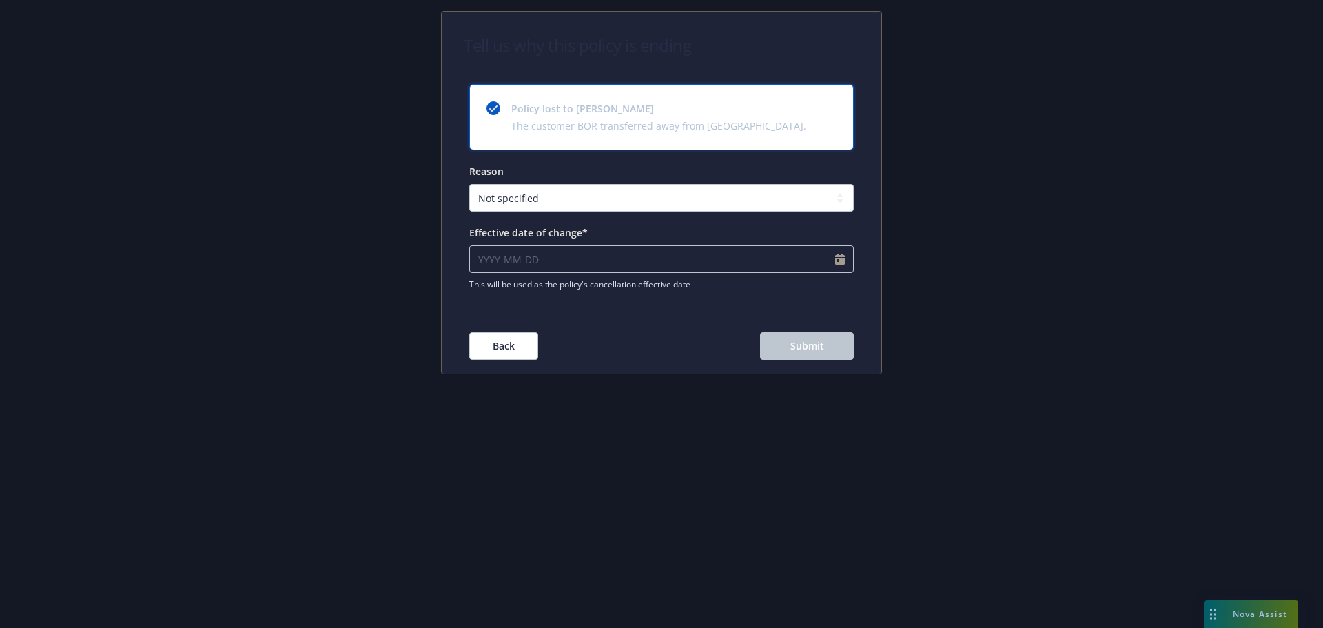
type input "2025-09-12"
click at [795, 343] on span "Submit" at bounding box center [807, 345] width 34 height 13
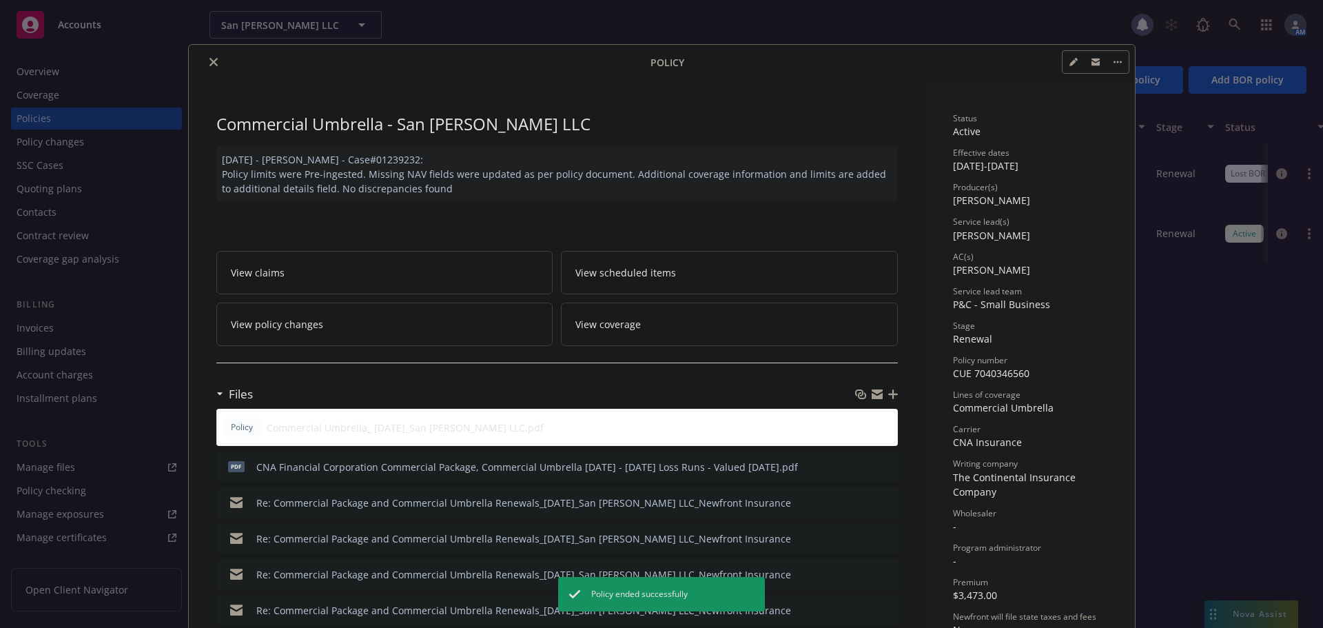
scroll to position [41, 0]
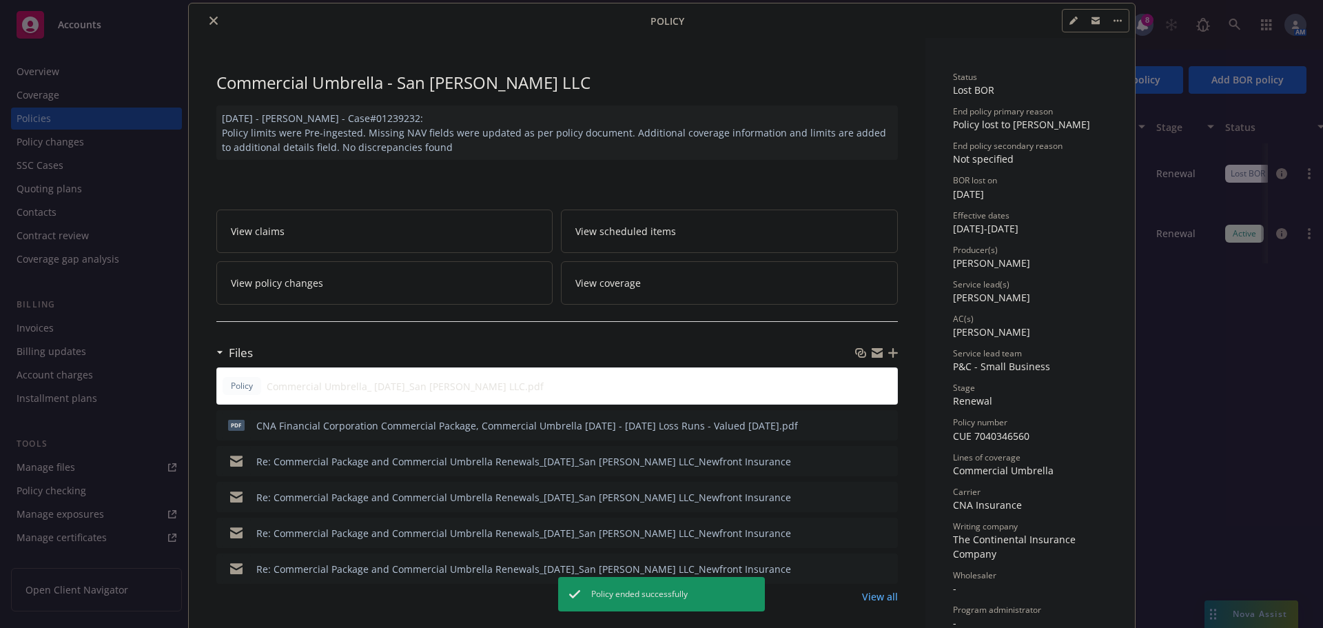
click at [208, 25] on button "close" at bounding box center [213, 20] width 17 height 17
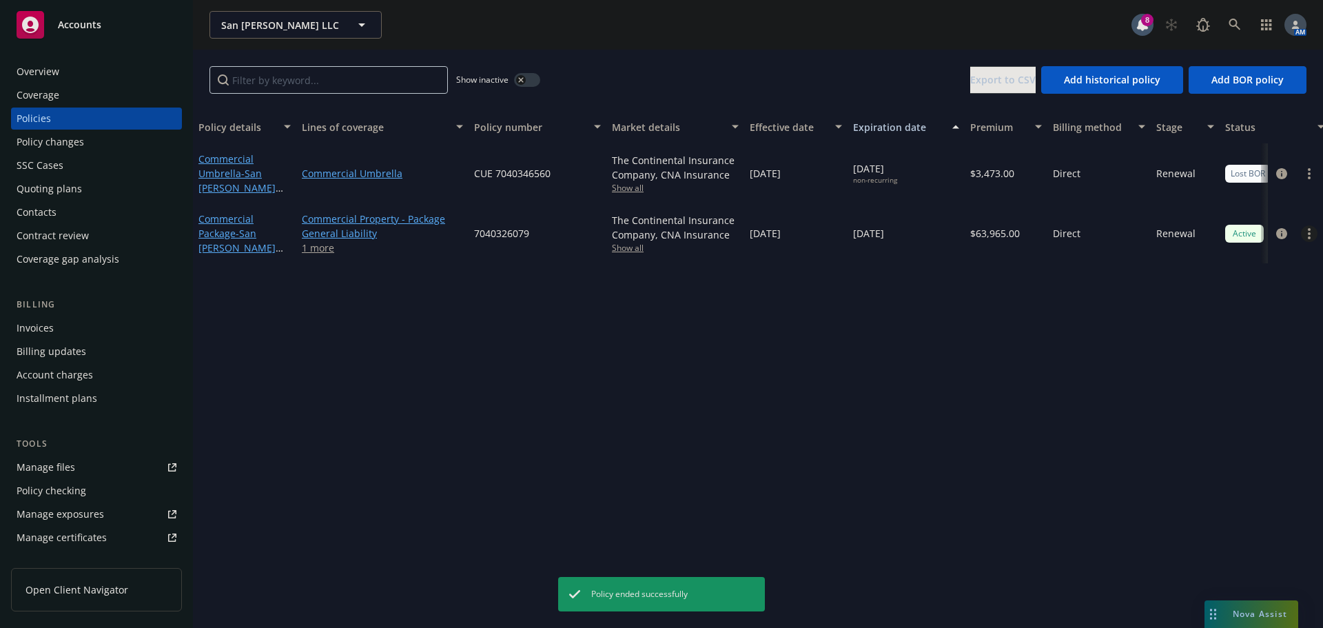
click at [1305, 232] on link "more" at bounding box center [1309, 233] width 17 height 17
click at [1211, 317] on link "End policy" at bounding box center [1236, 317] width 162 height 28
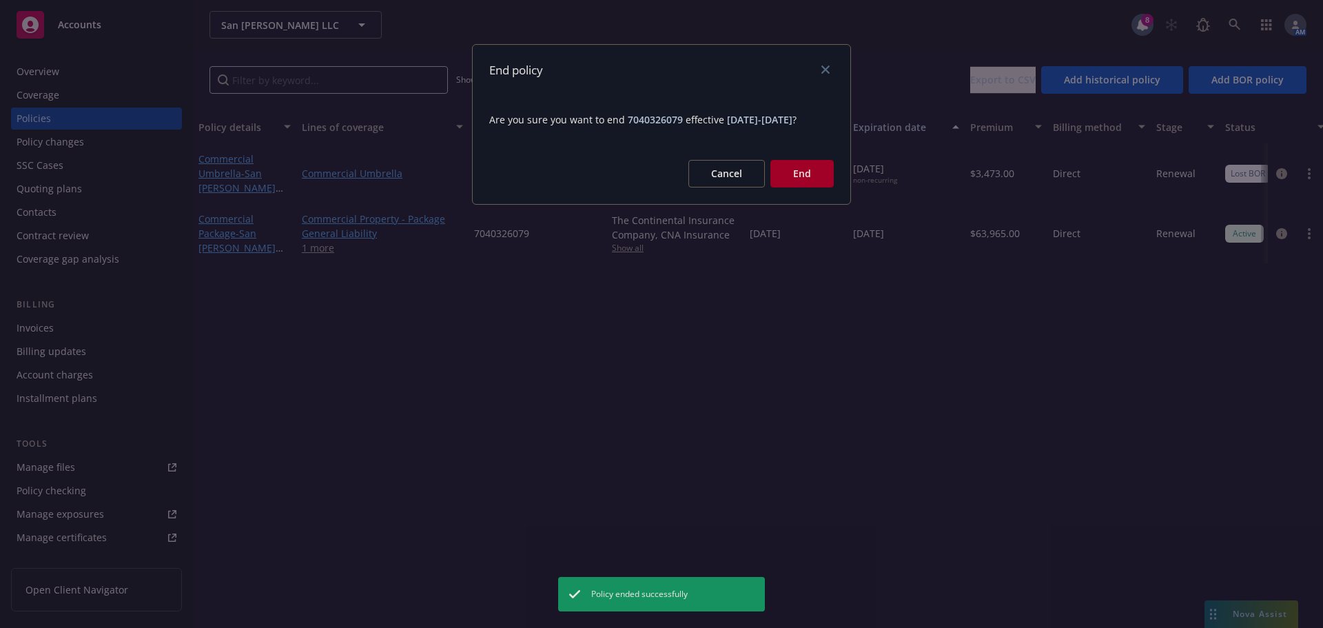
click at [819, 187] on button "End" at bounding box center [801, 174] width 63 height 28
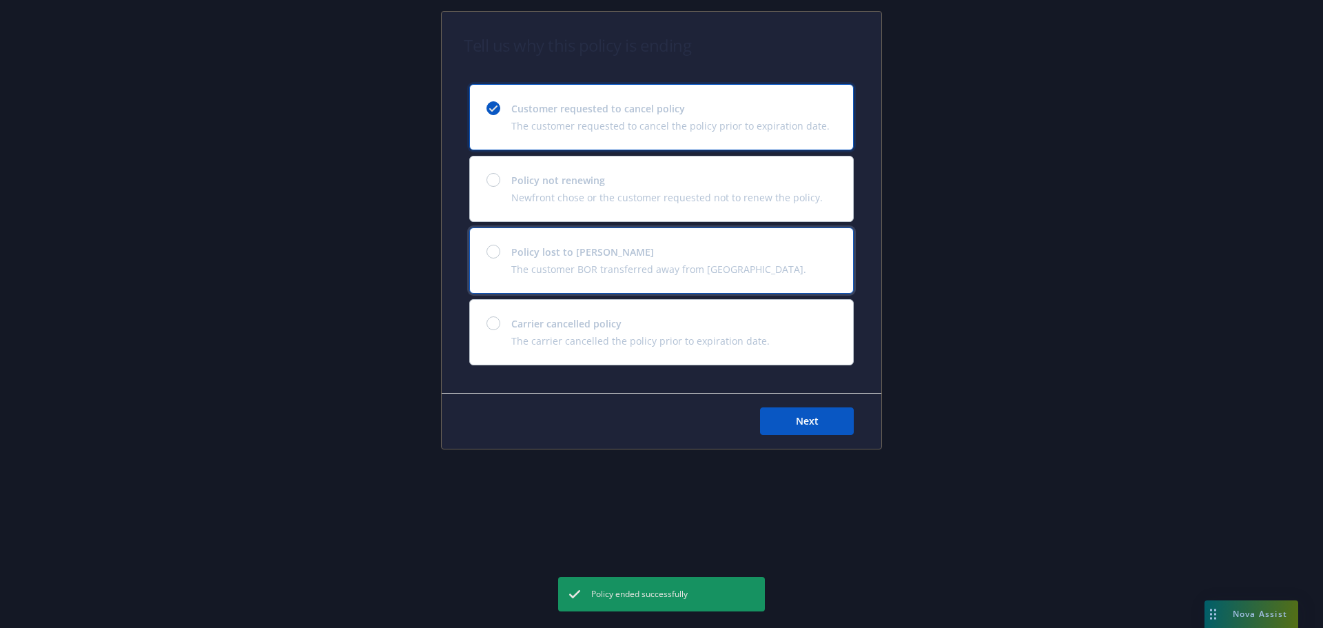
click at [493, 245] on div "Policy lost to BOR The customer BOR transferred away from Newfront." at bounding box center [661, 260] width 383 height 65
click at [823, 424] on button "Next" at bounding box center [807, 421] width 94 height 28
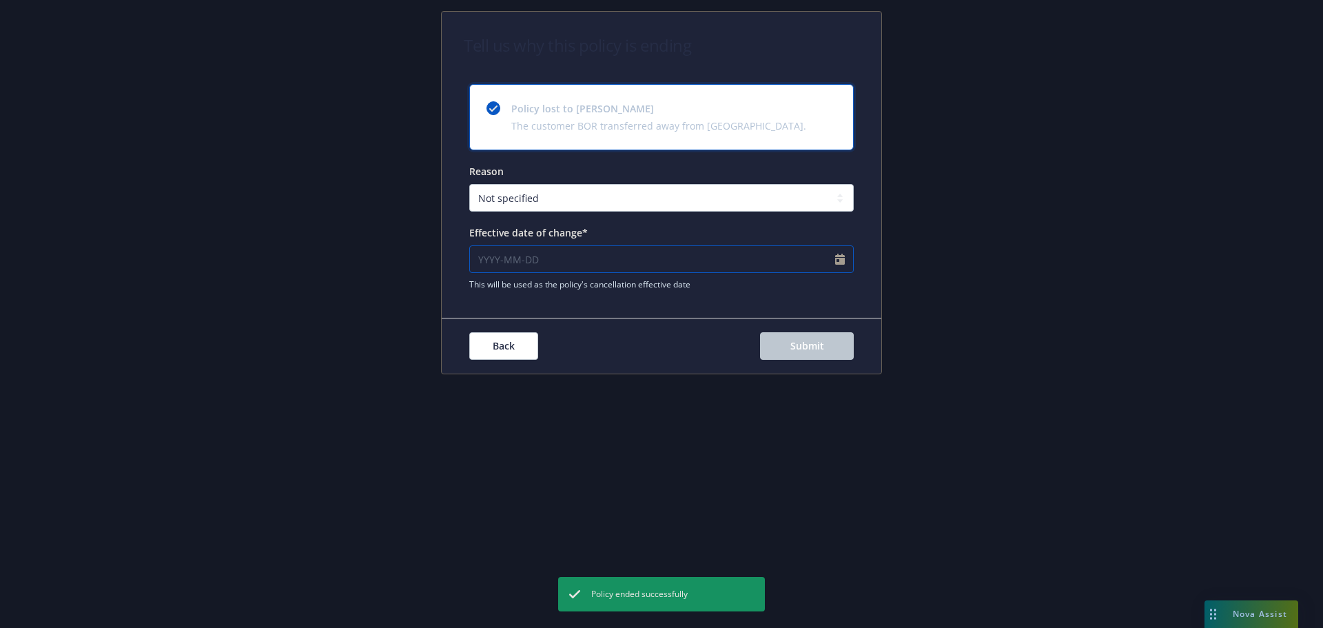
click at [841, 262] on input "Effective date of change*" at bounding box center [661, 259] width 384 height 28
select select "September"
select select "2025"
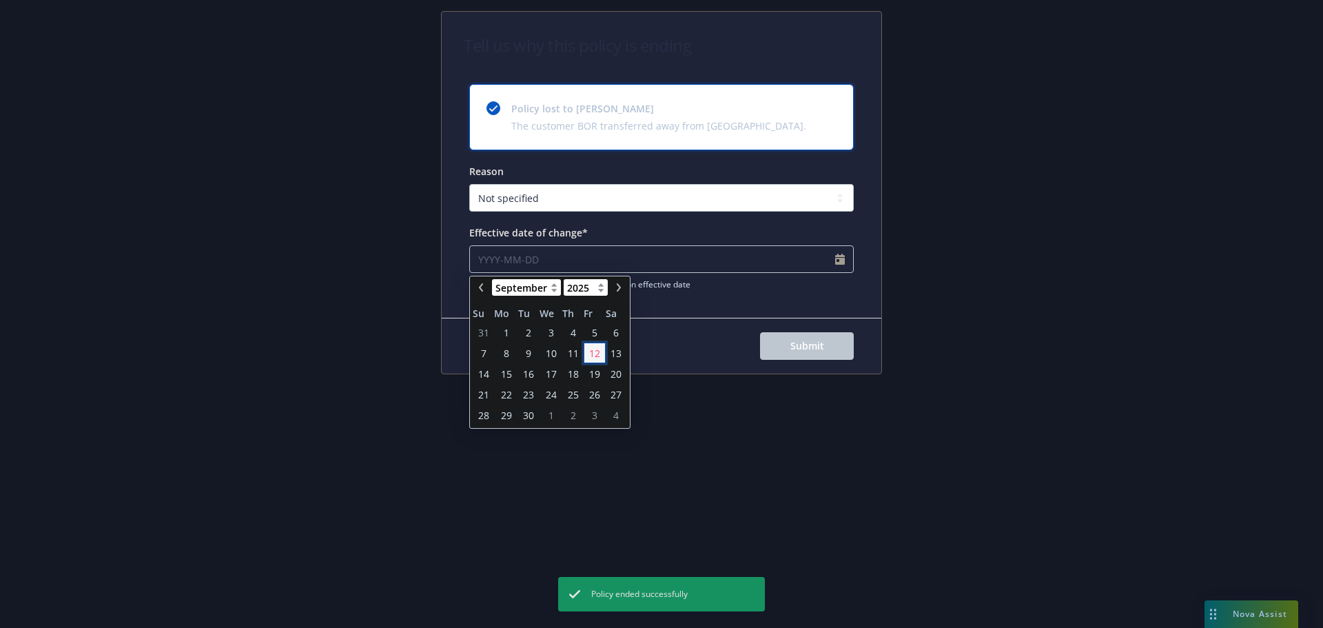
click at [595, 349] on span "12" at bounding box center [594, 353] width 11 height 14
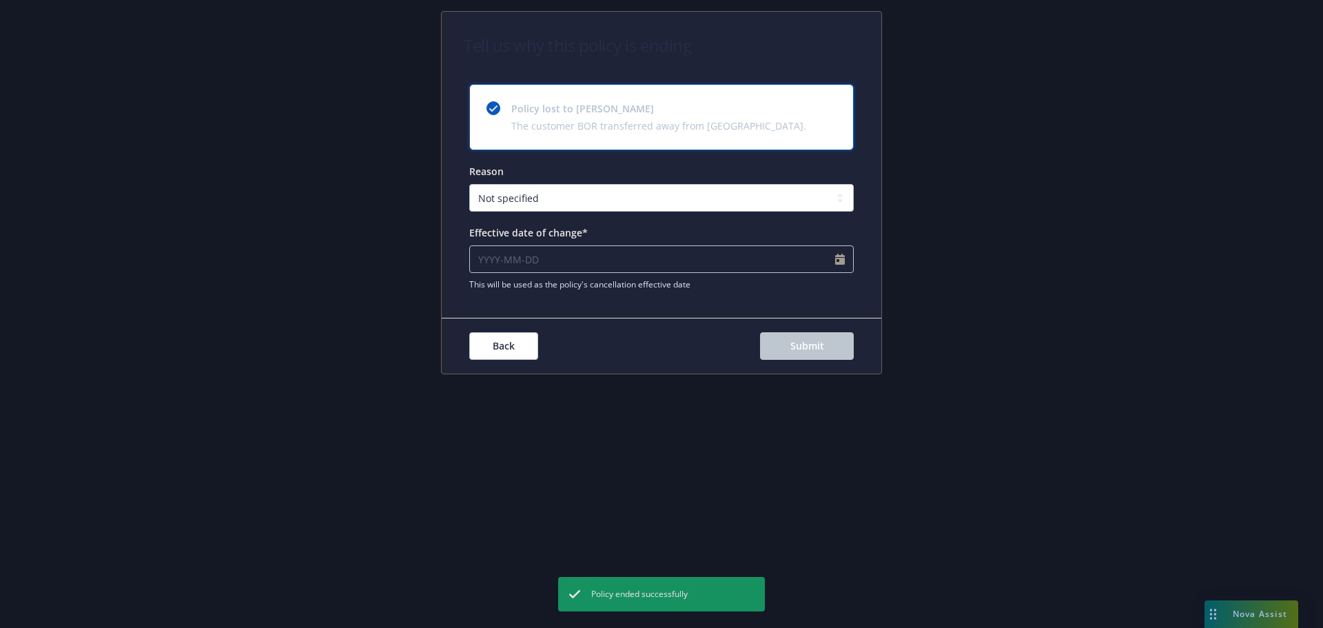
type input "2025-09-12"
click at [833, 342] on button "Submit" at bounding box center [807, 346] width 94 height 28
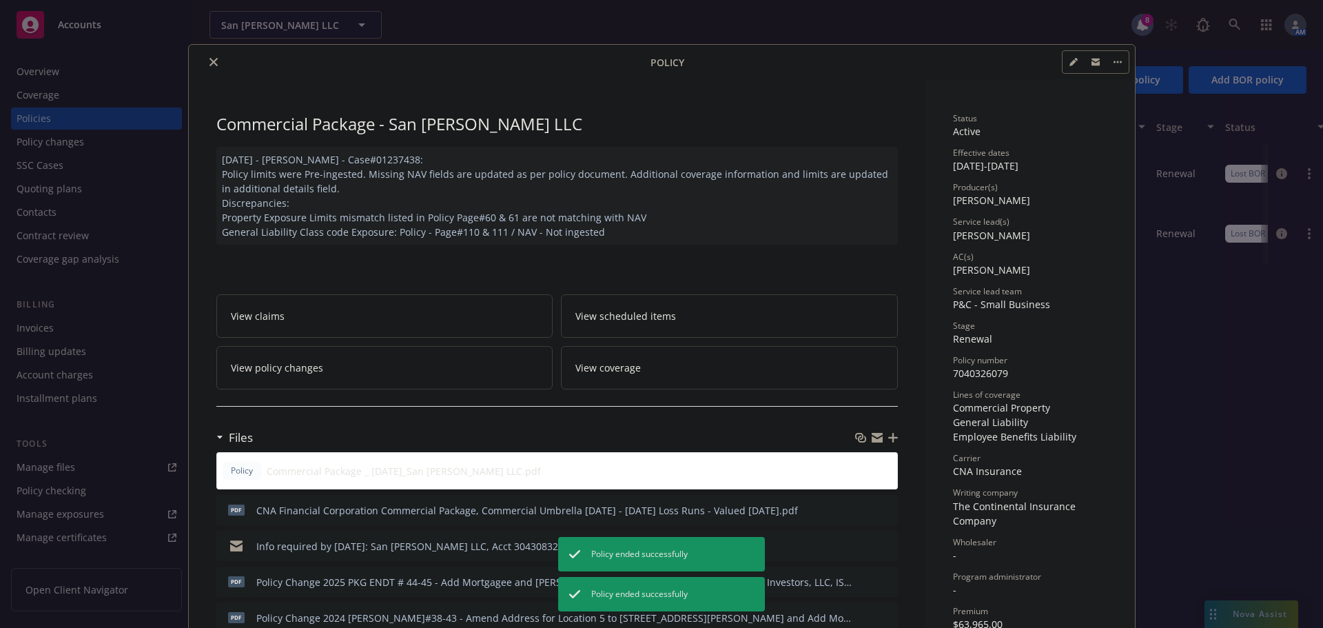
scroll to position [41, 0]
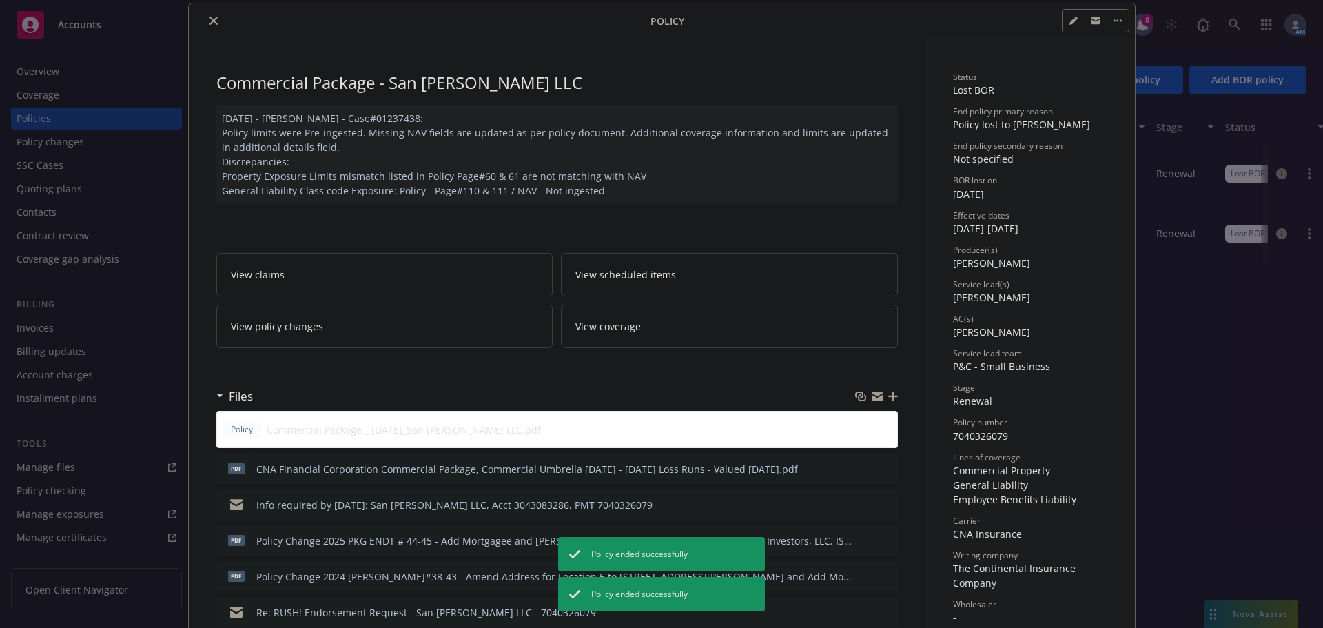
click at [207, 25] on button "close" at bounding box center [213, 20] width 17 height 17
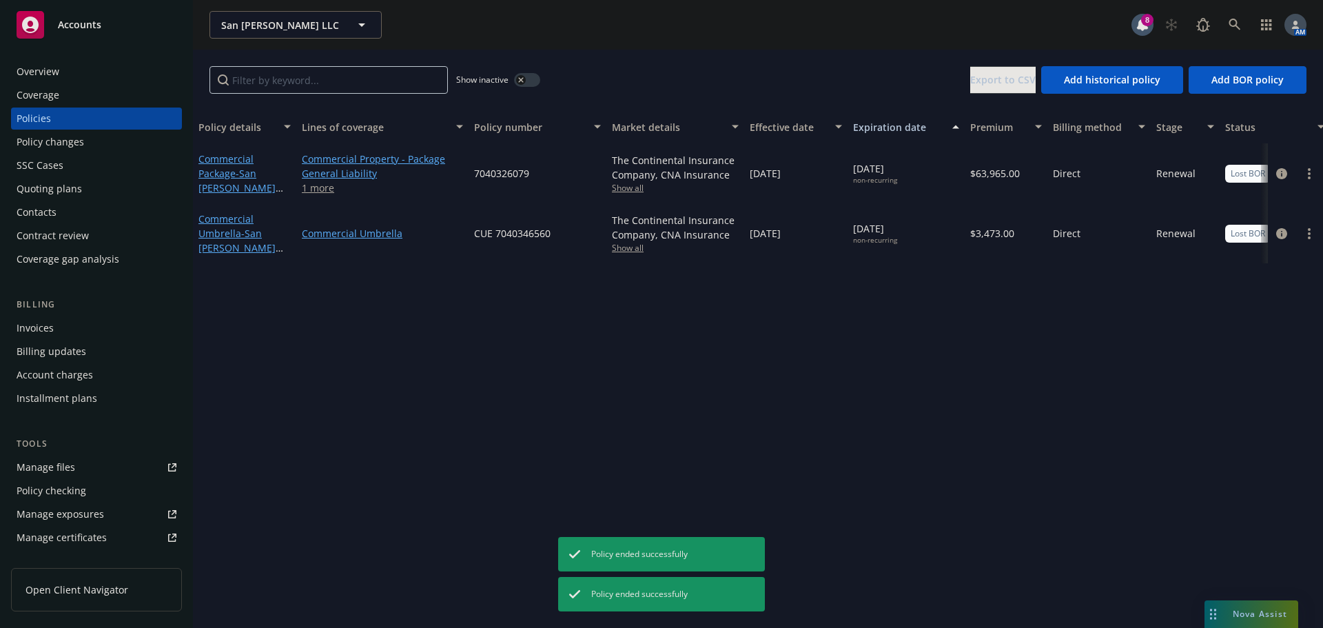
click at [50, 76] on div "Overview" at bounding box center [38, 72] width 43 height 22
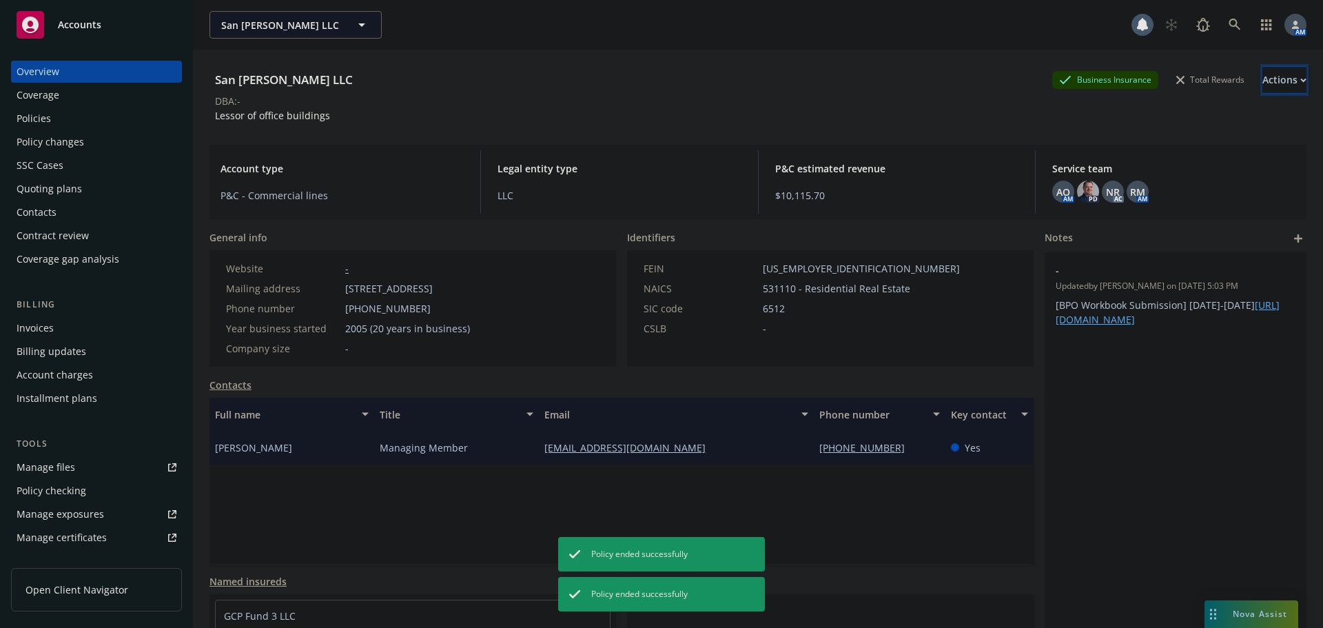
click at [1262, 71] on div "Actions" at bounding box center [1284, 80] width 44 height 26
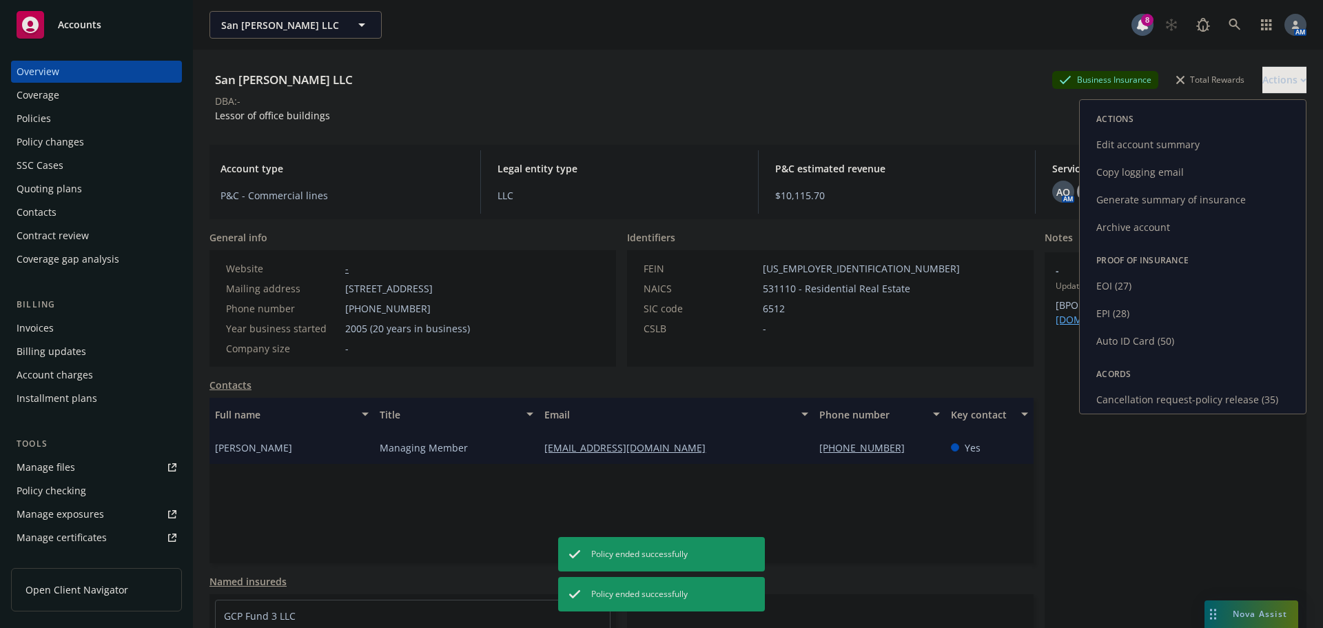
click at [1127, 231] on link "Archive account" at bounding box center [1193, 228] width 226 height 28
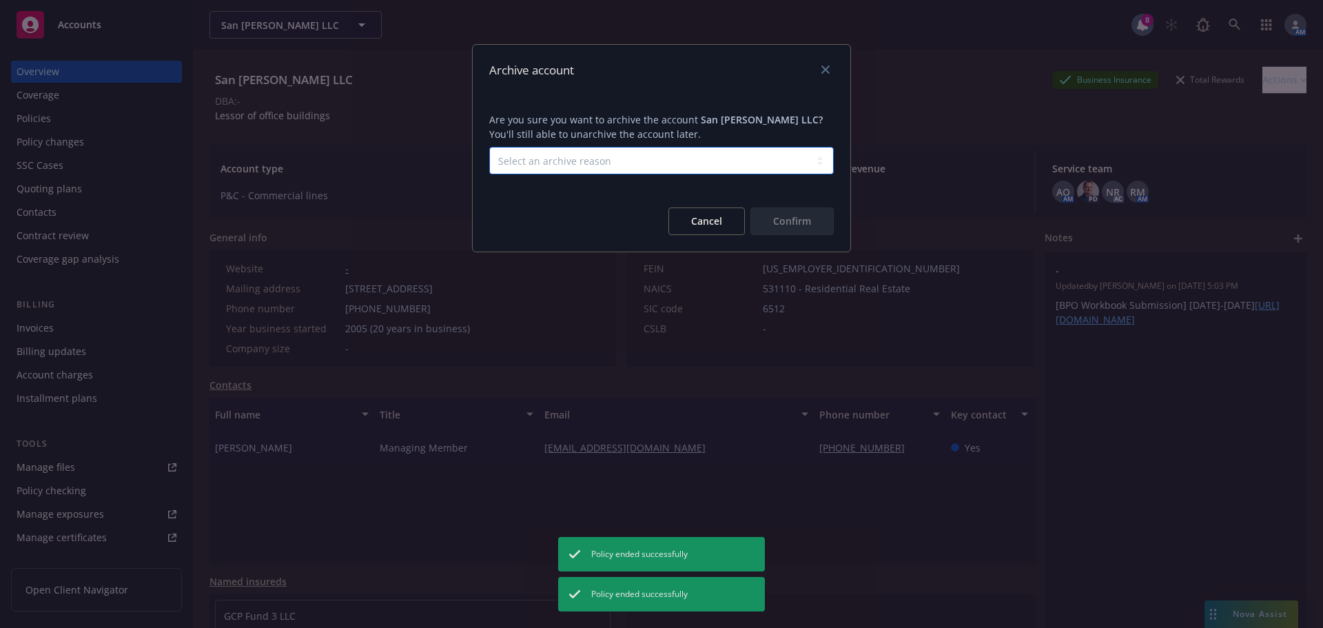
click at [635, 150] on select "Select an archive reason Client declined proposal Client went out of business C…" at bounding box center [661, 161] width 344 height 28
select select "LOST_TO_BOR"
click at [489, 147] on select "Select an archive reason Client declined proposal Client went out of business C…" at bounding box center [661, 161] width 344 height 28
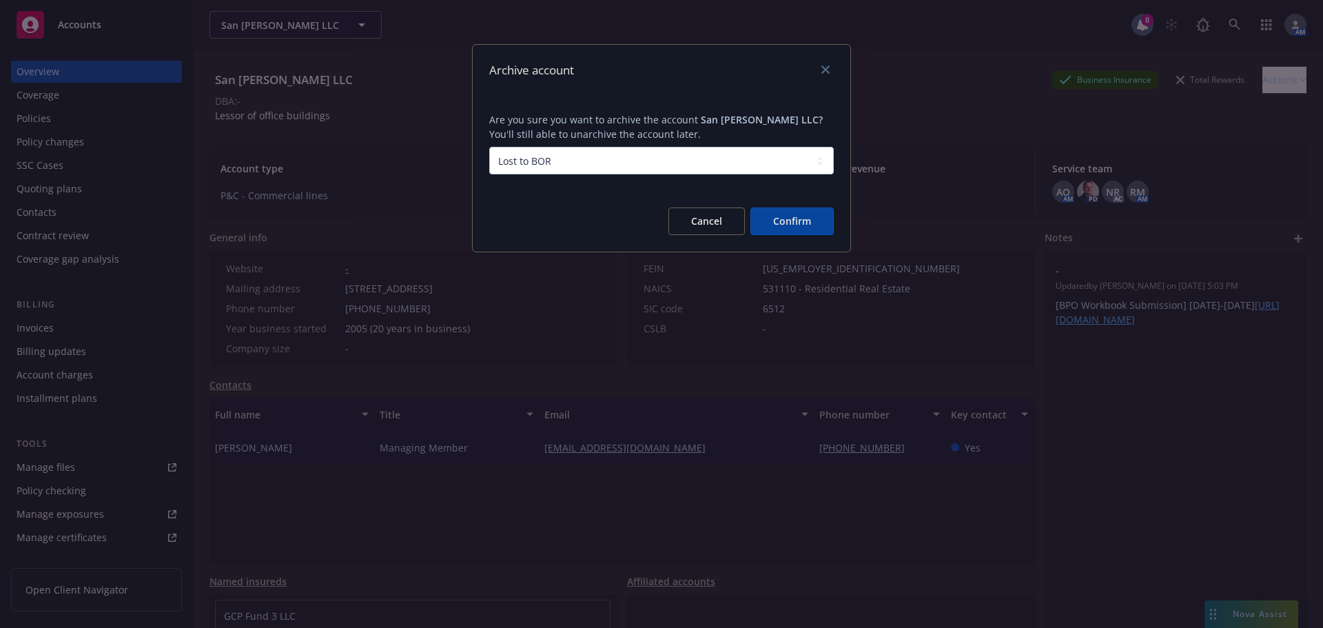
click at [789, 225] on button "Confirm" at bounding box center [791, 221] width 83 height 28
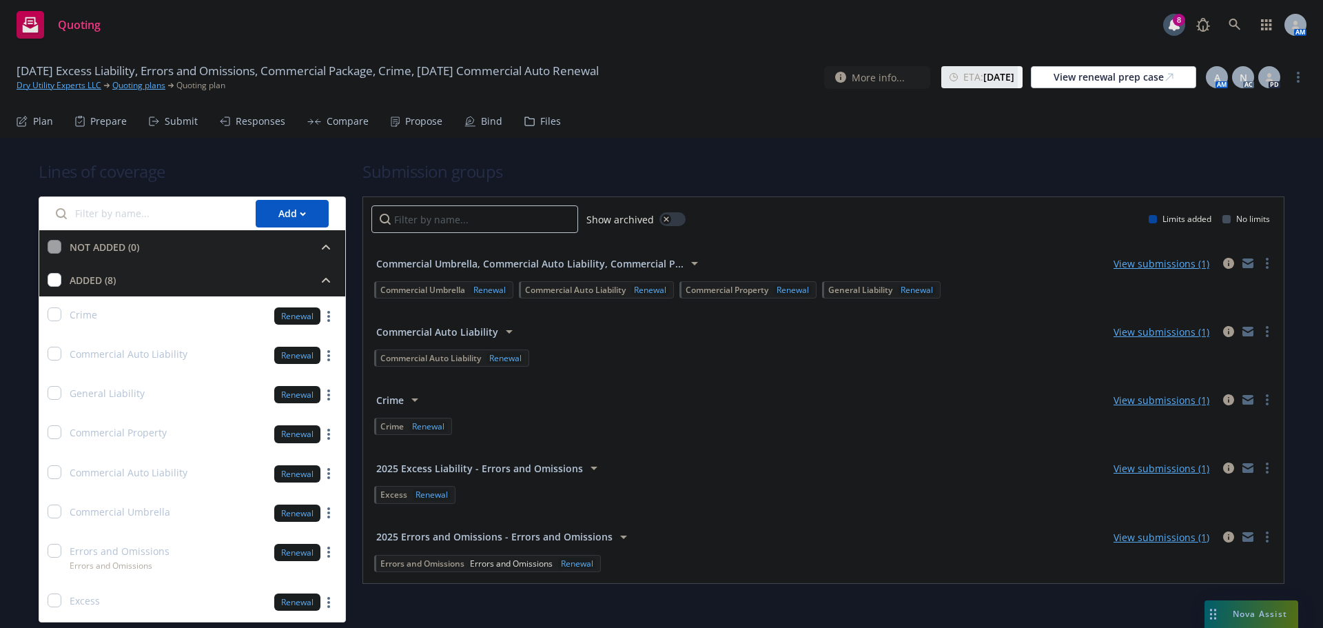
click at [414, 120] on div "Propose" at bounding box center [423, 121] width 37 height 11
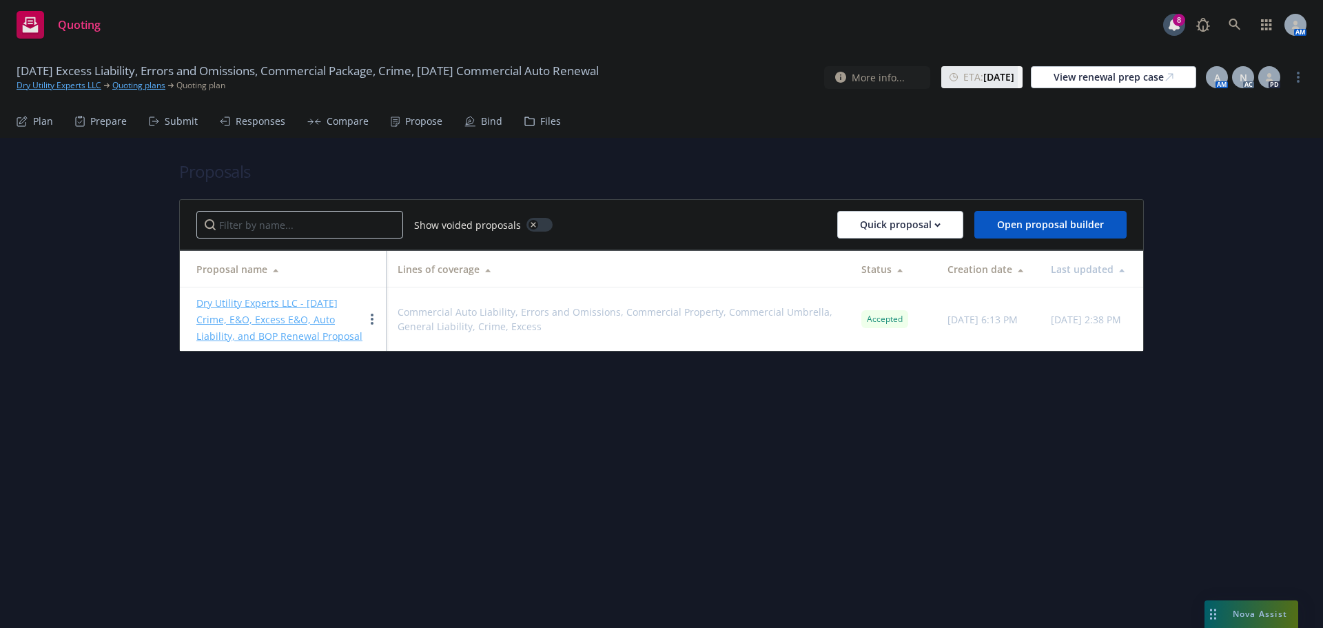
click at [486, 122] on div "Bind" at bounding box center [491, 121] width 21 height 11
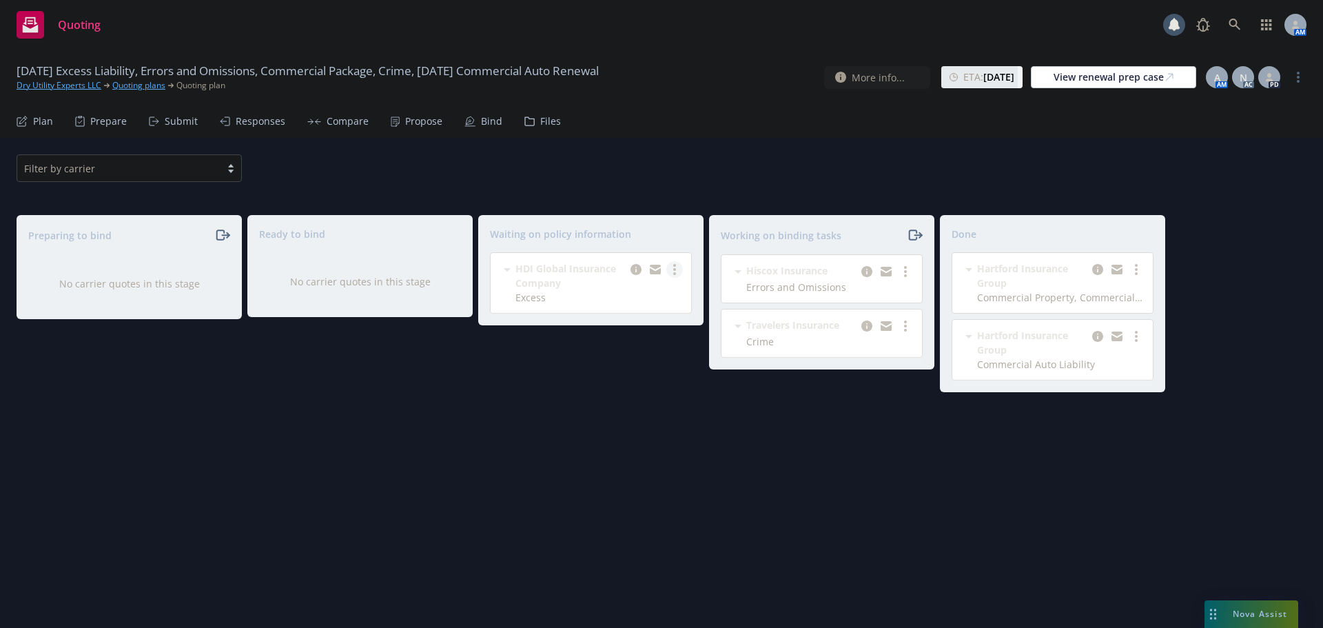
click at [675, 271] on circle "more" at bounding box center [674, 269] width 3 height 3
click at [613, 294] on span "Create policies" at bounding box center [607, 297] width 101 height 13
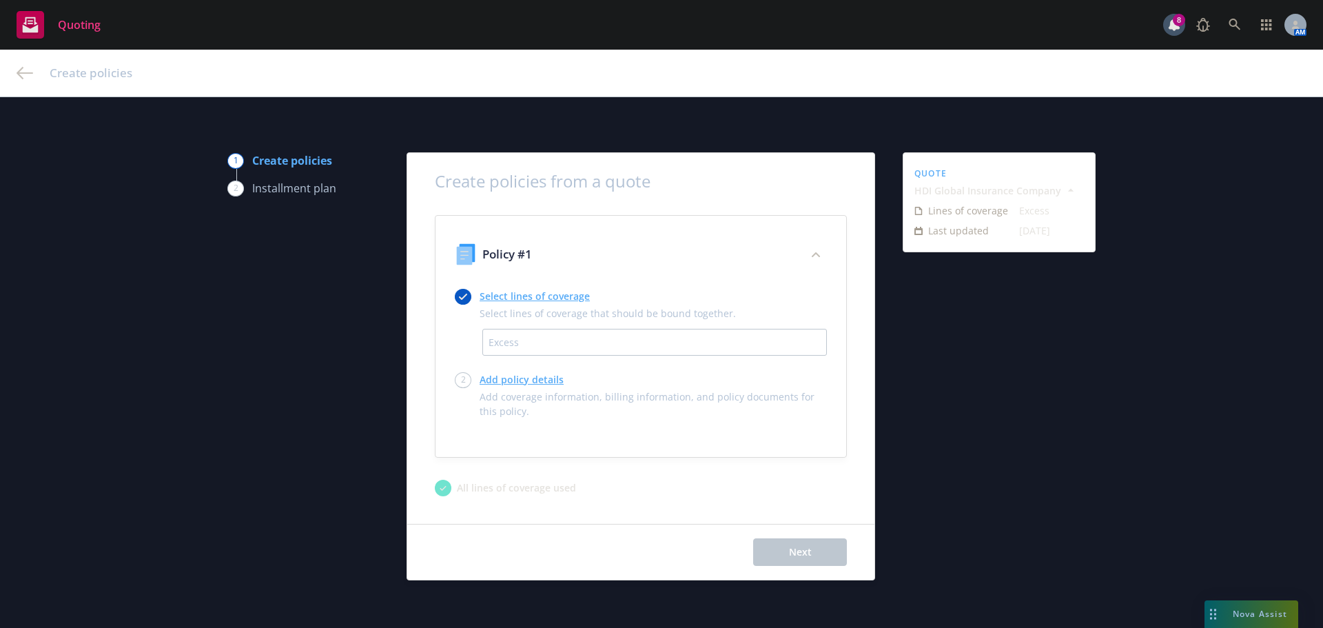
click at [511, 383] on link "Add policy details" at bounding box center [653, 379] width 347 height 14
select select "12"
select select "CA"
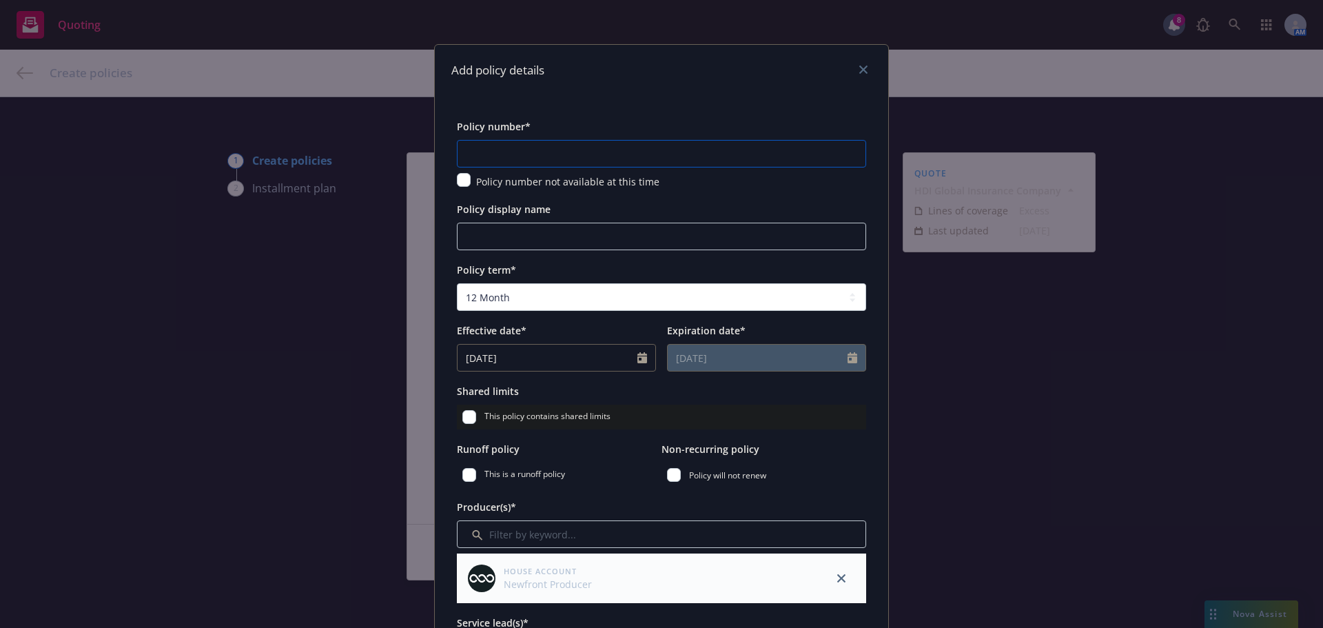
click at [497, 159] on input "text" at bounding box center [661, 154] width 409 height 28
paste input "[US_VEHICLE_IDENTIFICATION_NUMBER]"
type input "[US_VEHICLE_IDENTIFICATION_NUMBER]"
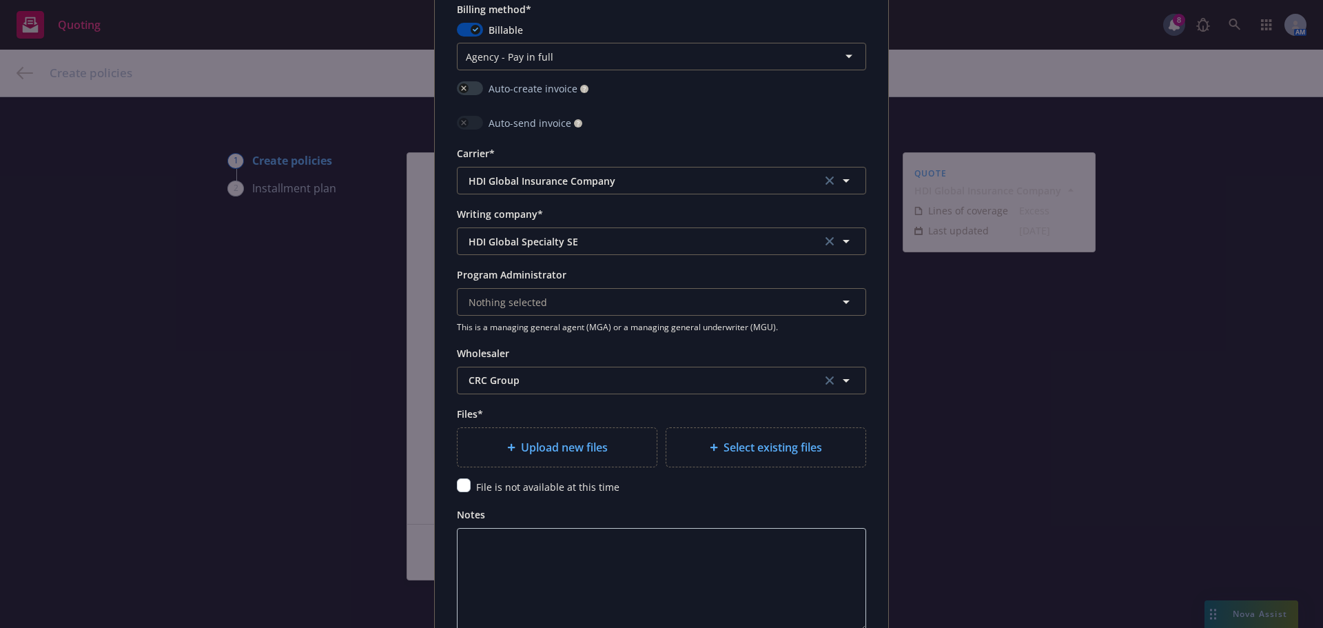
scroll to position [1309, 0]
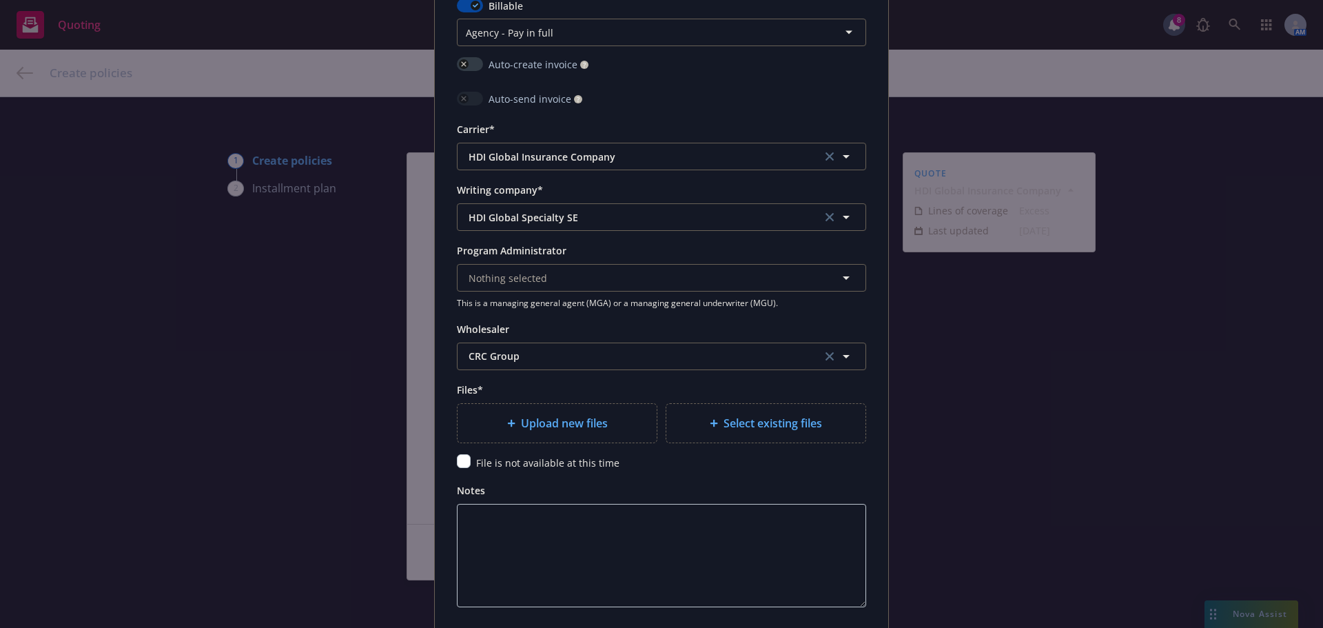
click at [561, 415] on span "Upload new files" at bounding box center [564, 423] width 87 height 17
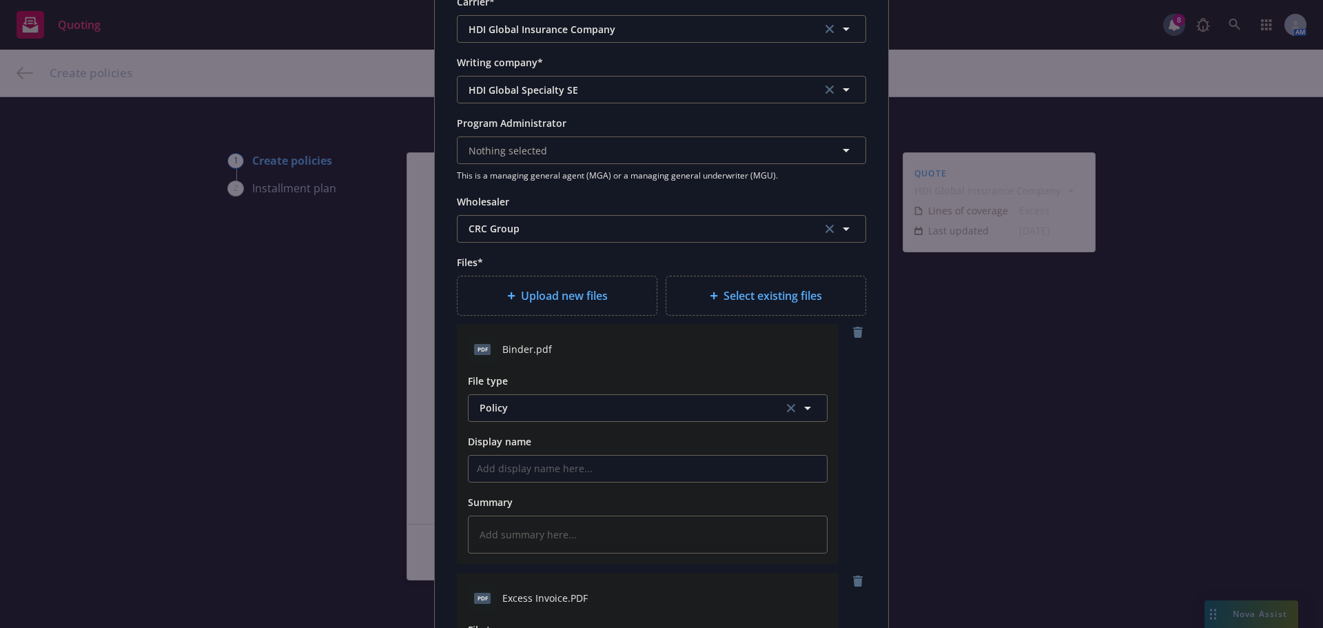
scroll to position [1447, 0]
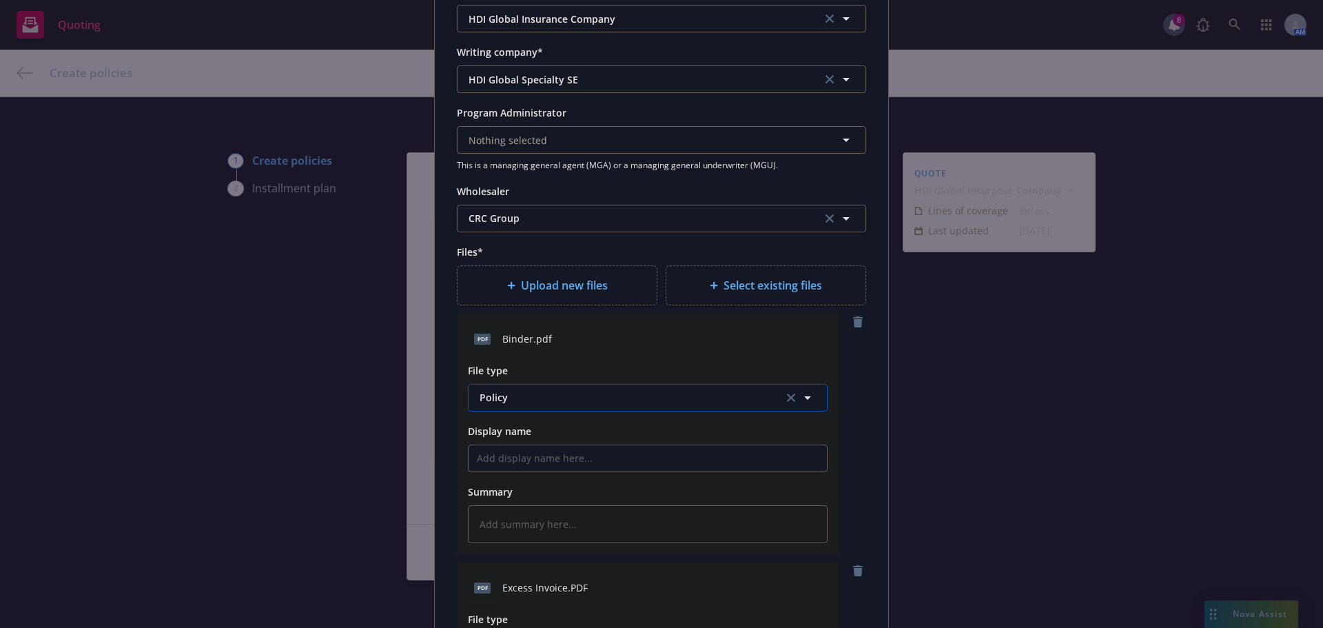
click at [543, 396] on span "Policy" at bounding box center [624, 397] width 288 height 14
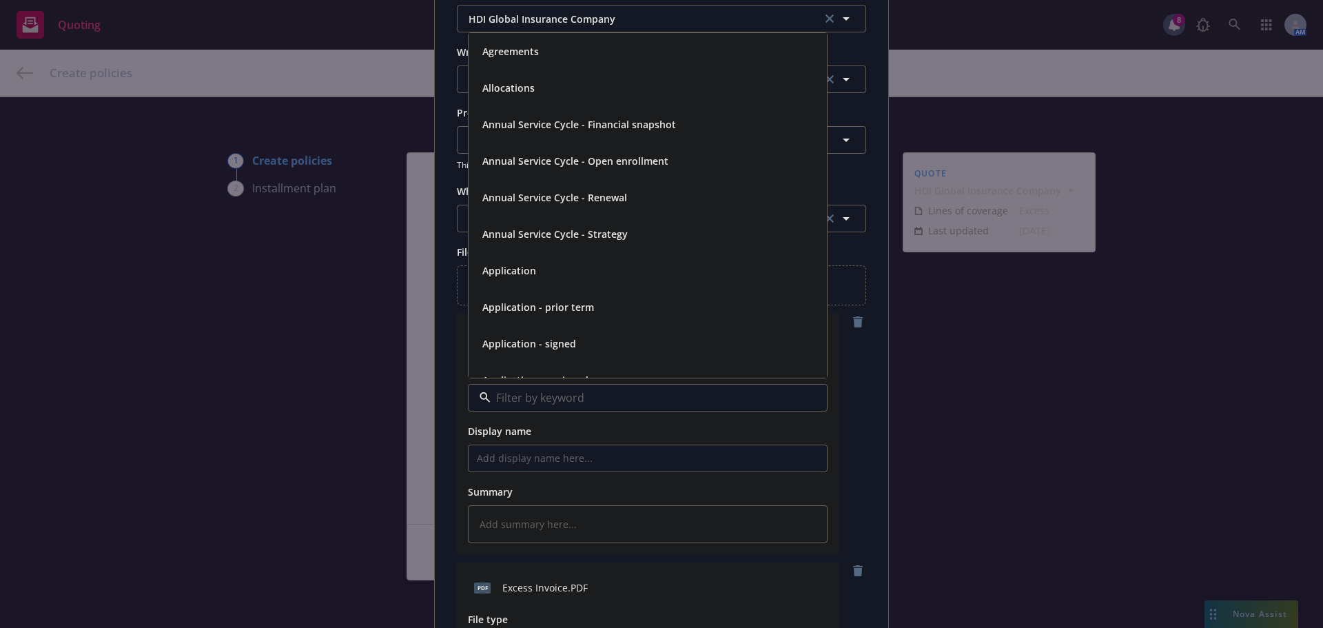
type input "i"
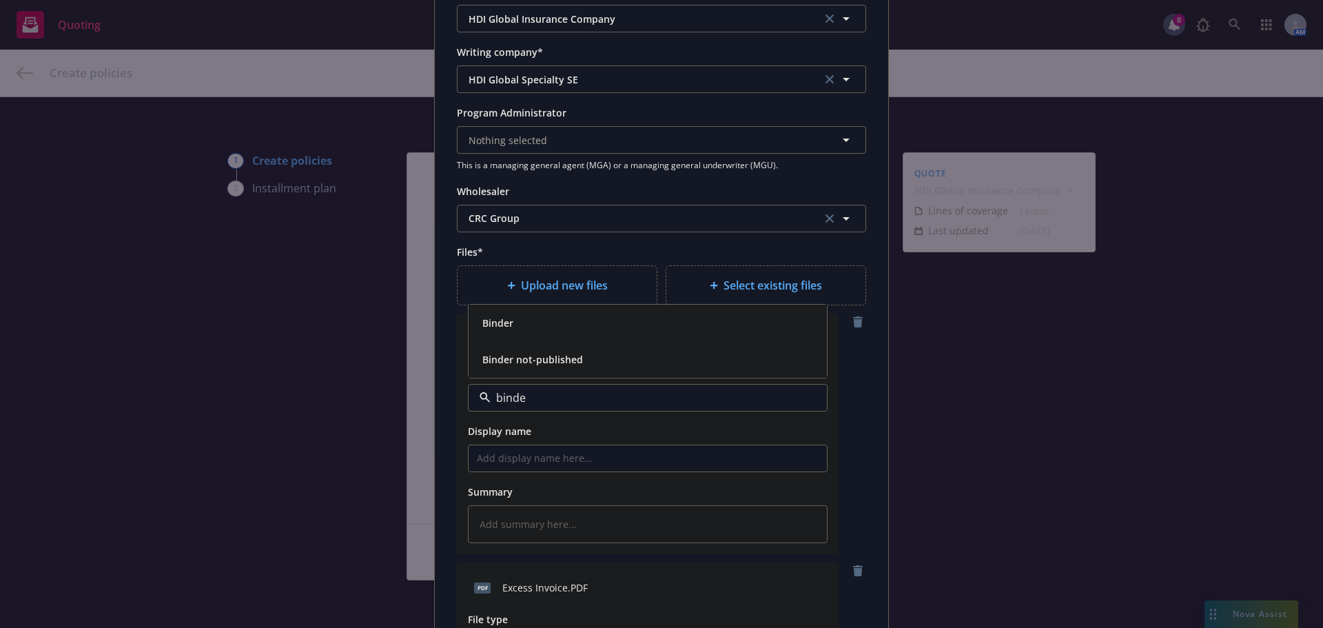
type input "binder"
click at [515, 322] on div "Binder" at bounding box center [648, 323] width 342 height 20
type textarea "x"
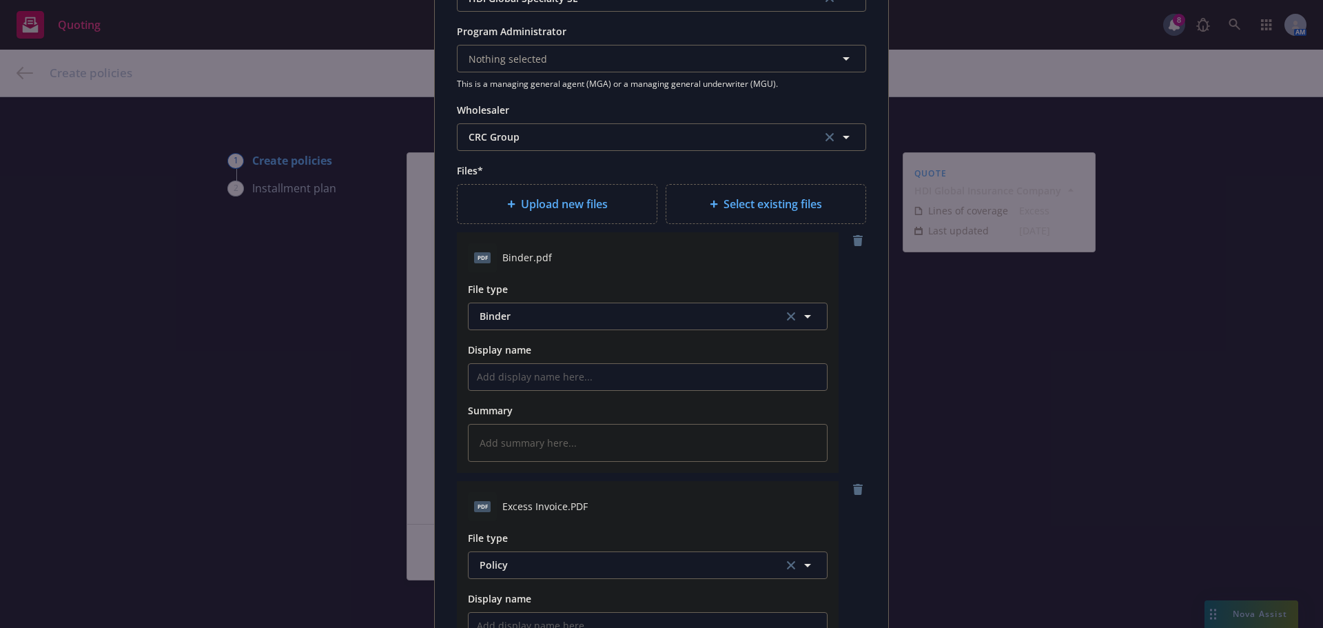
scroll to position [1722, 0]
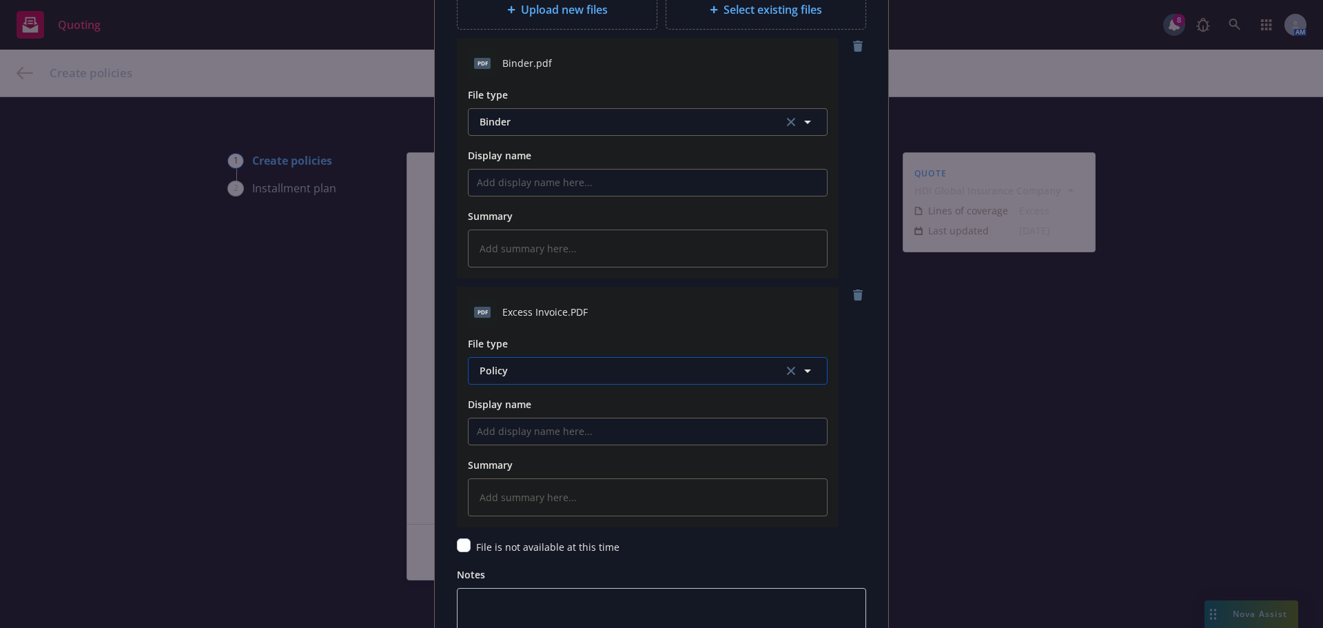
click at [544, 374] on span "Policy" at bounding box center [624, 370] width 288 height 14
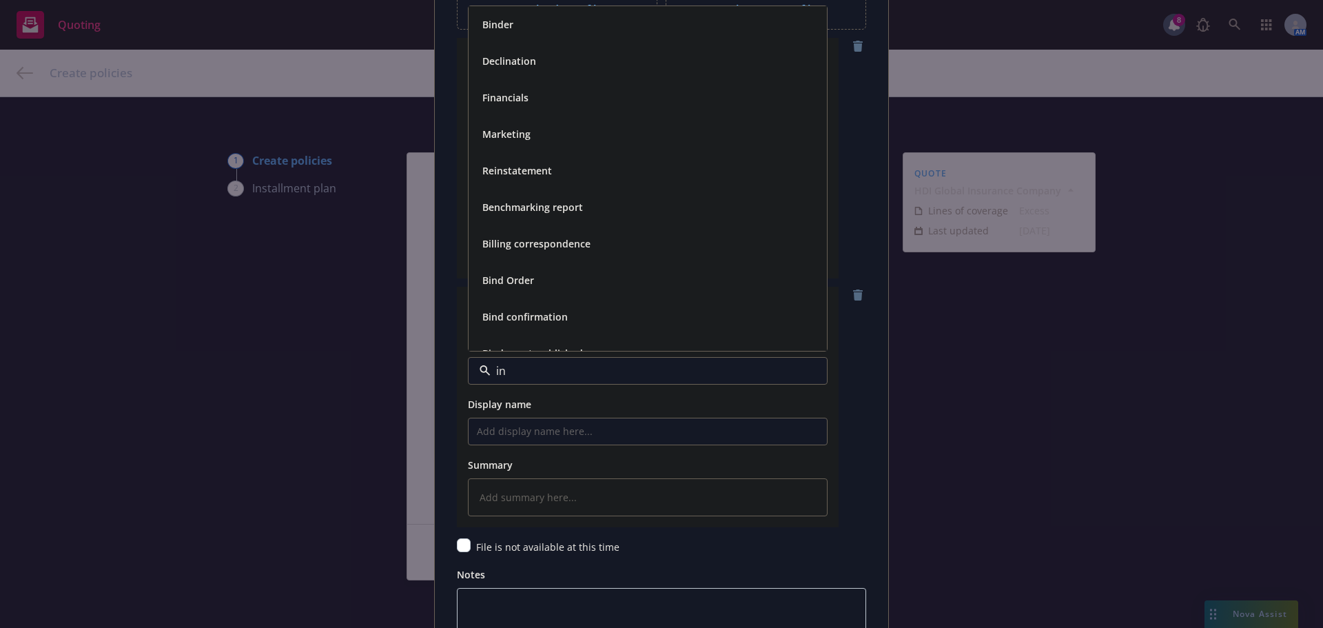
type input "inv"
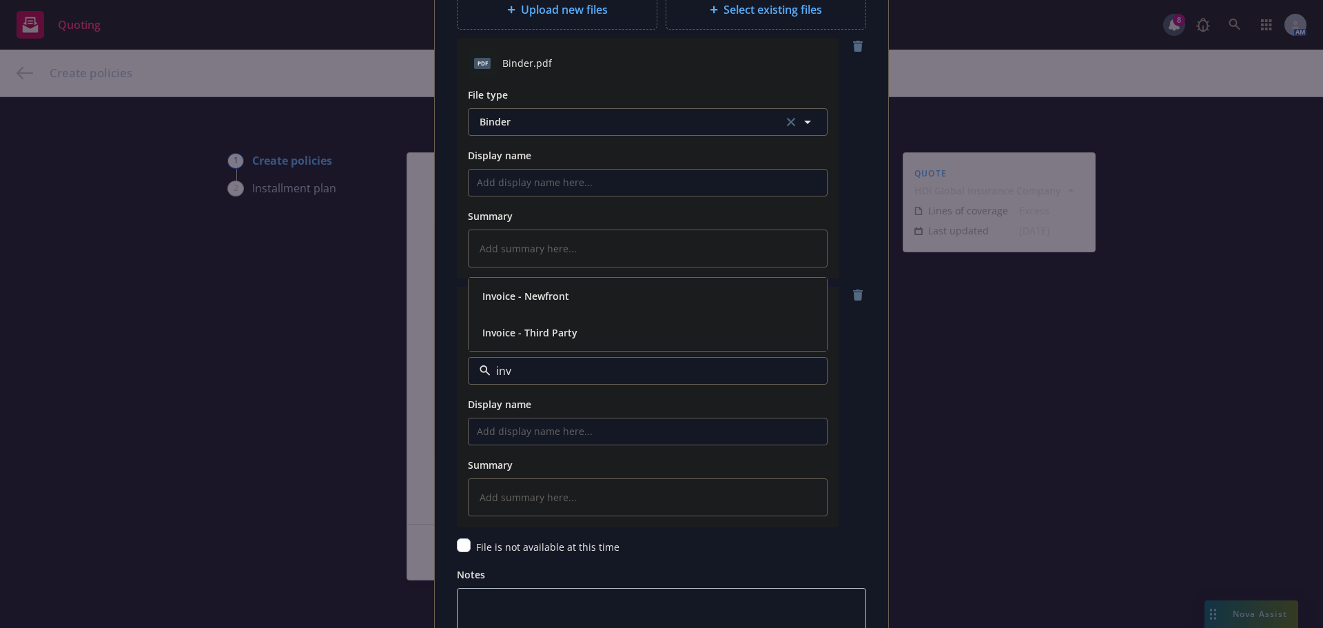
click at [562, 343] on div "Invoice - Third Party" at bounding box center [648, 332] width 358 height 37
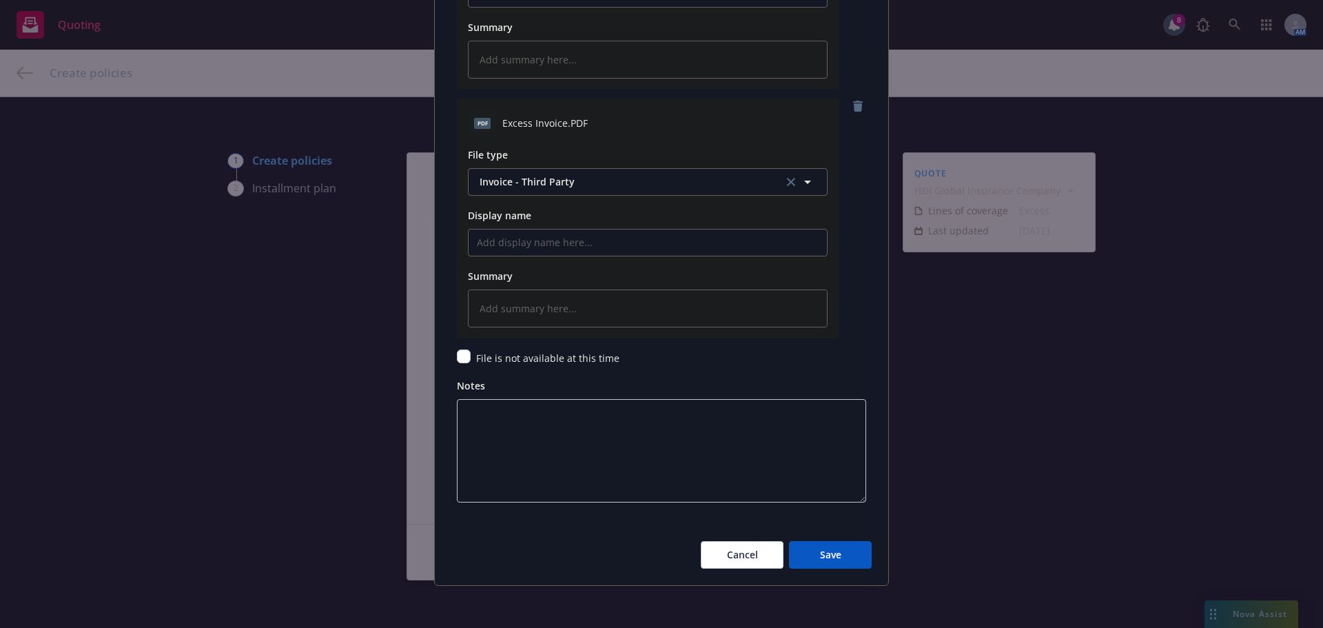
scroll to position [1913, 0]
click at [844, 550] on button "Save" at bounding box center [830, 553] width 83 height 28
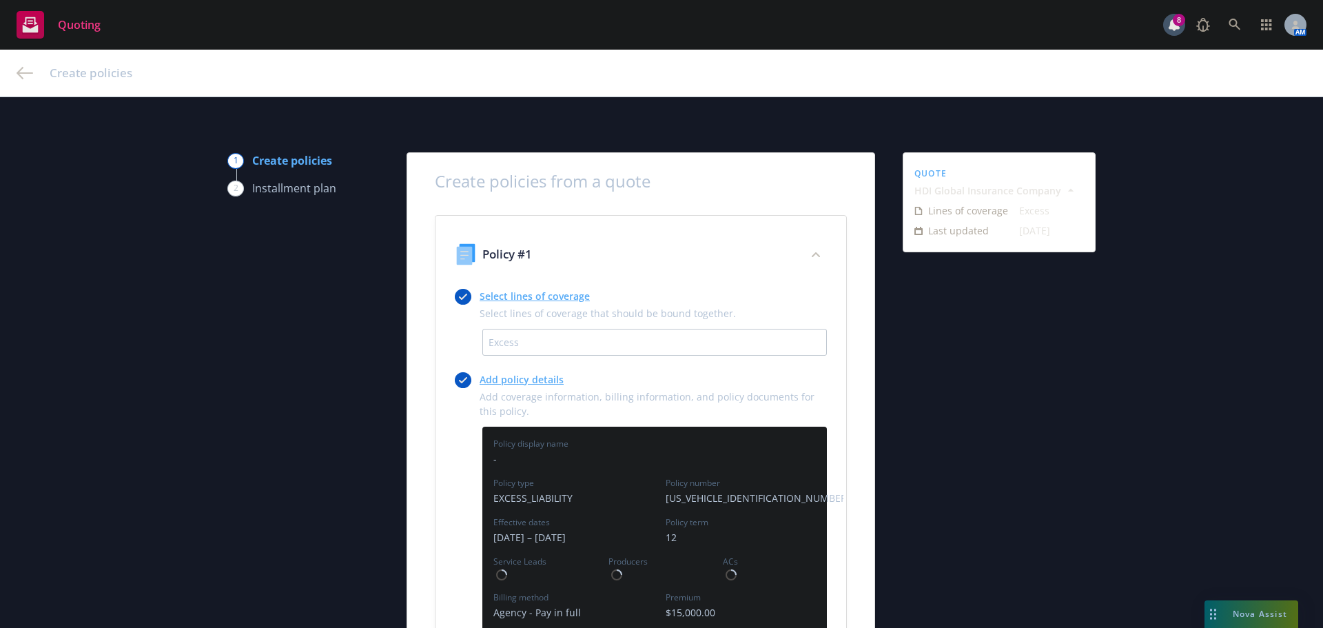
type textarea "x"
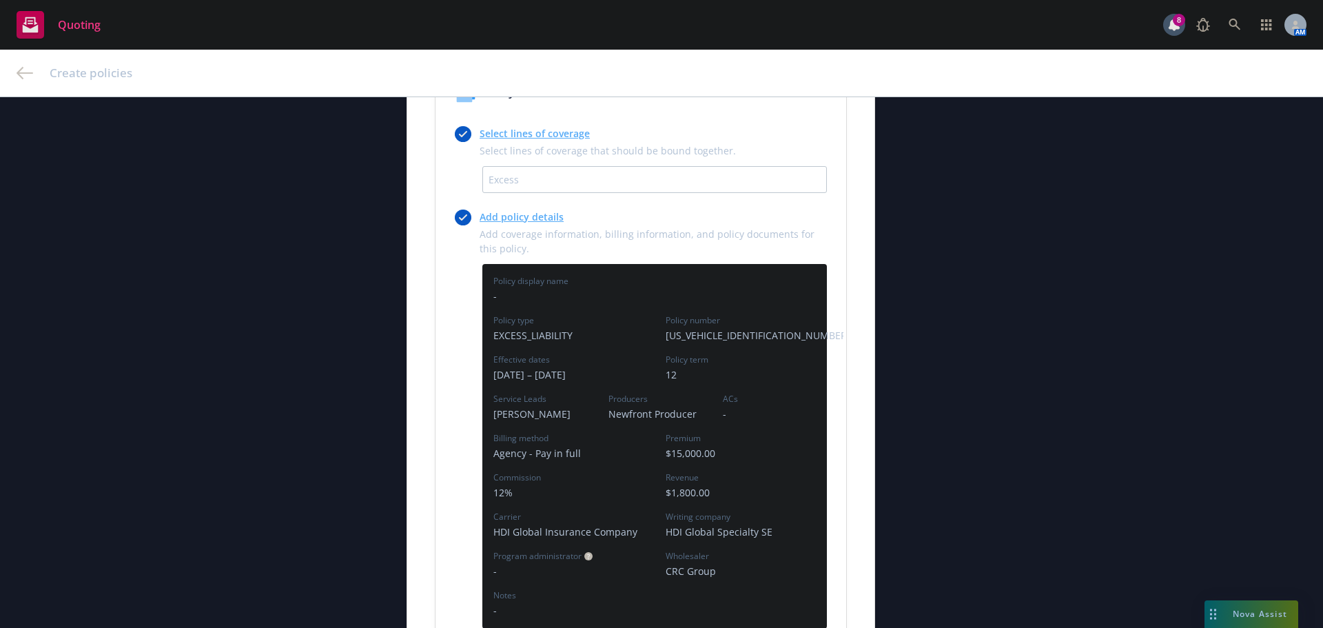
scroll to position [380, 0]
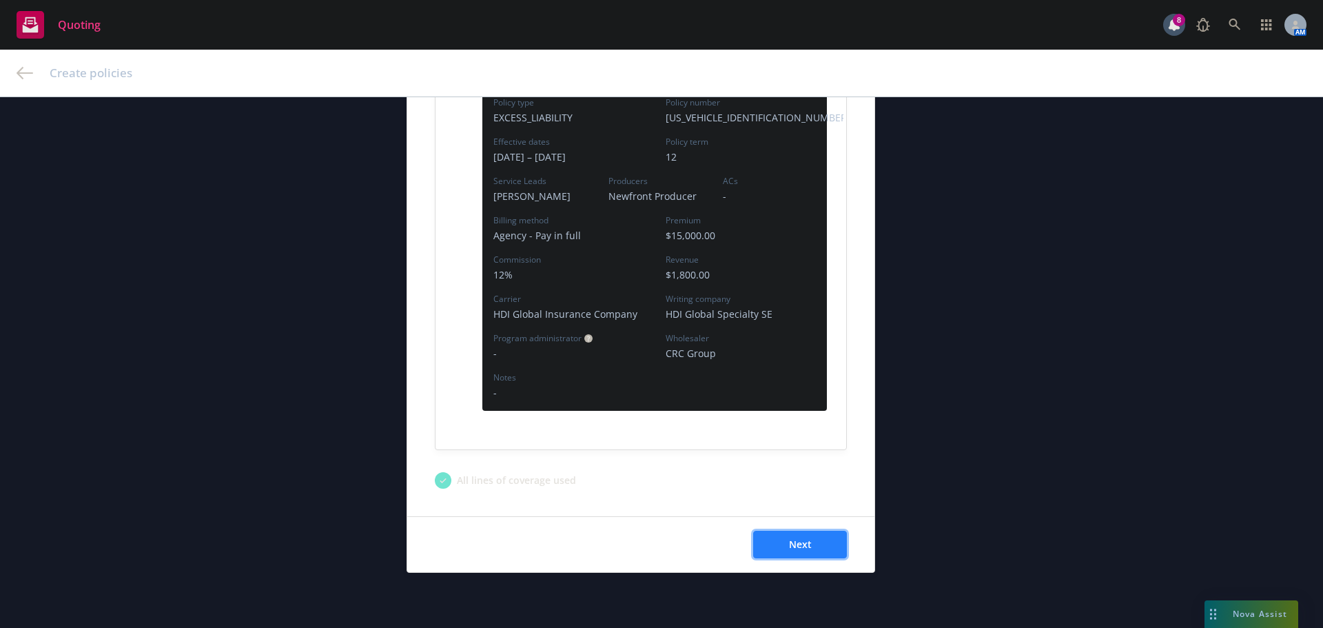
click at [789, 540] on span "Next" at bounding box center [800, 543] width 23 height 13
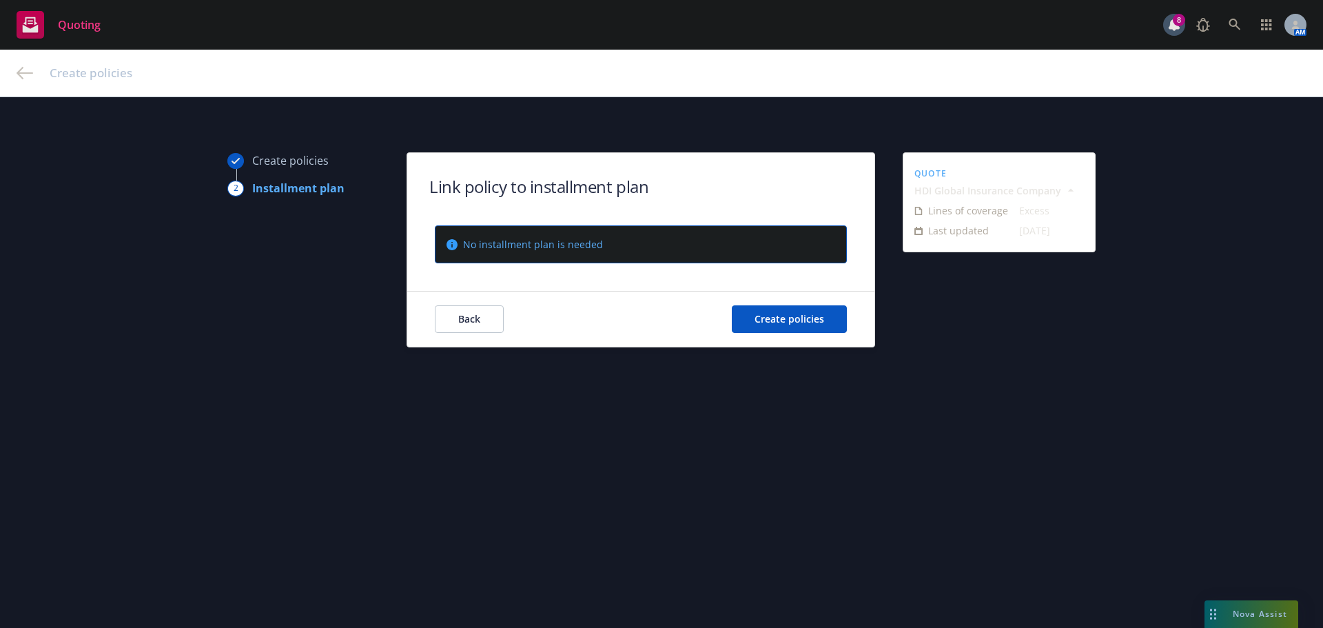
scroll to position [0, 0]
click at [796, 316] on span "Create policies" at bounding box center [789, 318] width 70 height 13
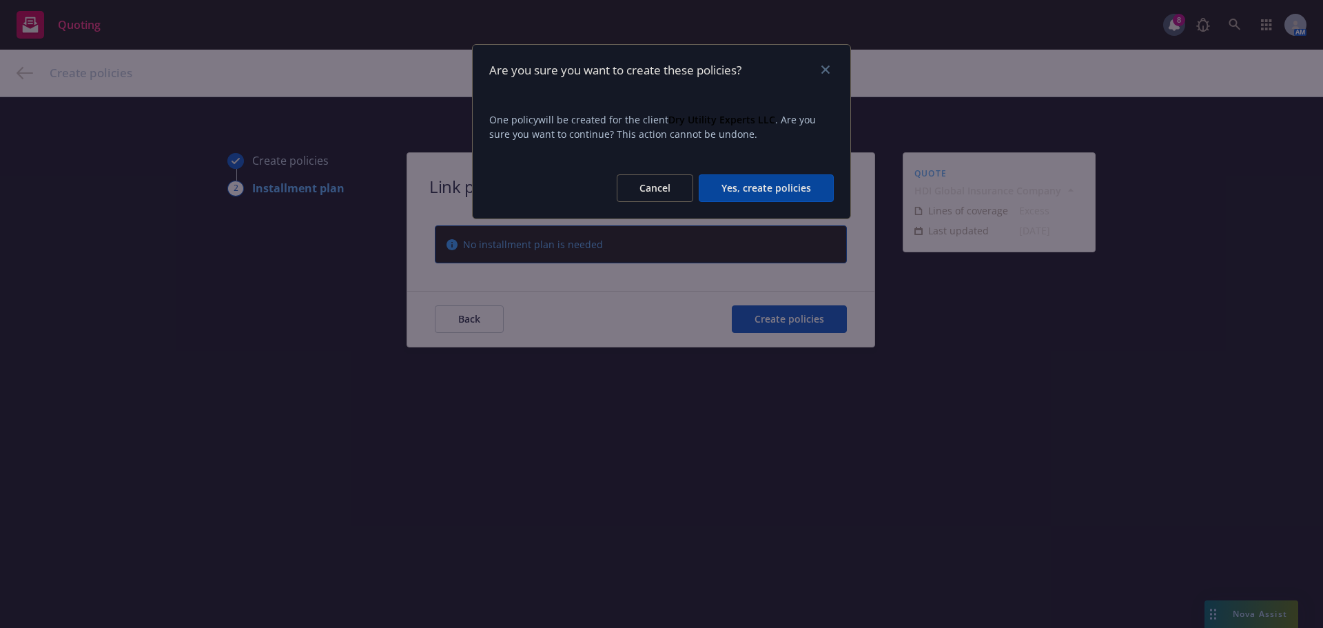
click at [749, 188] on button "Yes, create policies" at bounding box center [766, 188] width 135 height 28
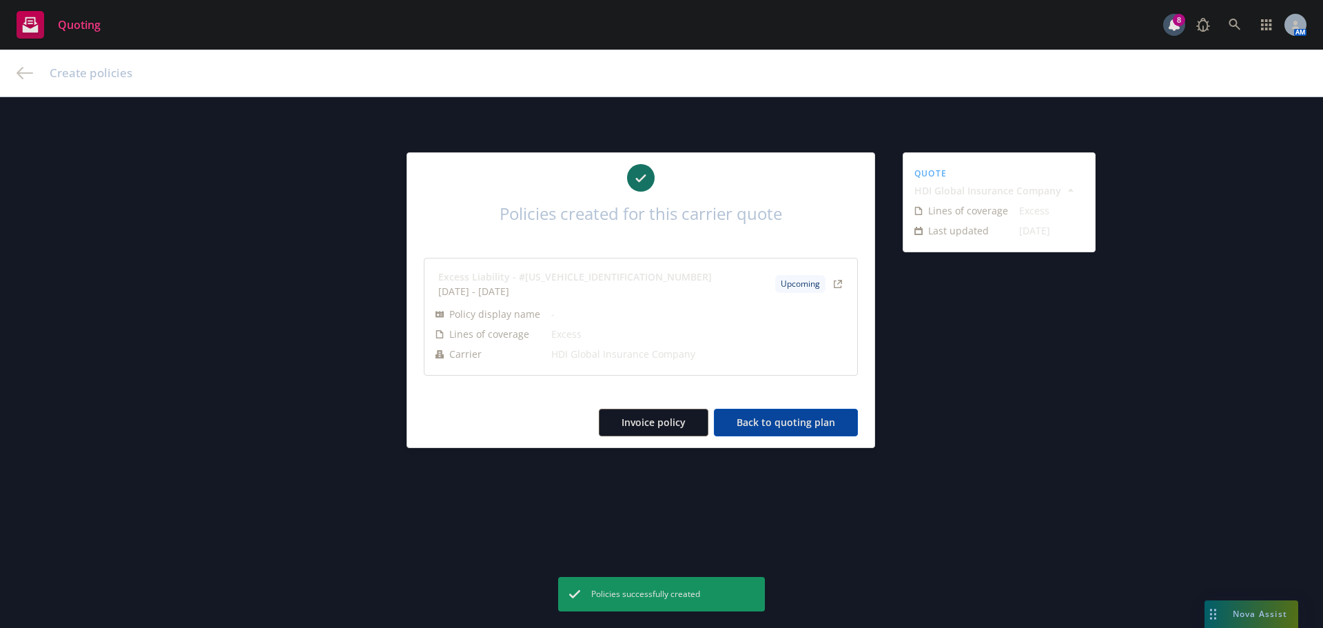
click at [796, 426] on button "Back to quoting plan" at bounding box center [786, 423] width 144 height 28
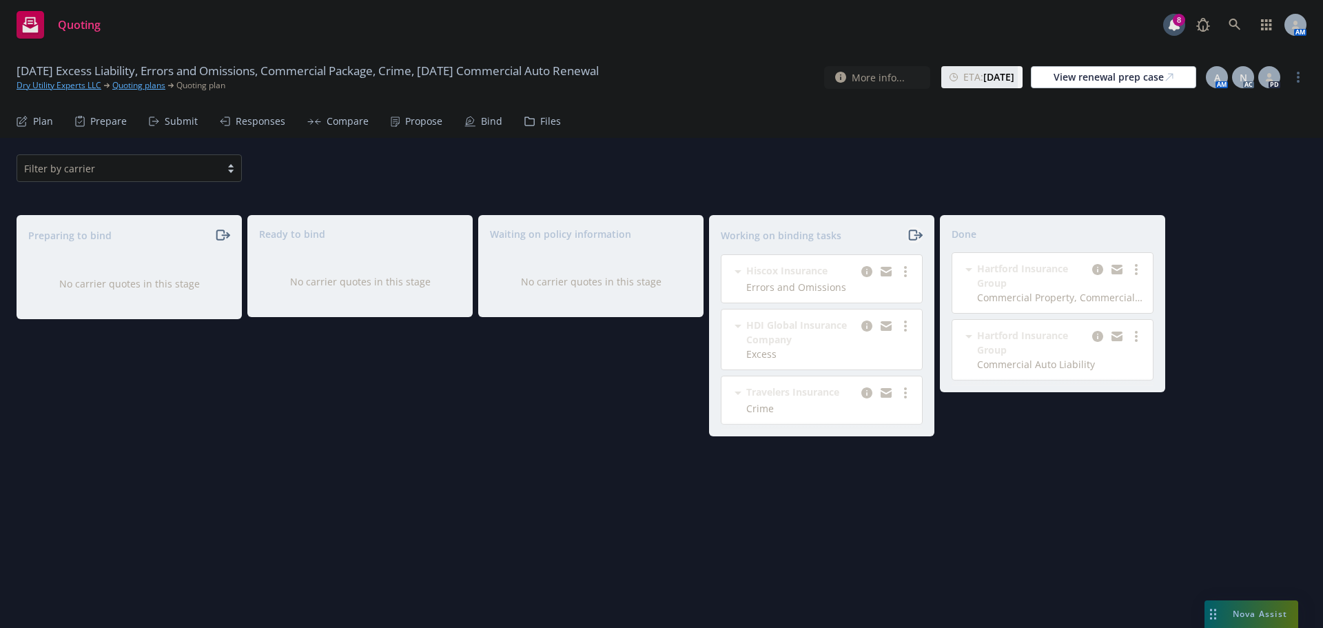
click at [915, 235] on icon "moveRight" at bounding box center [917, 235] width 7 height 0
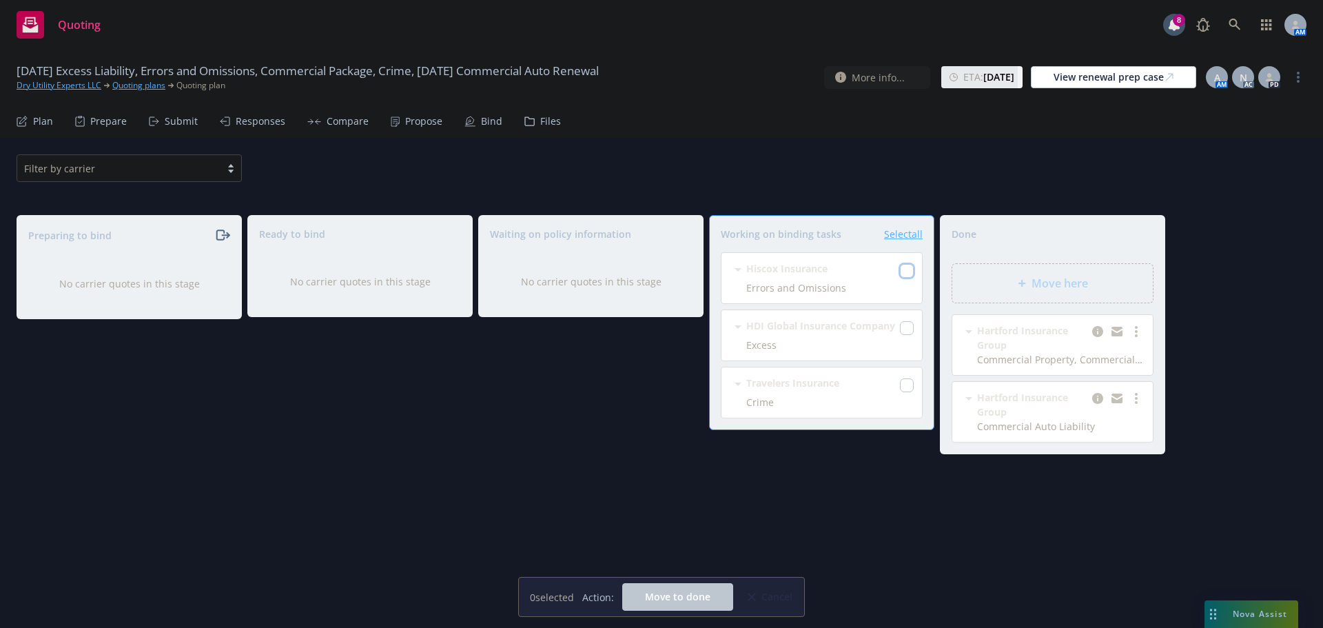
click at [911, 269] on input "checkbox" at bounding box center [907, 271] width 14 height 14
checkbox input "true"
drag, startPoint x: 909, startPoint y: 327, endPoint x: 909, endPoint y: 362, distance: 35.1
click at [909, 328] on input "checkbox" at bounding box center [907, 328] width 14 height 14
checkbox input "true"
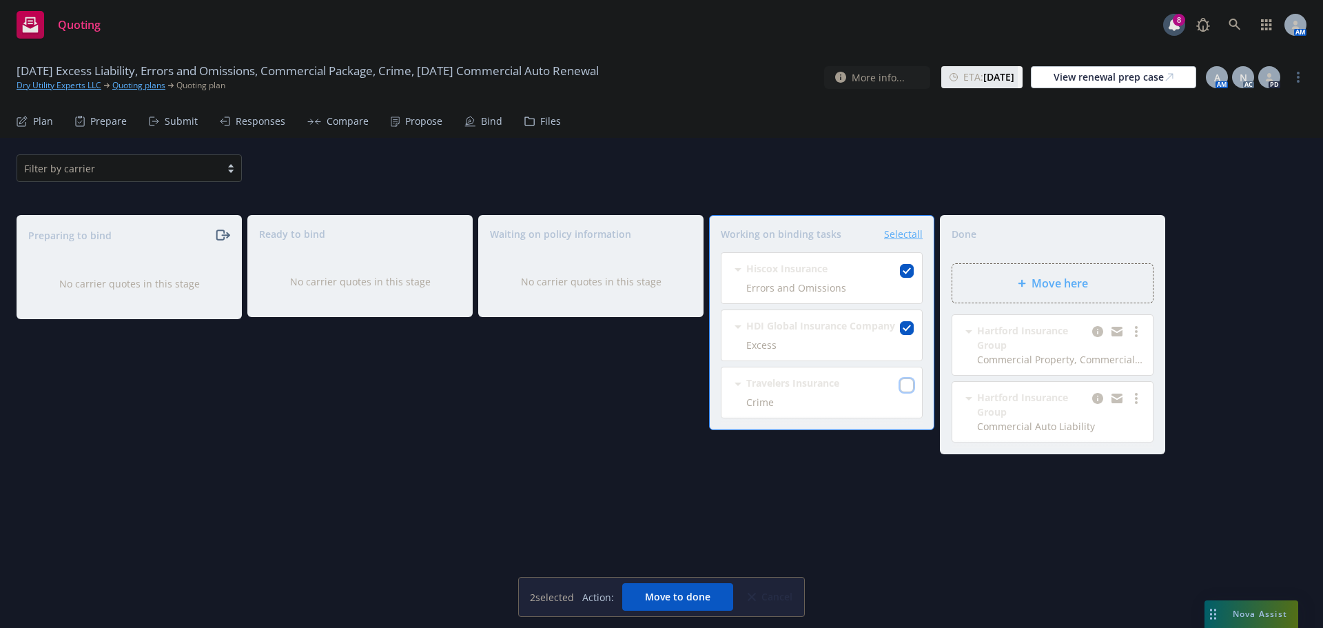
click at [907, 384] on input "checkbox" at bounding box center [907, 385] width 14 height 14
checkbox input "true"
click at [1022, 288] on div "Move here" at bounding box center [1052, 283] width 178 height 17
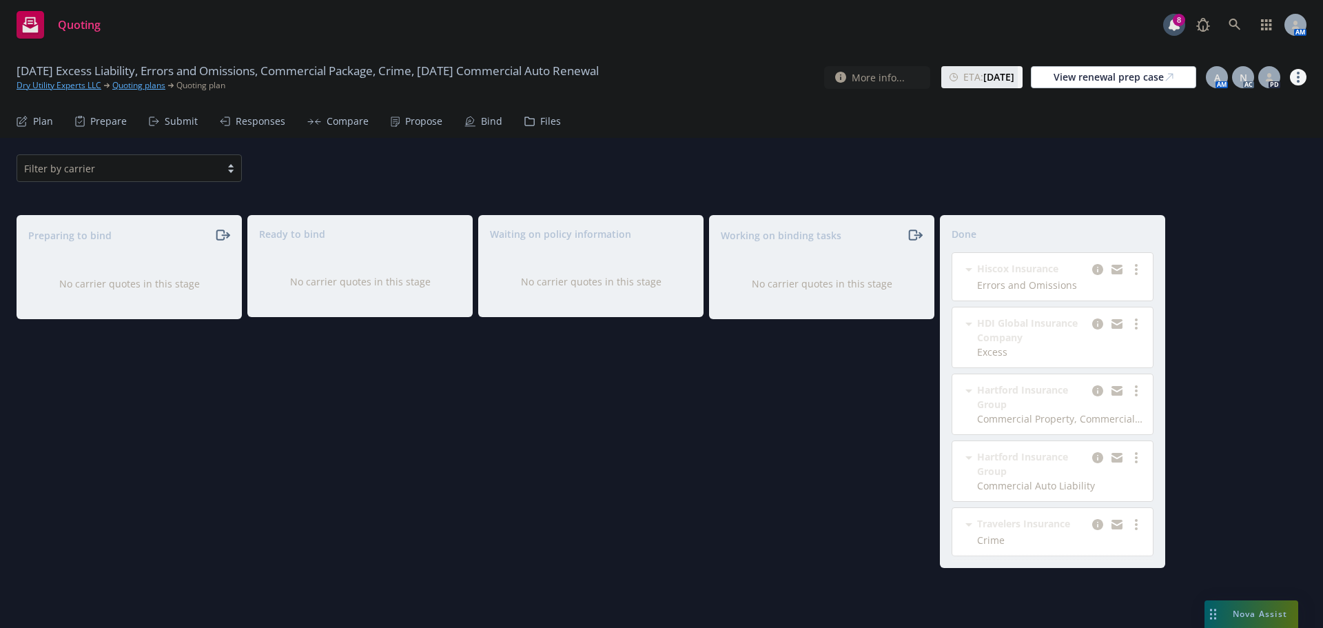
click at [1301, 82] on link "more" at bounding box center [1298, 77] width 17 height 17
click at [1225, 216] on link "Archive quoting plan" at bounding box center [1229, 216] width 154 height 28
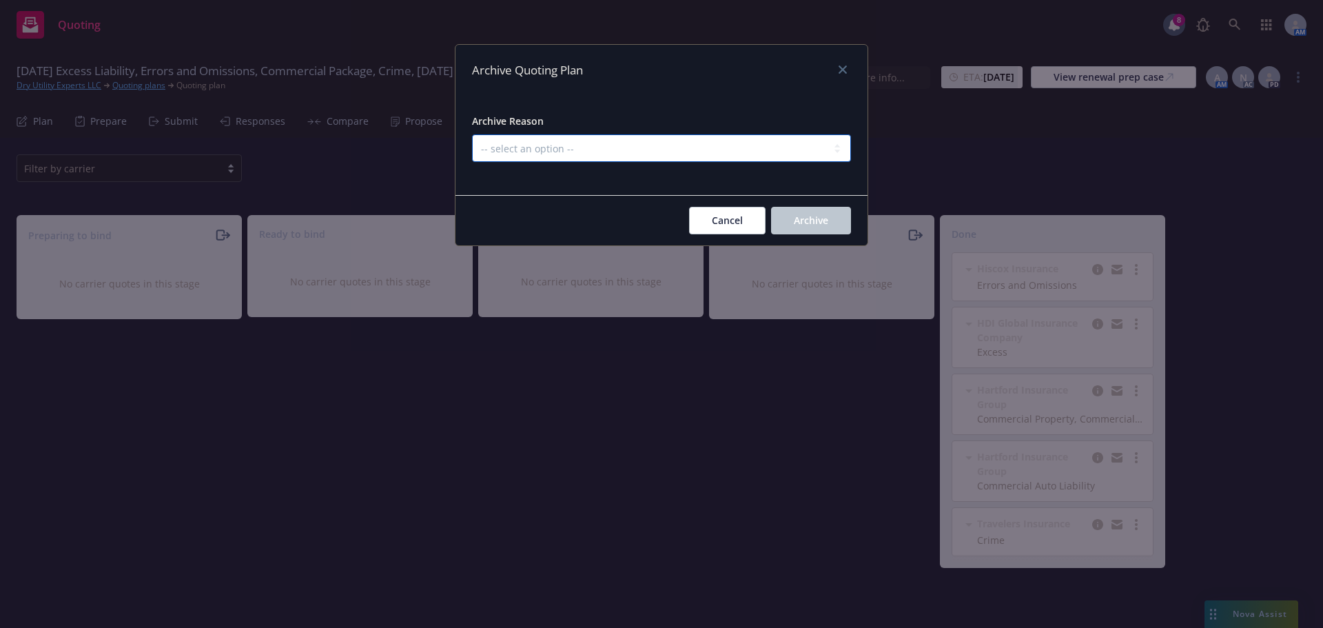
click at [723, 141] on select "-- select an option -- All policies in this renewal plan are auto-renewed Creat…" at bounding box center [661, 148] width 379 height 28
select select "ARCHIVED_RENEWAL_COMPLETED"
click at [472, 134] on select "-- select an option -- All policies in this renewal plan are auto-renewed Creat…" at bounding box center [661, 148] width 379 height 28
click at [794, 212] on button "Archive" at bounding box center [811, 221] width 80 height 28
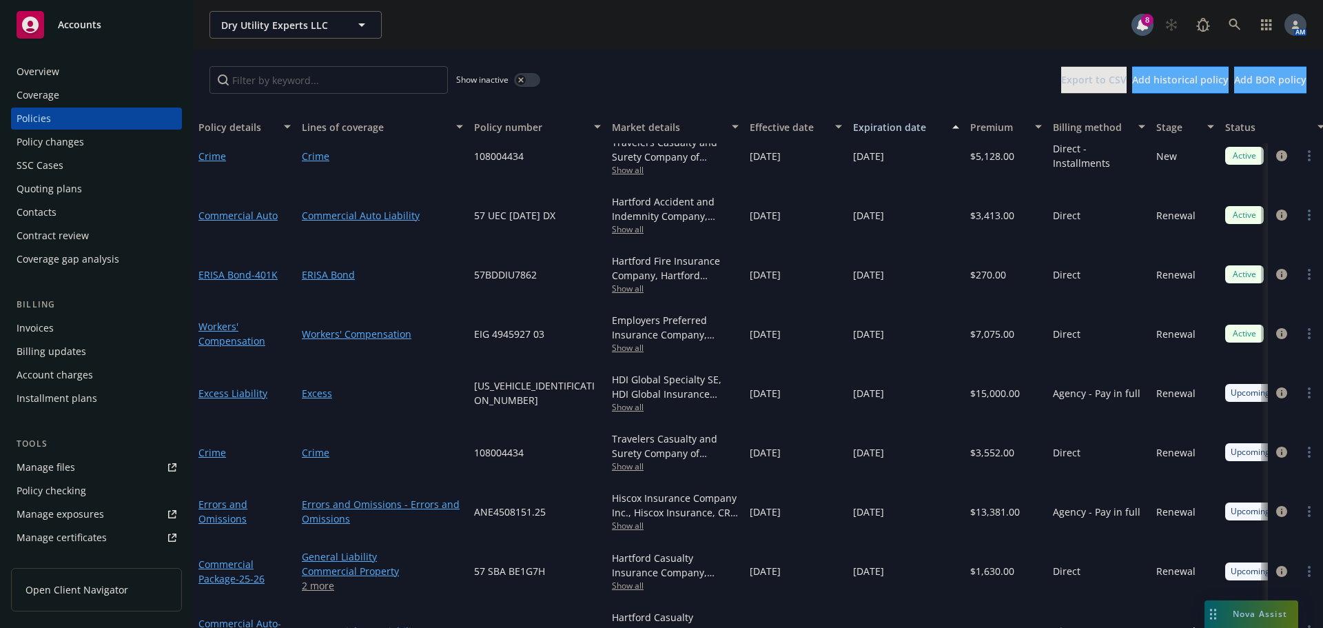
scroll to position [225, 0]
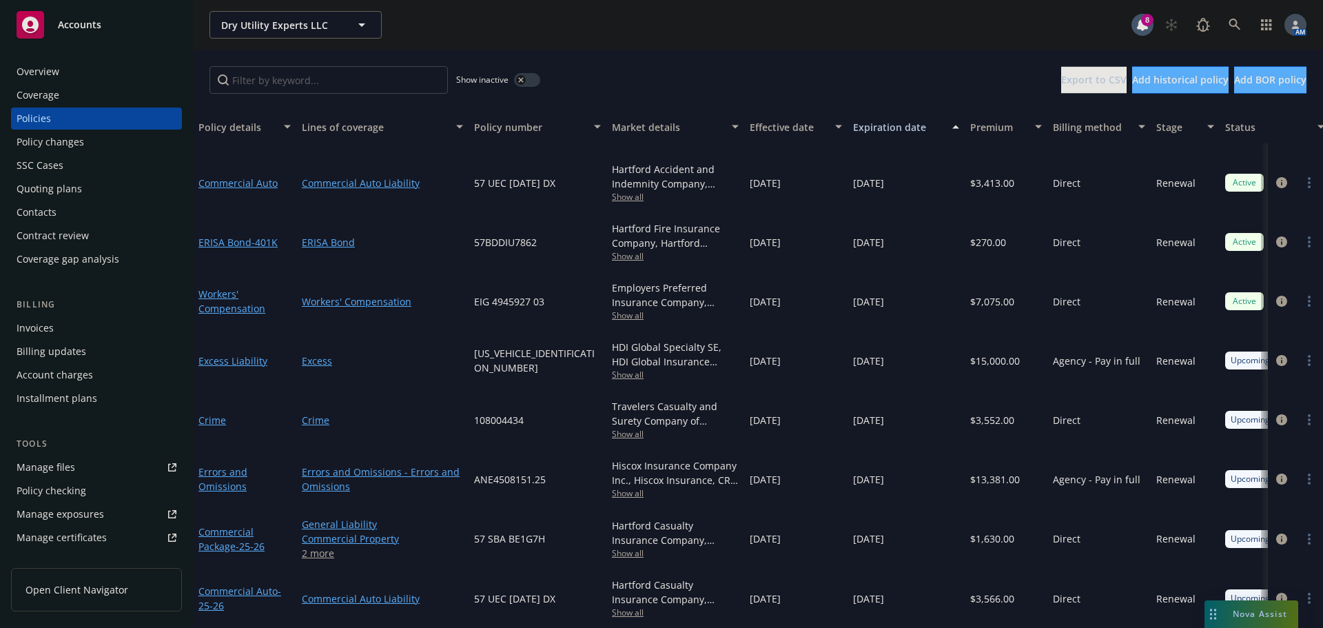
click at [66, 326] on div "Invoices" at bounding box center [97, 328] width 160 height 22
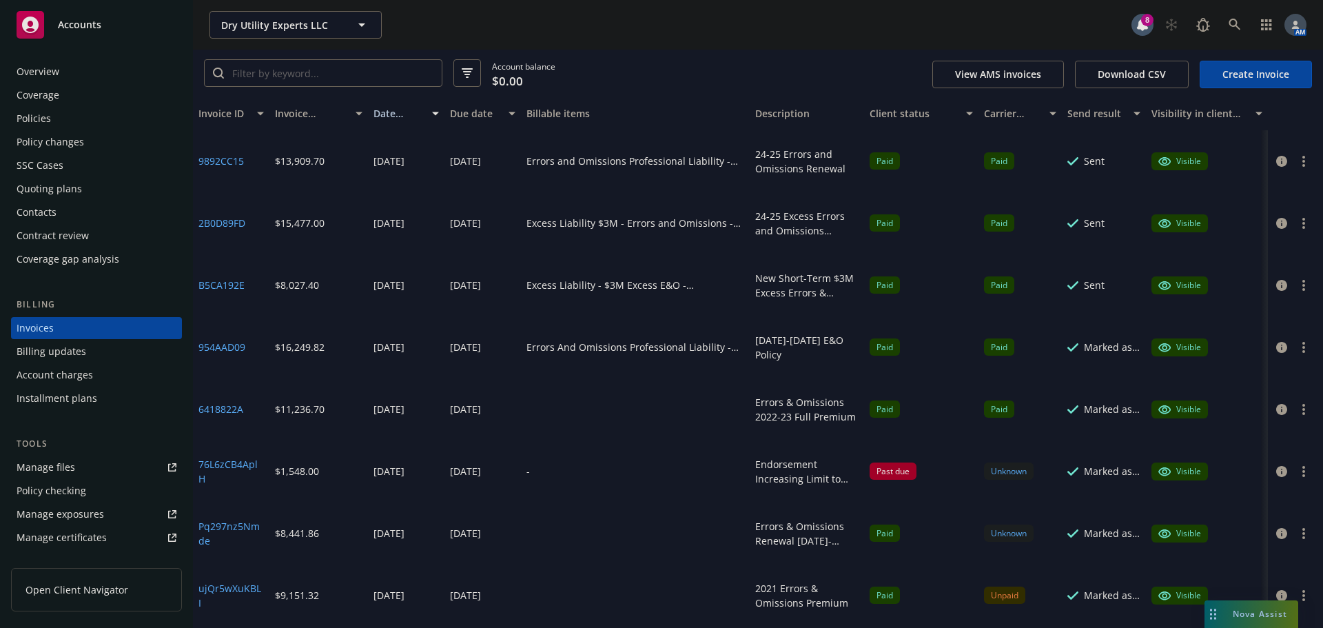
click at [1265, 68] on link "Create Invoice" at bounding box center [1256, 75] width 112 height 28
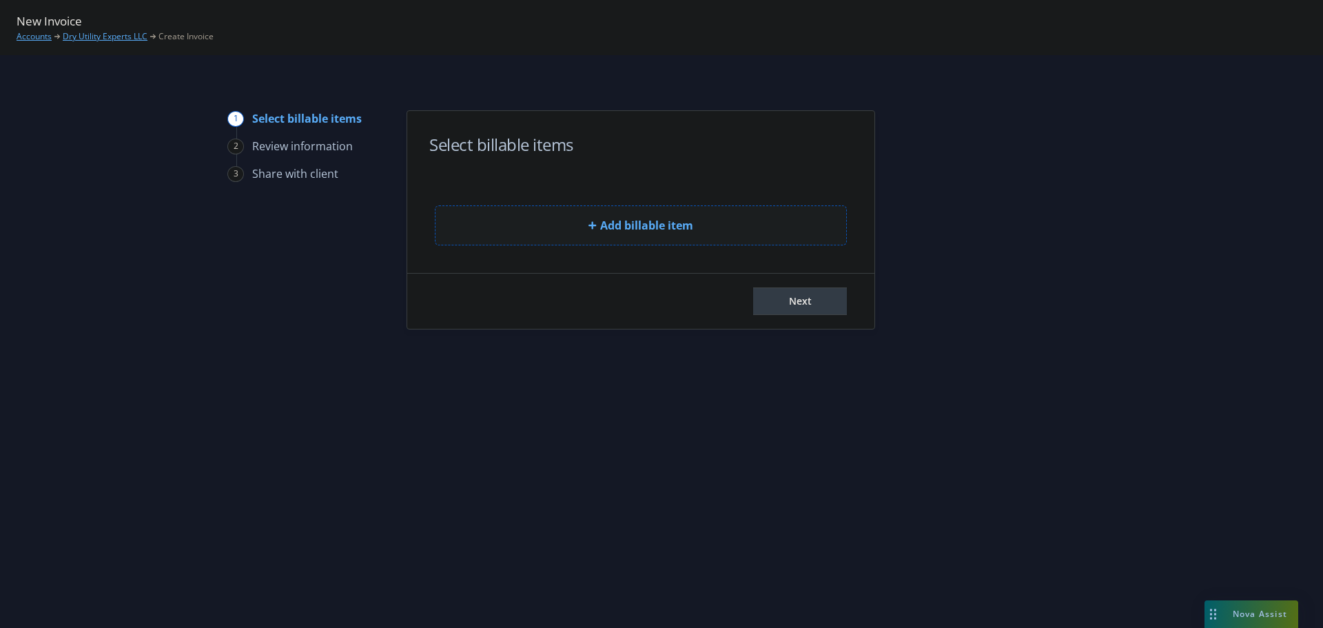
click at [604, 234] on button "Add billable item" at bounding box center [641, 225] width 412 height 40
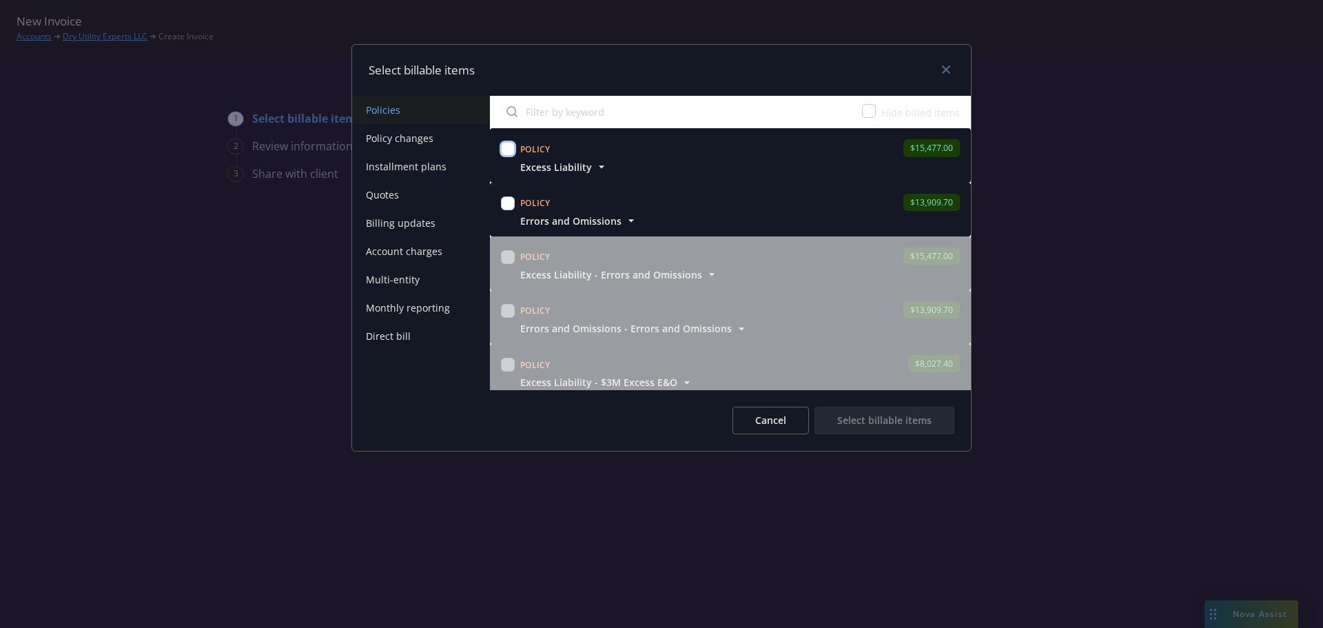
click at [508, 145] on input "checkbox" at bounding box center [508, 149] width 14 height 14
checkbox input "true"
click at [512, 206] on input "checkbox" at bounding box center [508, 203] width 14 height 14
checkbox input "true"
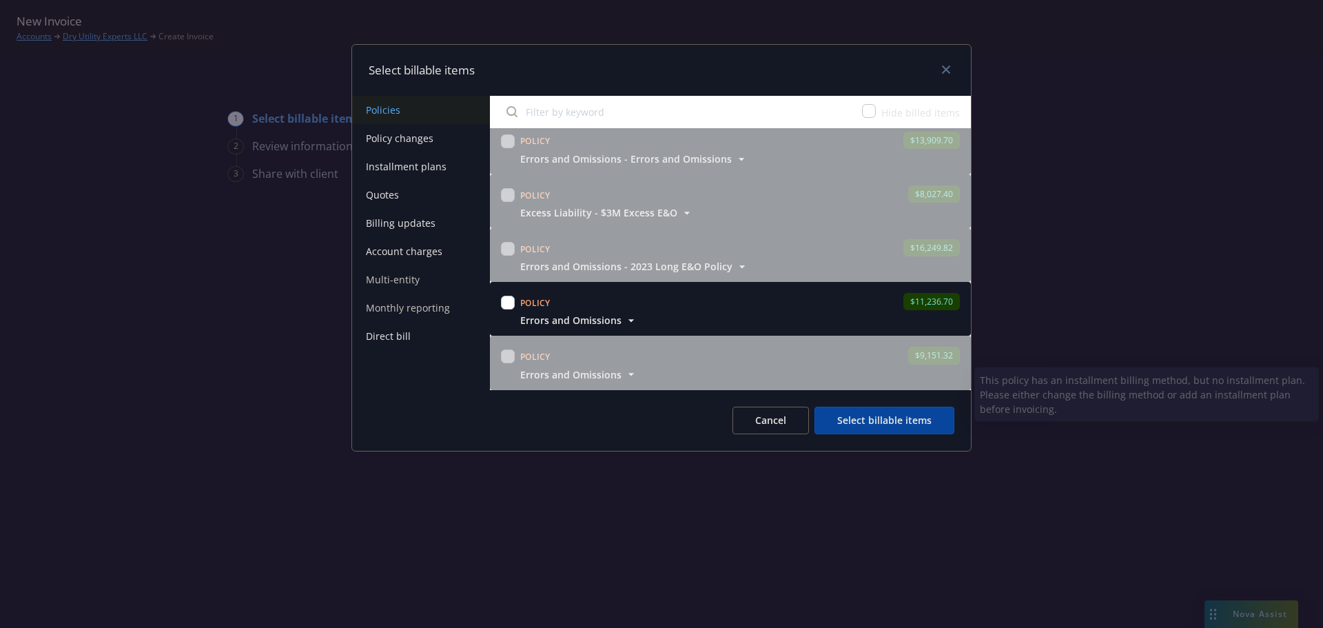
scroll to position [207, 0]
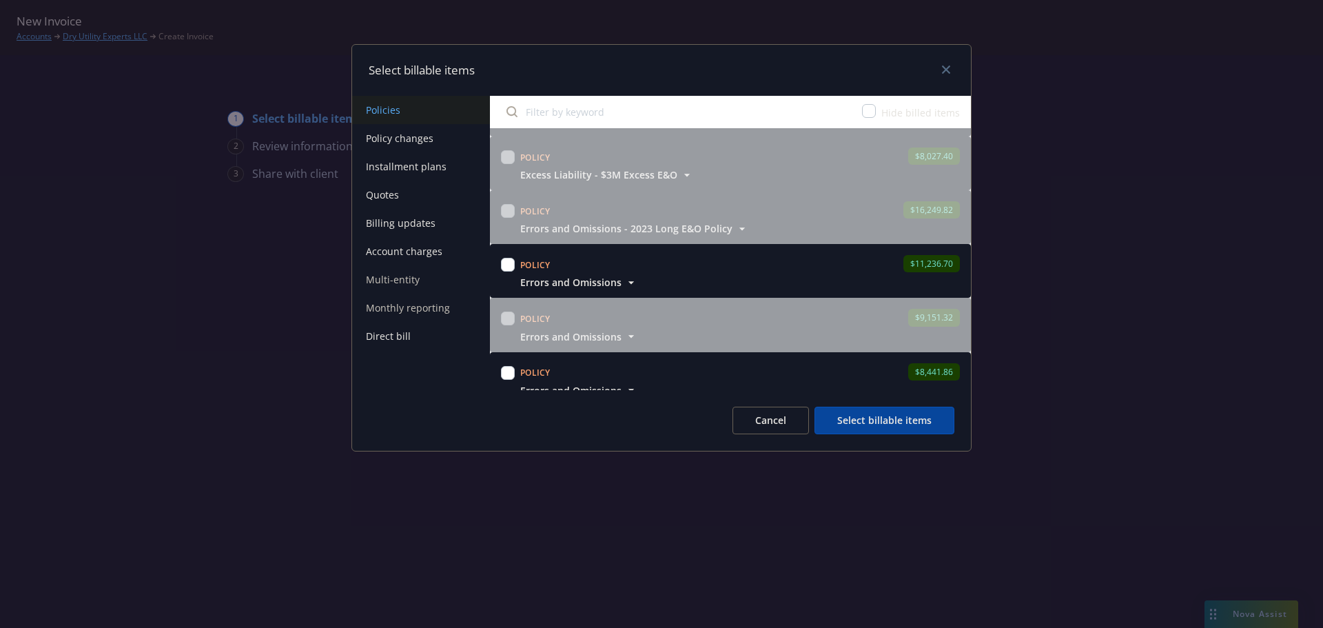
click at [605, 282] on span "Errors and Omissions" at bounding box center [570, 282] width 101 height 14
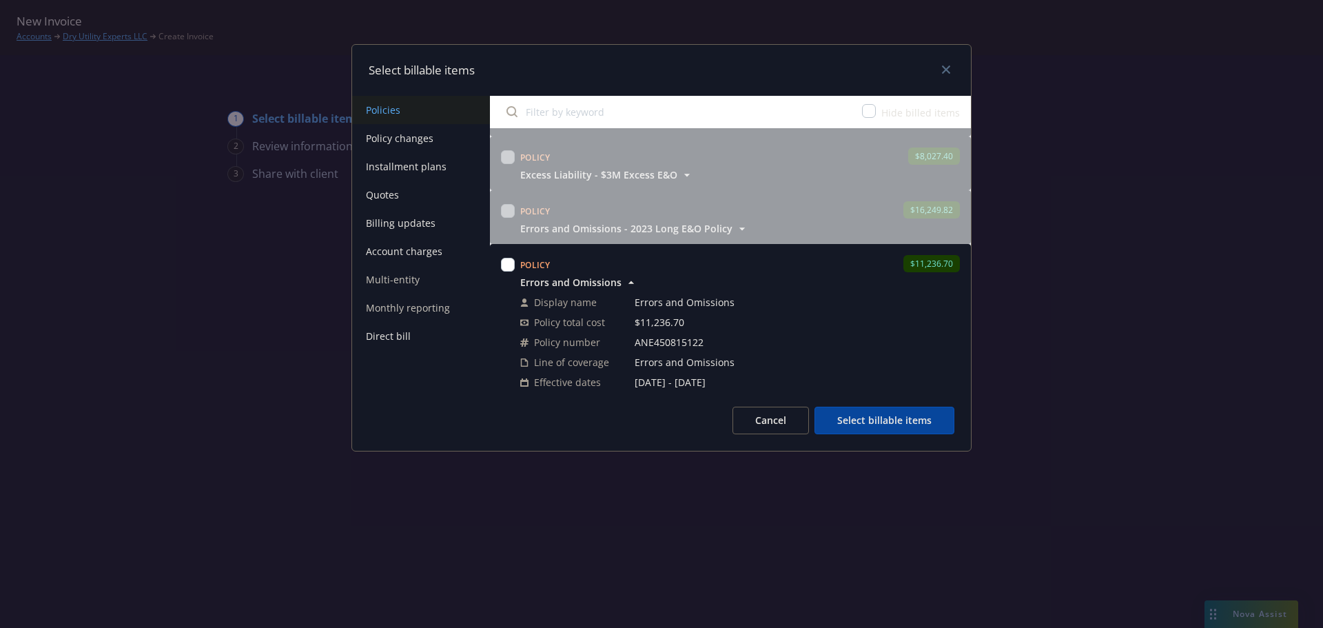
click at [605, 282] on span "Errors and Omissions" at bounding box center [570, 282] width 101 height 14
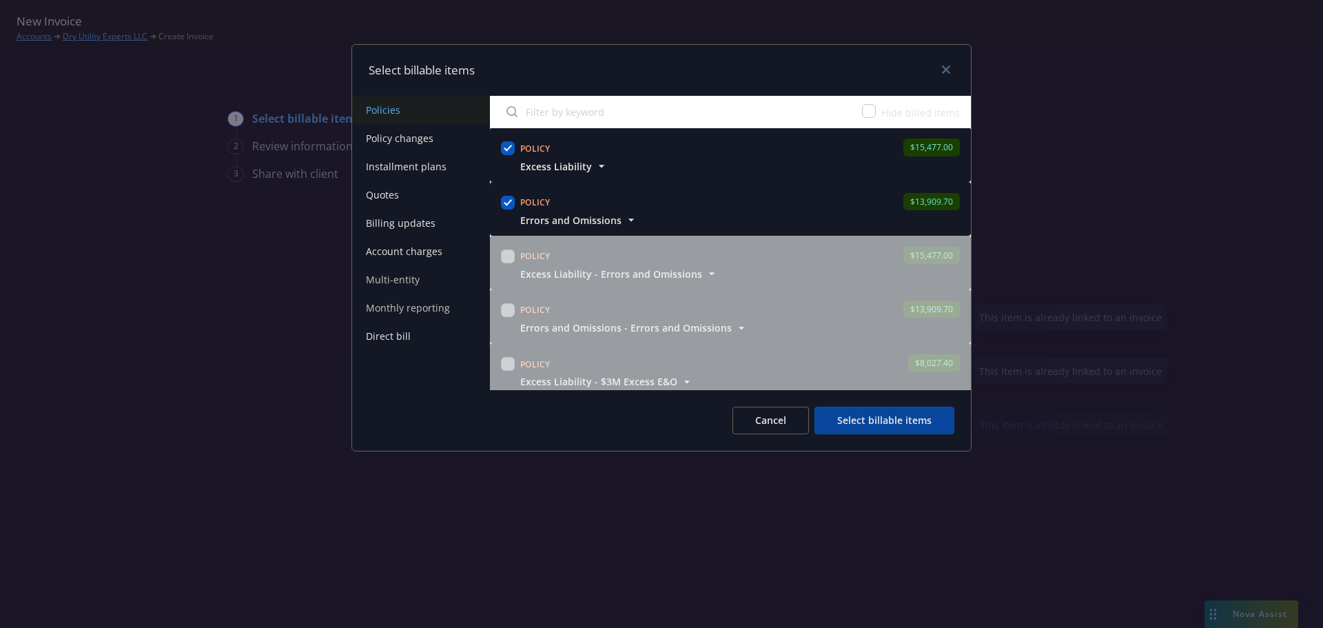
scroll to position [0, 0]
click at [878, 423] on button "Select billable items" at bounding box center [884, 420] width 140 height 28
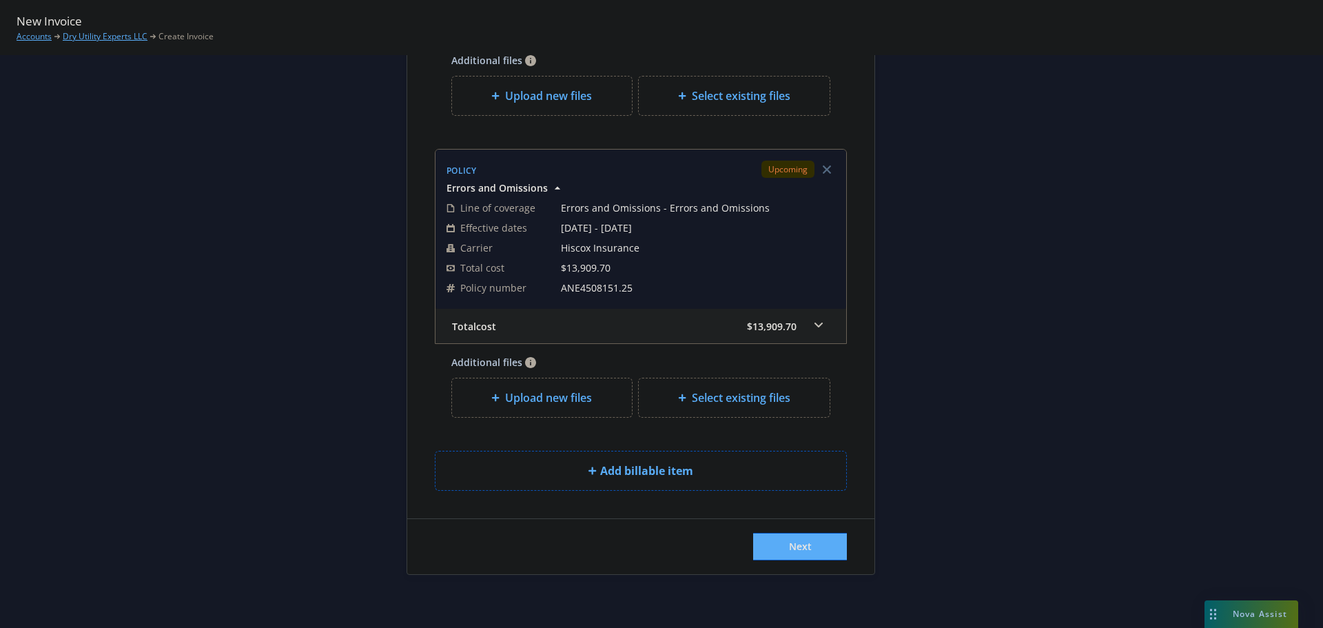
scroll to position [338, 0]
click at [802, 546] on span "Next" at bounding box center [800, 543] width 23 height 13
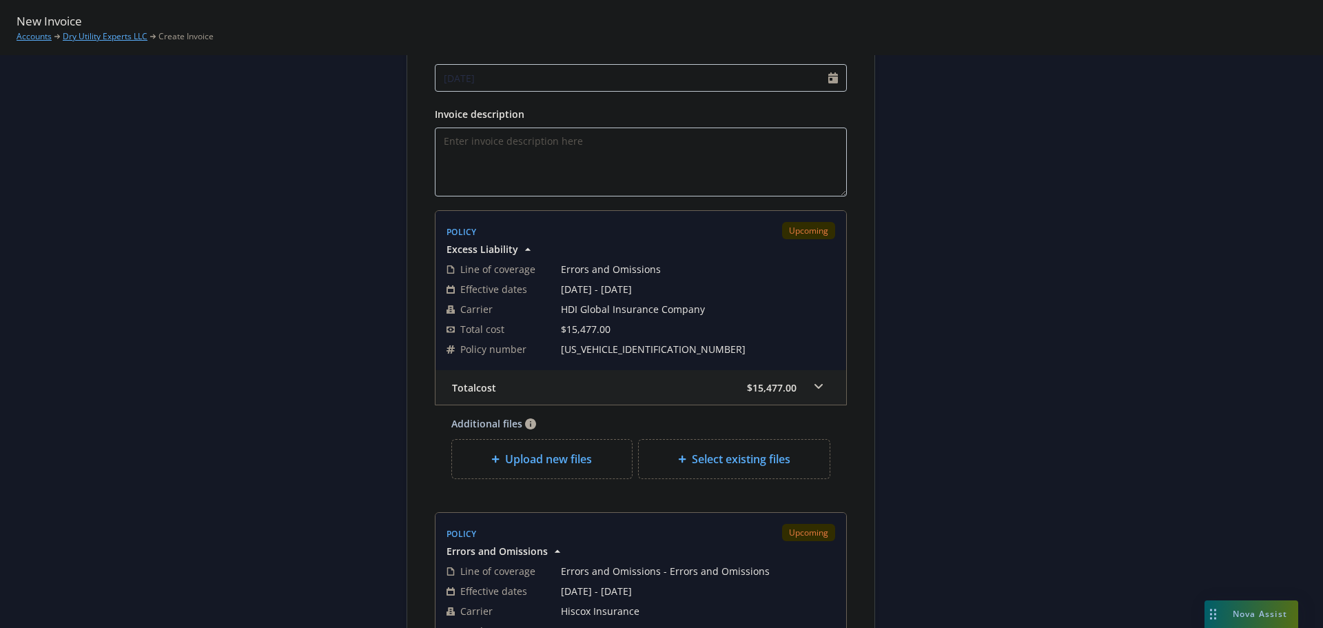
scroll to position [0, 0]
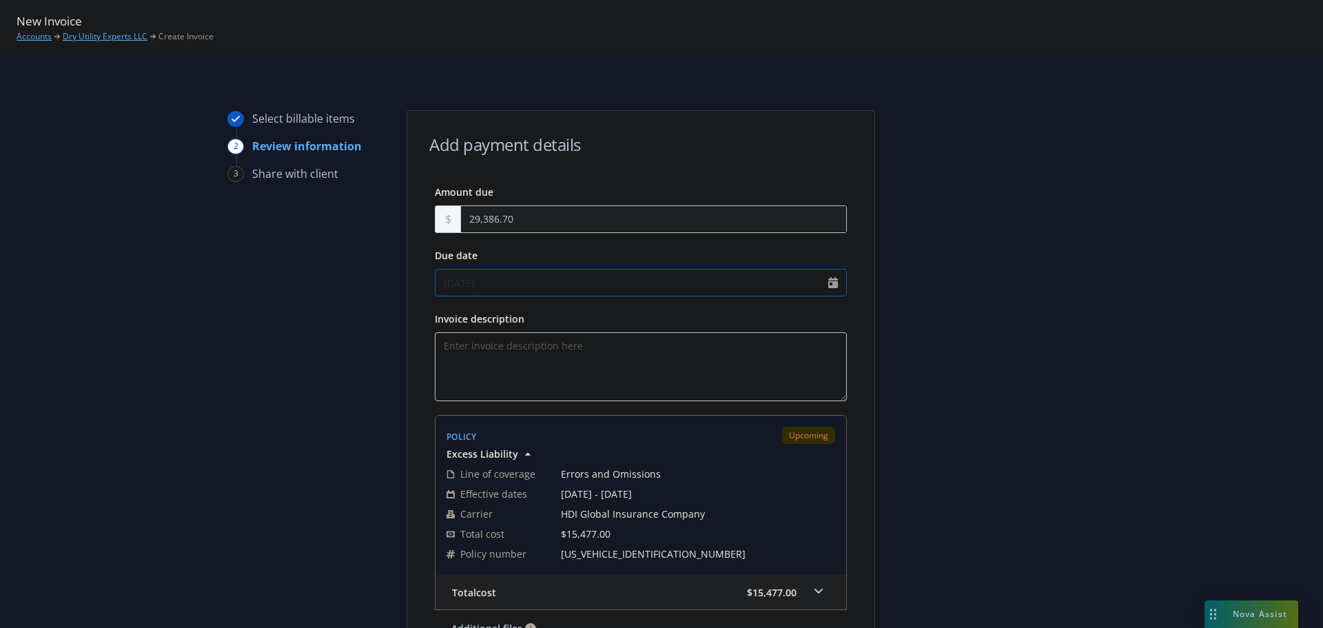
click at [830, 276] on input "09/17/2025" at bounding box center [641, 283] width 412 height 28
select select "September"
select select "2025"
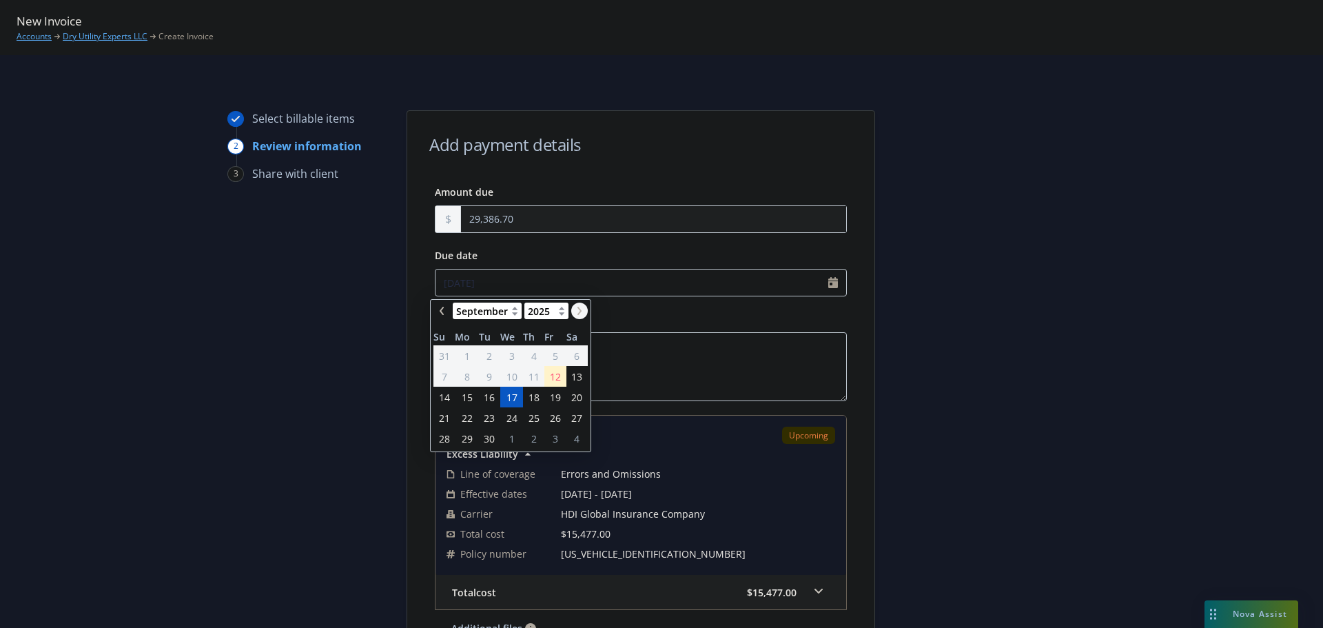
click at [581, 308] on icon "chevronRight" at bounding box center [579, 311] width 8 height 8
select select "October"
click at [486, 354] on span "30" at bounding box center [489, 356] width 11 height 14
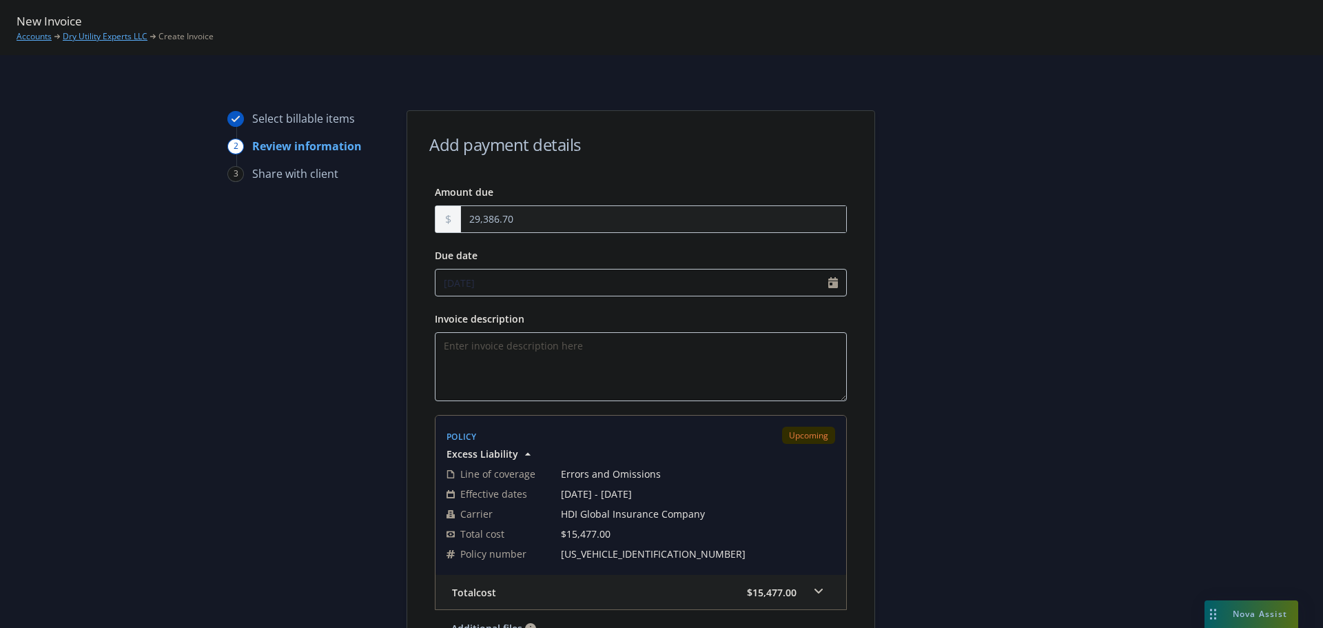
type input "[DATE]"
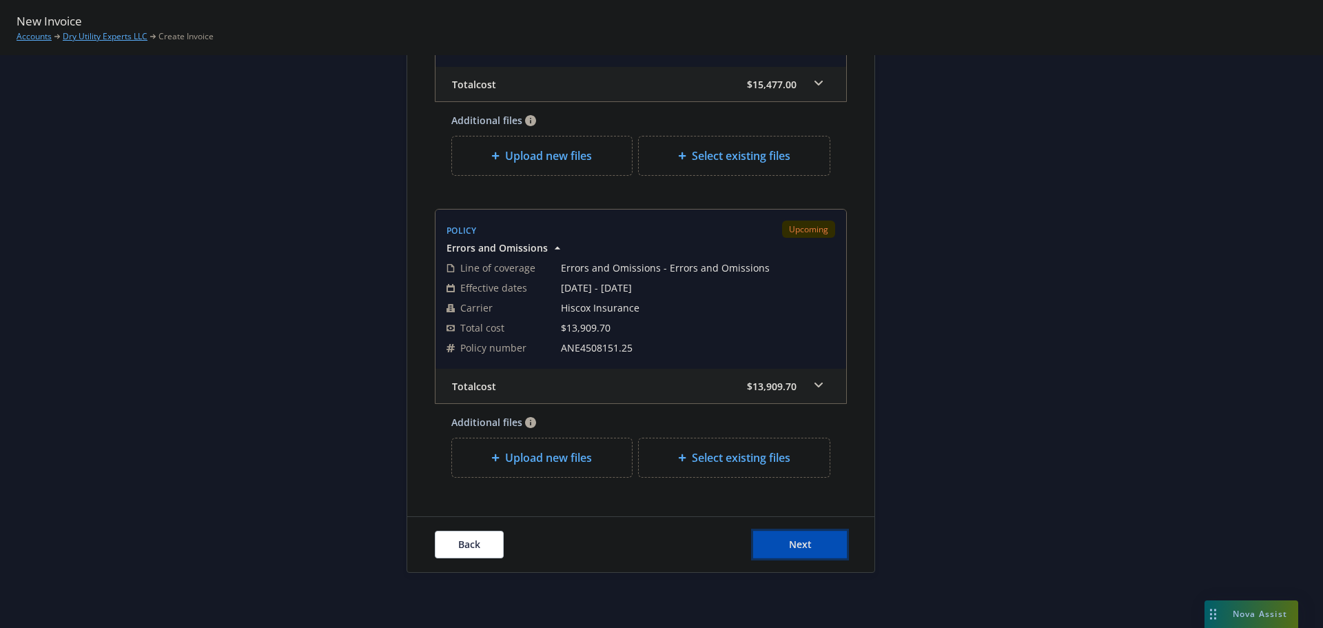
click at [802, 544] on span "Next" at bounding box center [800, 543] width 23 height 13
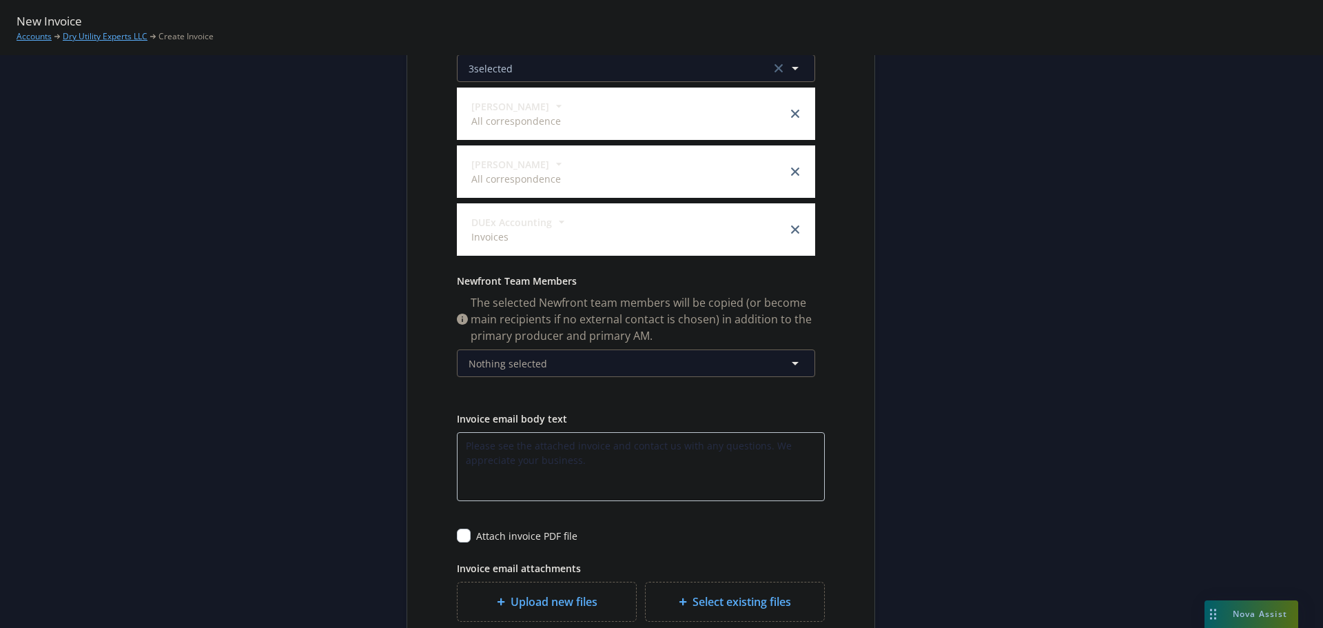
scroll to position [291, 0]
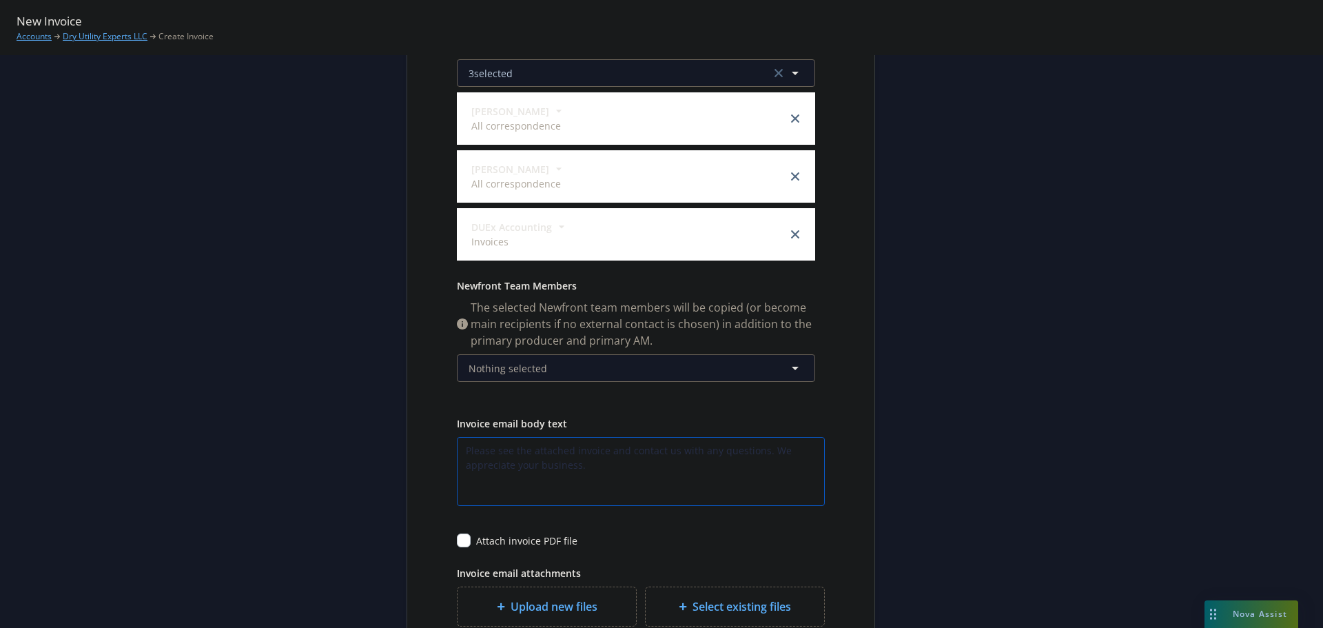
click at [601, 448] on textarea "Please see the attached invoice and contact us with any questions. We appreciat…" at bounding box center [641, 471] width 368 height 69
type textarea "Please see the attached invoice for your E&O and Excess E&O policies, and conta…"
click at [878, 352] on div "Select billable items Review information 3 Share with client Share with client …" at bounding box center [662, 264] width 1290 height 891
click at [463, 542] on input "checkbox" at bounding box center [464, 540] width 14 height 14
checkbox input "true"
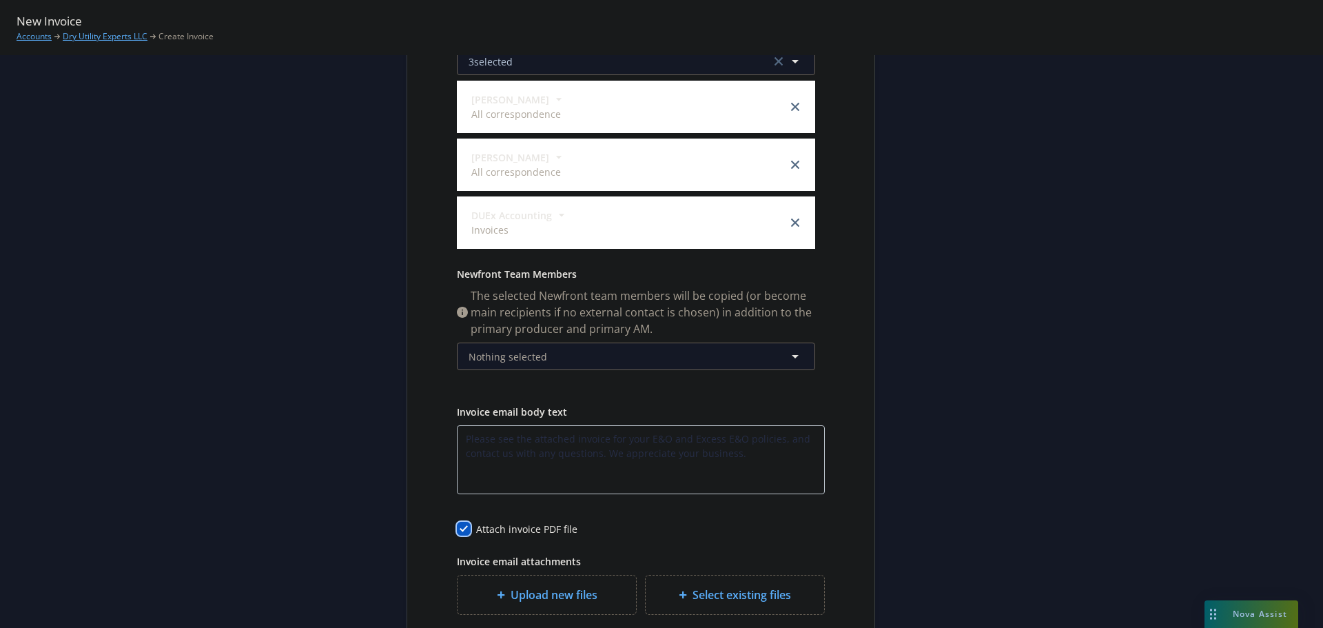
scroll to position [413, 0]
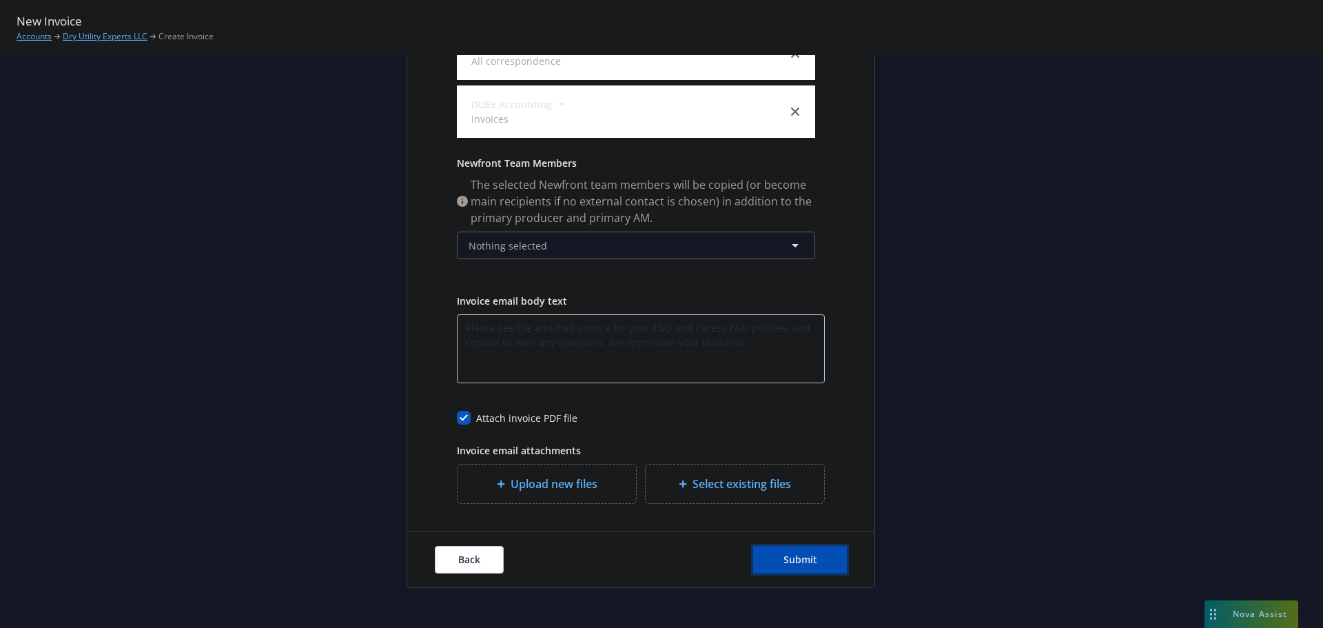
click at [804, 560] on span "Submit" at bounding box center [800, 559] width 34 height 13
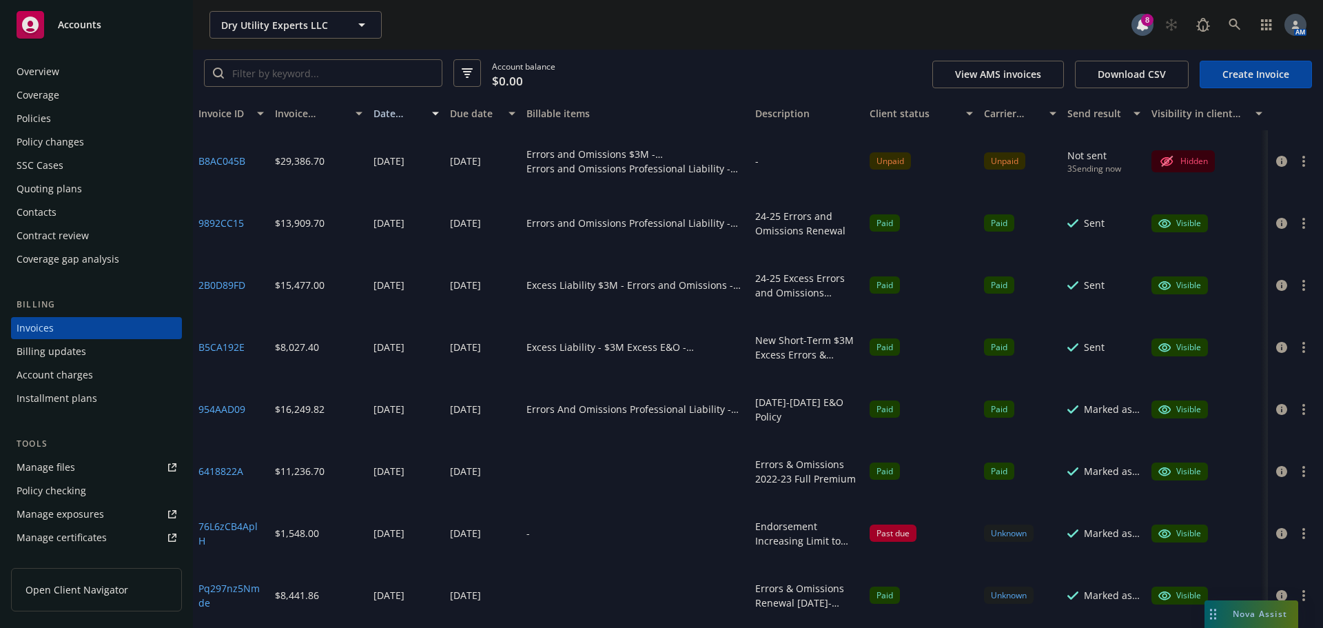
click at [31, 109] on div "Policies" at bounding box center [34, 118] width 34 height 22
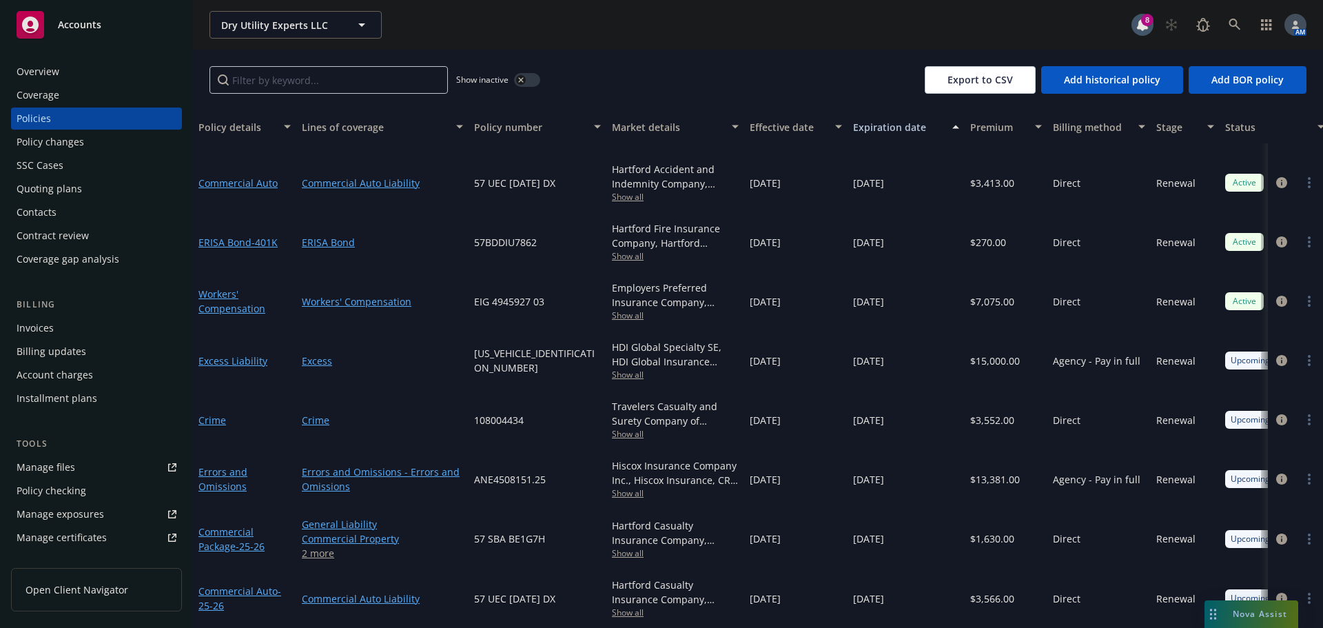
scroll to position [225, 0]
click at [625, 547] on span "Show all" at bounding box center [675, 553] width 127 height 12
click at [631, 606] on span "Show all" at bounding box center [675, 612] width 127 height 12
click at [716, 428] on span "Show all" at bounding box center [675, 434] width 127 height 12
click at [663, 55] on div "Show inactive Export to CSV Add historical policy Add BOR policy" at bounding box center [758, 80] width 1130 height 61
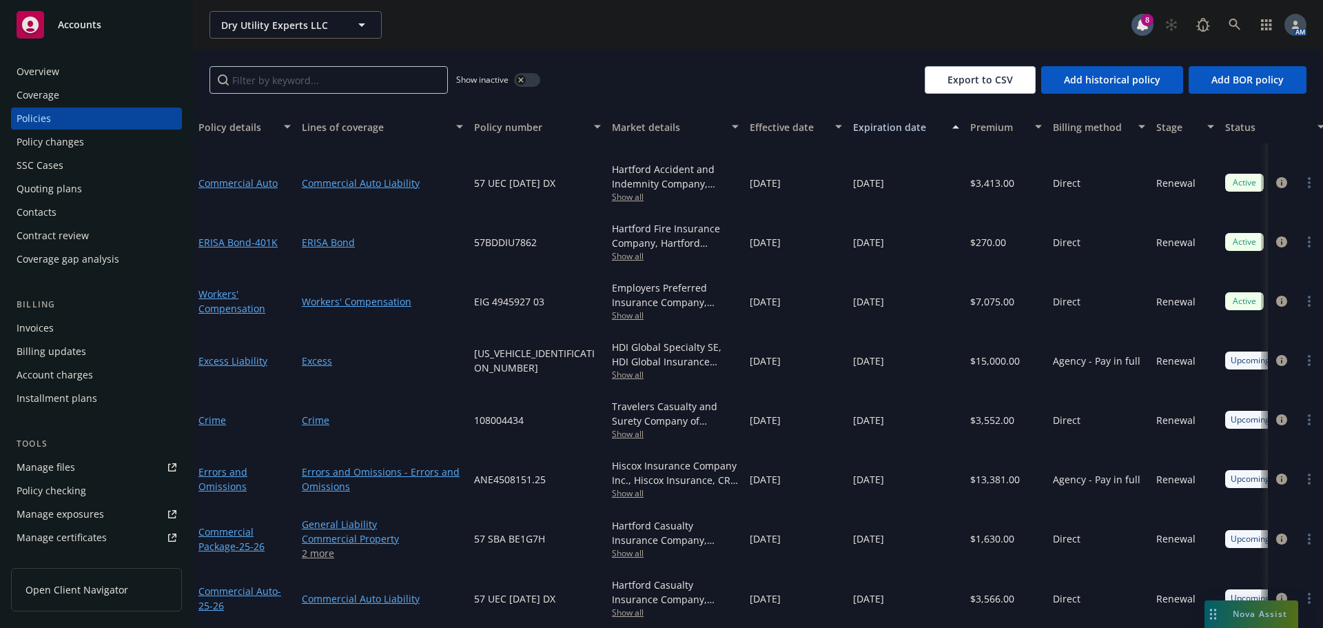
click at [625, 428] on span "Show all" at bounding box center [675, 434] width 127 height 12
click at [674, 17] on div "Dry Utility Experts LLC Dry Utility Experts LLC" at bounding box center [670, 25] width 922 height 28
click at [626, 487] on span "Show all" at bounding box center [675, 493] width 127 height 12
drag, startPoint x: 716, startPoint y: 53, endPoint x: 699, endPoint y: 136, distance: 84.3
click at [715, 53] on div "Show inactive Export to CSV Add historical policy Add BOR policy" at bounding box center [758, 80] width 1130 height 61
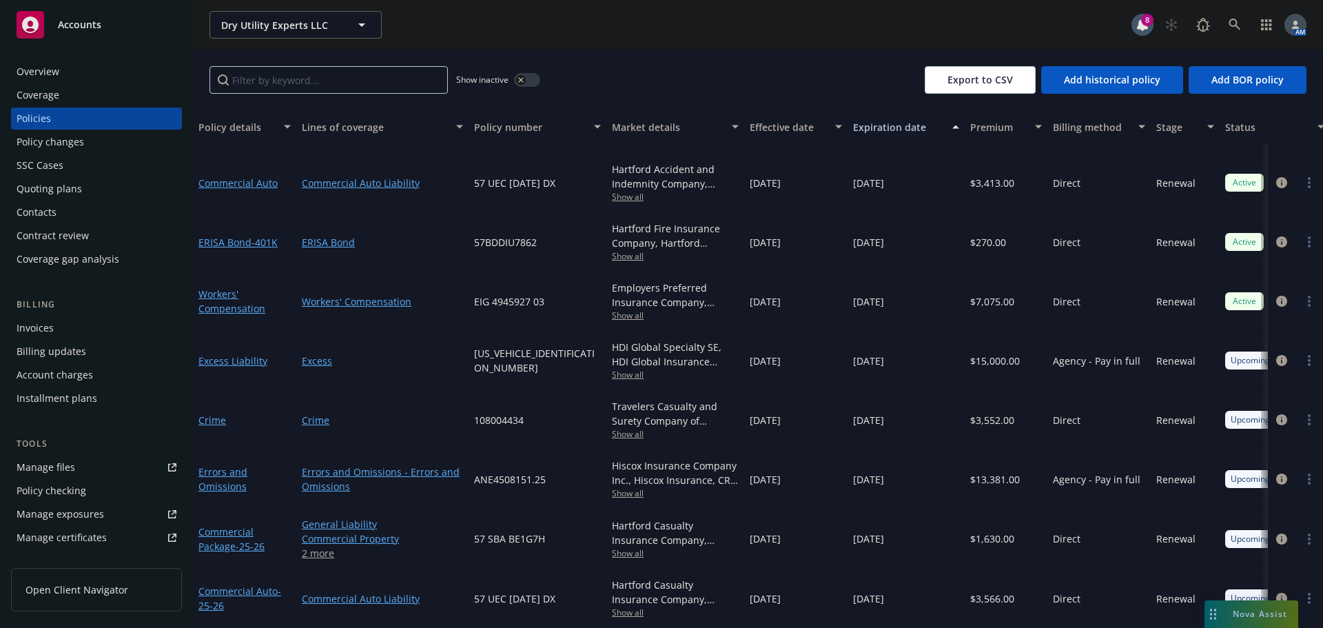
click at [628, 369] on span "Show all" at bounding box center [675, 375] width 127 height 12
drag, startPoint x: 697, startPoint y: 81, endPoint x: 678, endPoint y: 86, distance: 19.9
click at [697, 81] on div "Show inactive Export to CSV Add historical policy Add BOR policy" at bounding box center [758, 80] width 1130 height 61
click at [1276, 355] on icon "circleInformation" at bounding box center [1281, 360] width 11 height 11
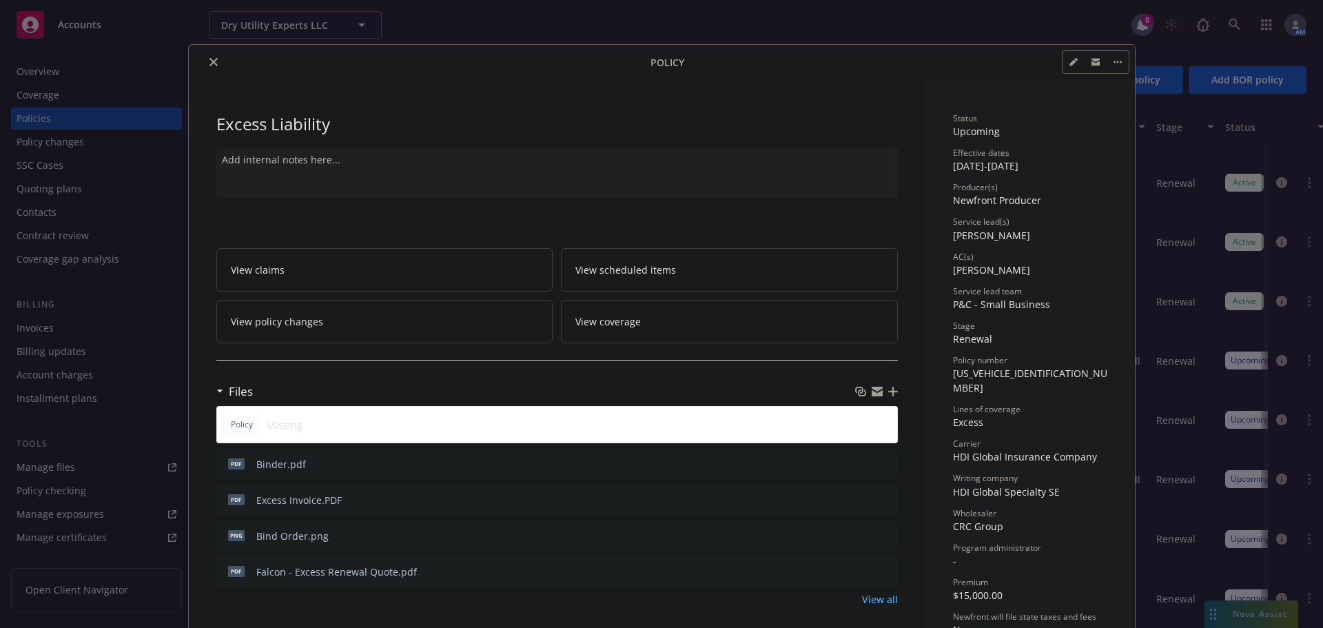
click at [214, 60] on div at bounding box center [422, 62] width 456 height 17
click at [212, 61] on icon "close" at bounding box center [213, 62] width 8 height 8
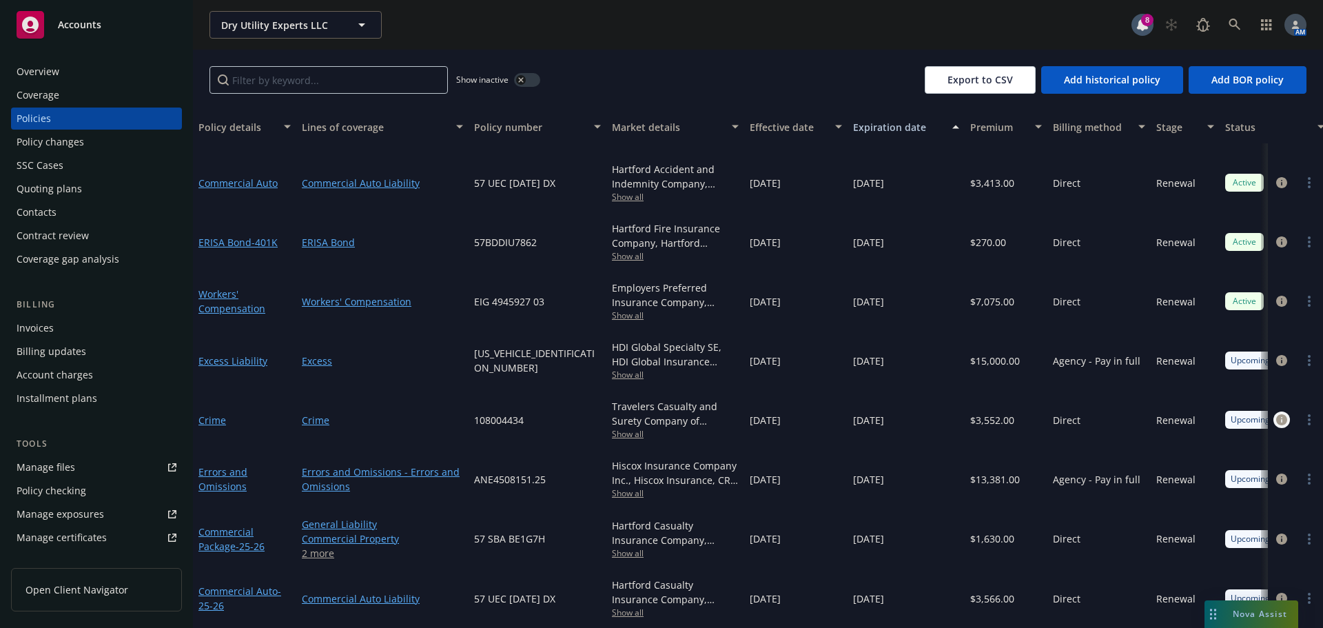
click at [1276, 414] on icon "circleInformation" at bounding box center [1281, 419] width 11 height 11
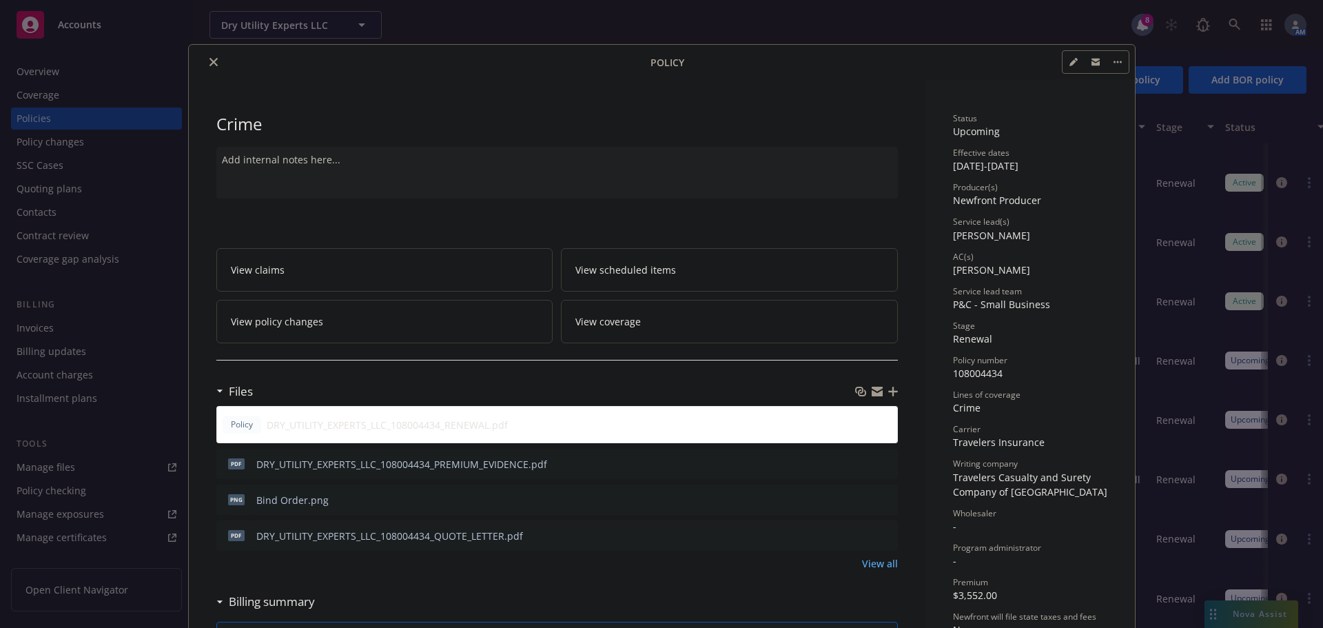
click at [209, 61] on icon "close" at bounding box center [213, 62] width 8 height 8
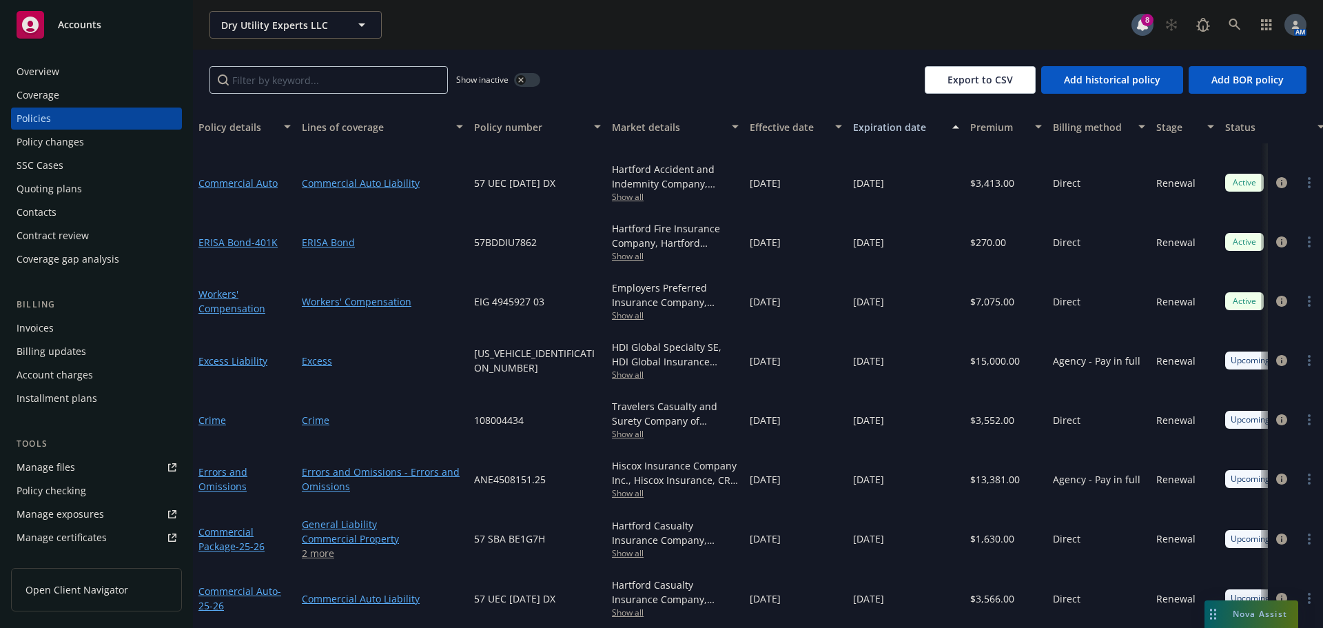
click at [626, 487] on span "Show all" at bounding box center [675, 493] width 127 height 12
click at [686, 62] on div "Show inactive Export to CSV Add historical policy Add BOR policy" at bounding box center [758, 80] width 1130 height 61
click at [621, 369] on span "Show all" at bounding box center [675, 375] width 127 height 12
drag, startPoint x: 738, startPoint y: 76, endPoint x: 637, endPoint y: 75, distance: 100.6
click at [734, 75] on div "Show inactive Export to CSV Add historical policy Add BOR policy" at bounding box center [758, 80] width 1130 height 61
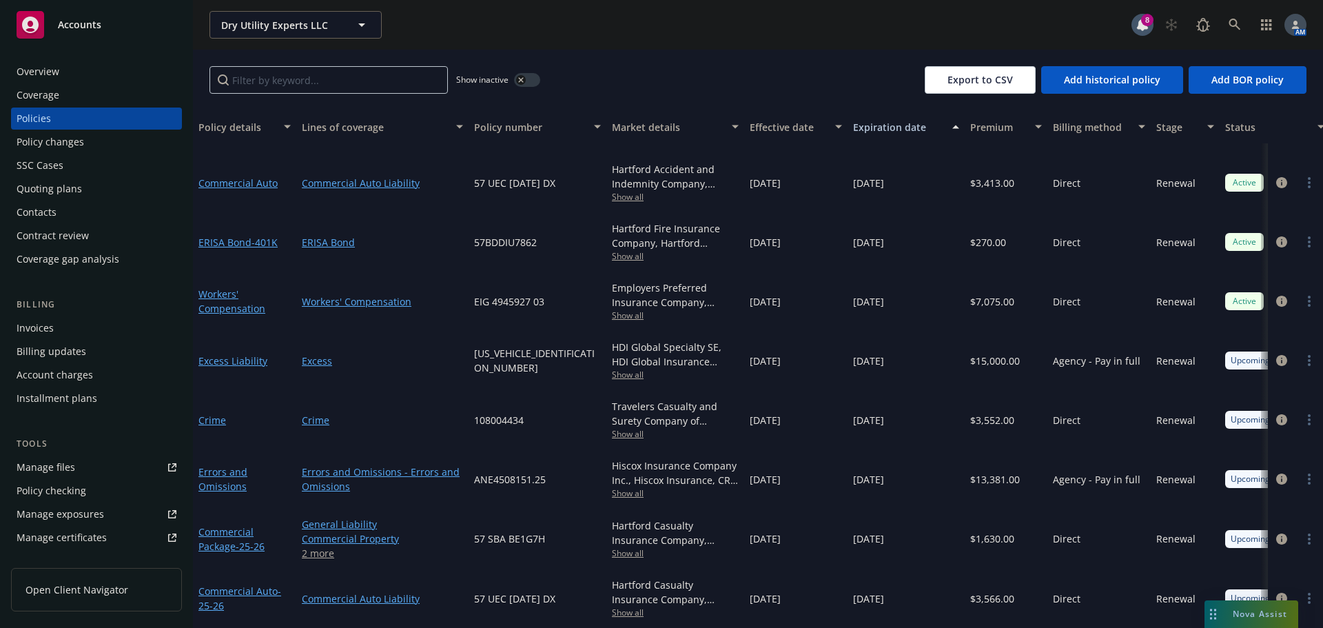
click at [79, 329] on div "Invoices" at bounding box center [97, 328] width 160 height 22
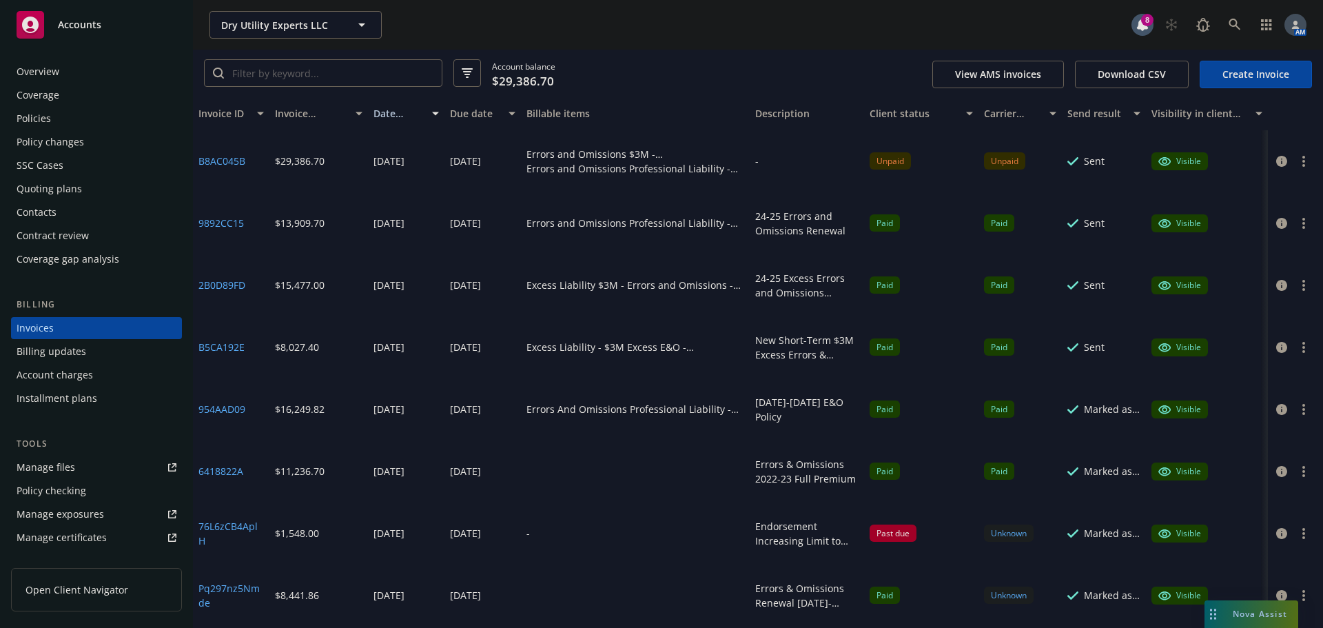
click at [1295, 161] on button "button" at bounding box center [1303, 161] width 17 height 17
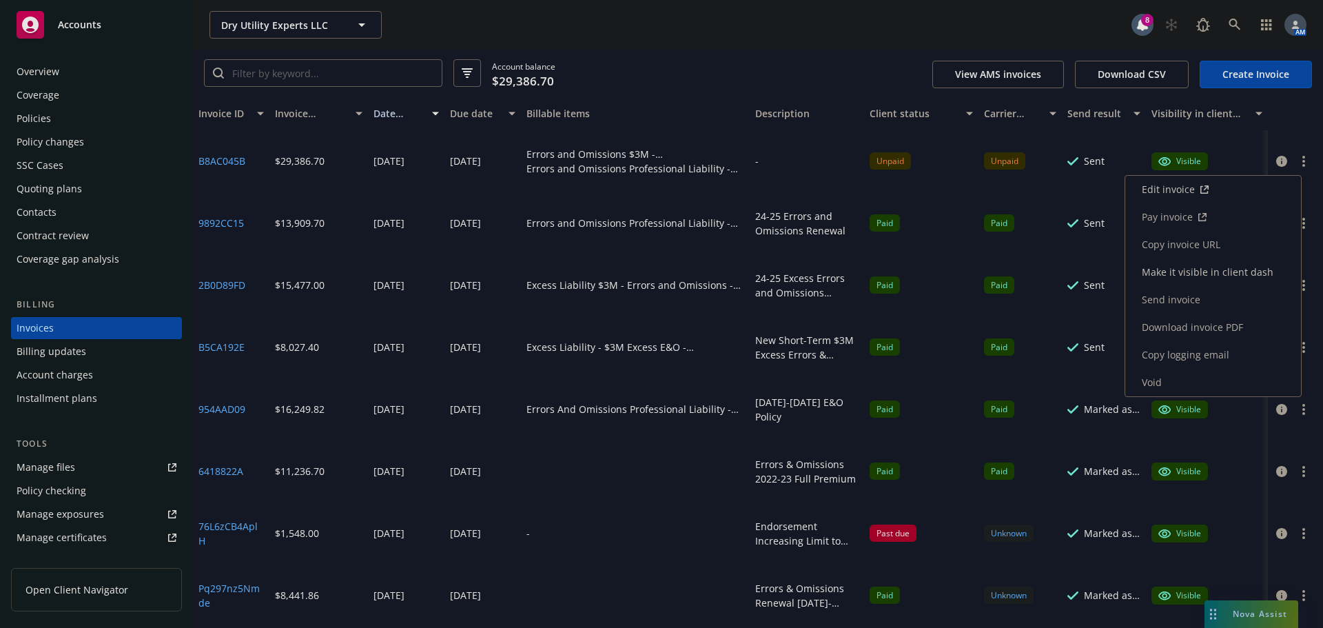
click at [1194, 247] on link "Copy invoice URL" at bounding box center [1213, 245] width 176 height 28
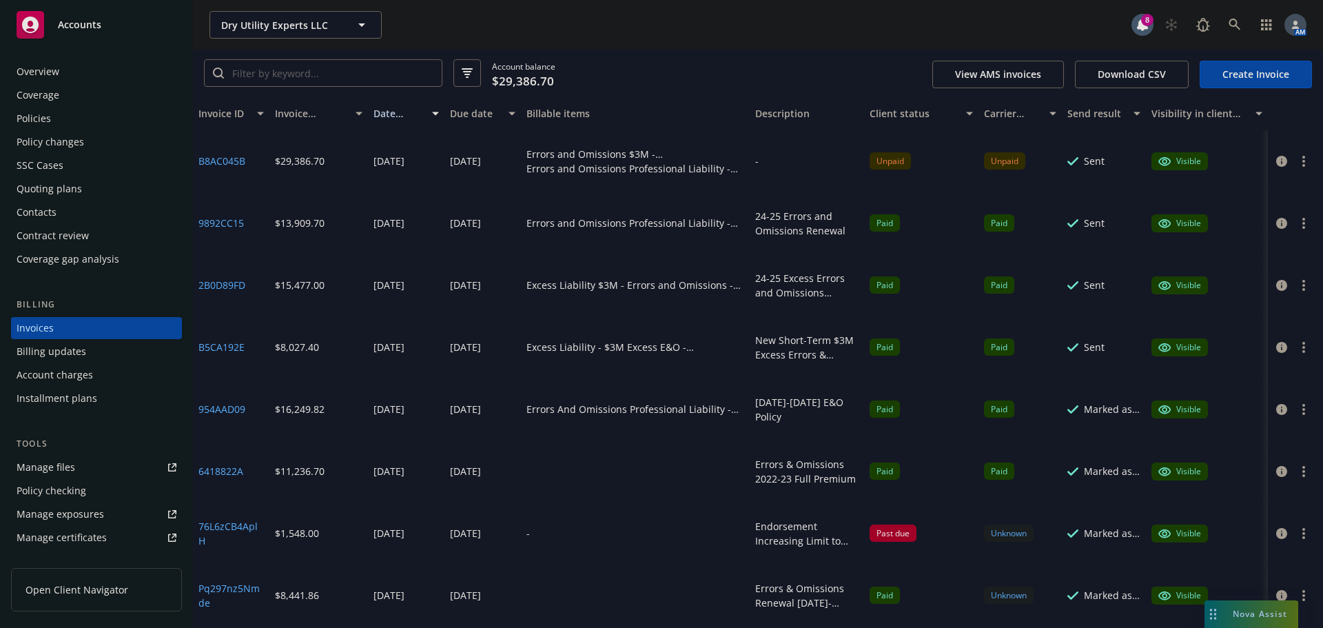
click at [47, 112] on div "Policies" at bounding box center [34, 118] width 34 height 22
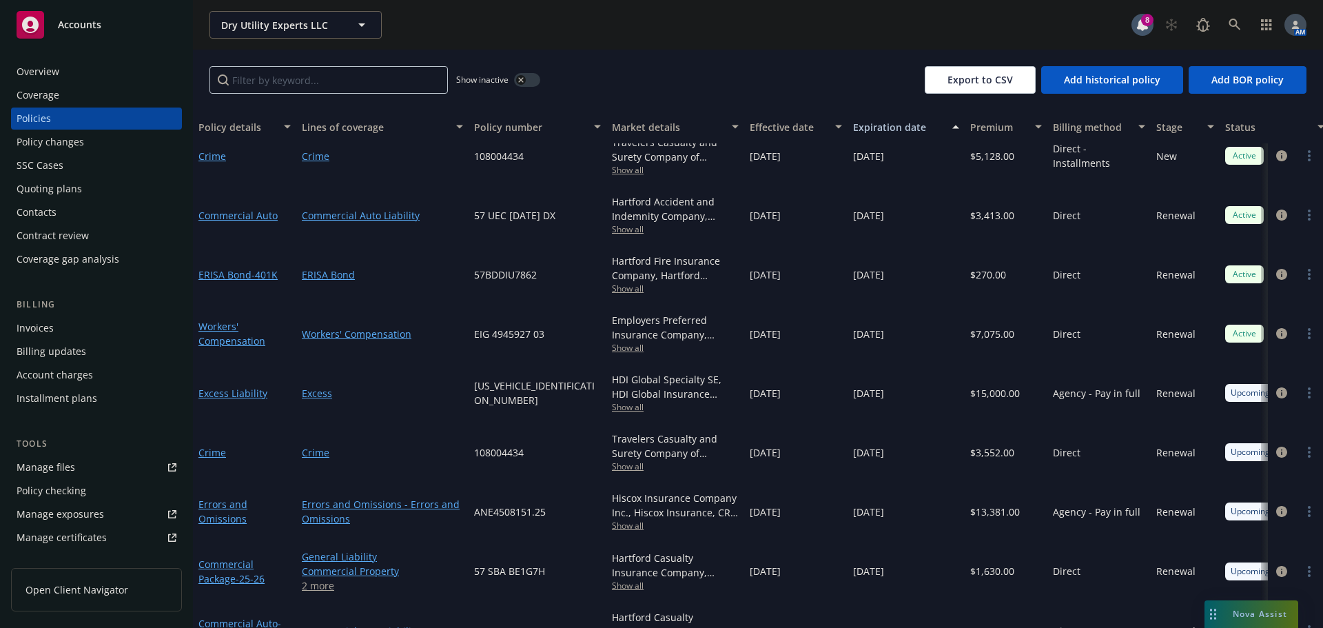
scroll to position [225, 0]
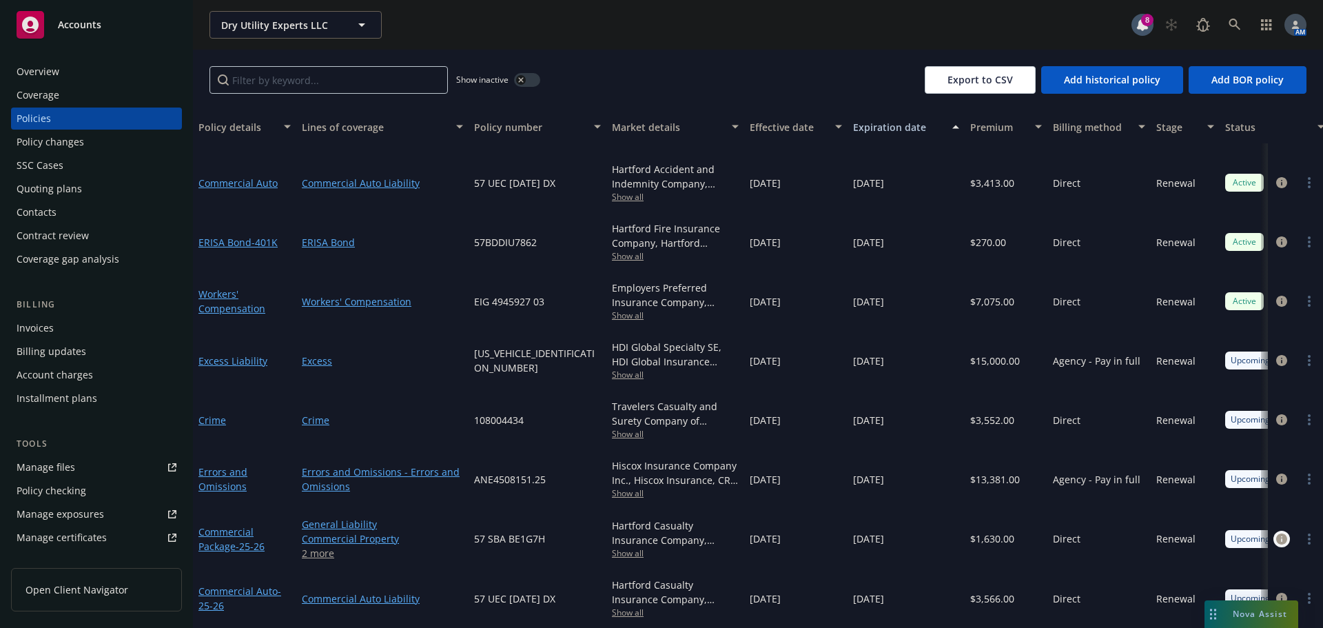
click at [1276, 533] on icon "circleInformation" at bounding box center [1281, 538] width 11 height 11
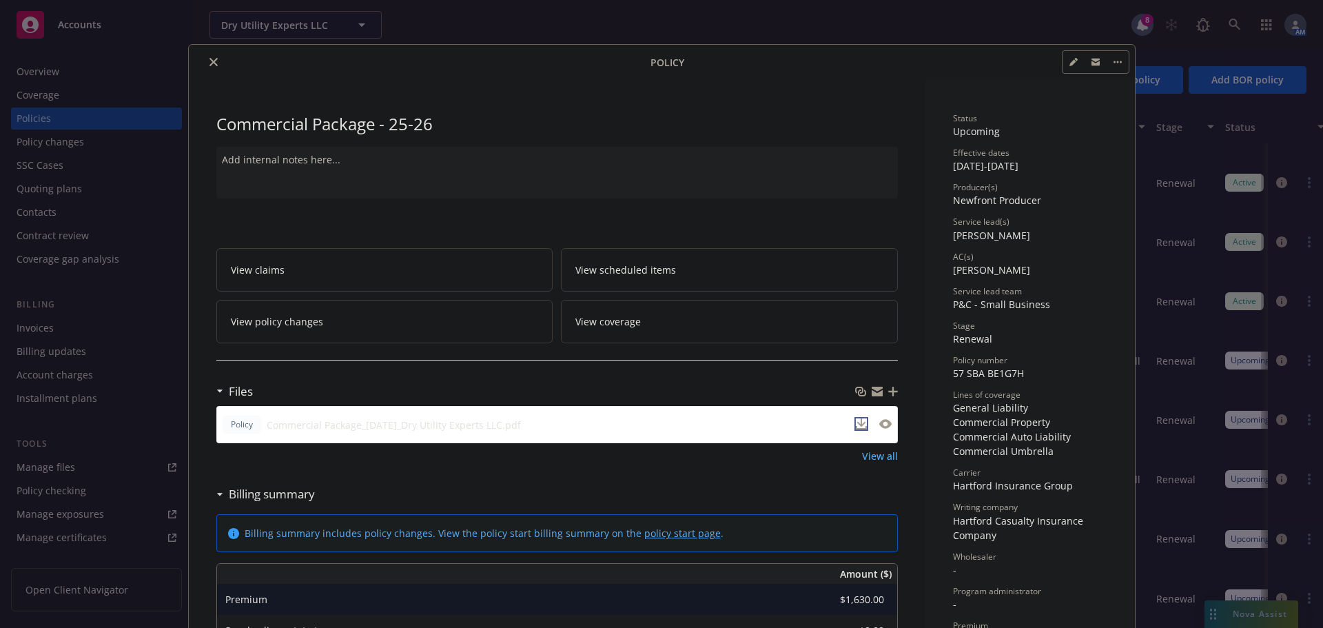
click at [860, 427] on icon "download file" at bounding box center [861, 427] width 11 height 3
click at [211, 61] on icon "close" at bounding box center [213, 62] width 8 height 8
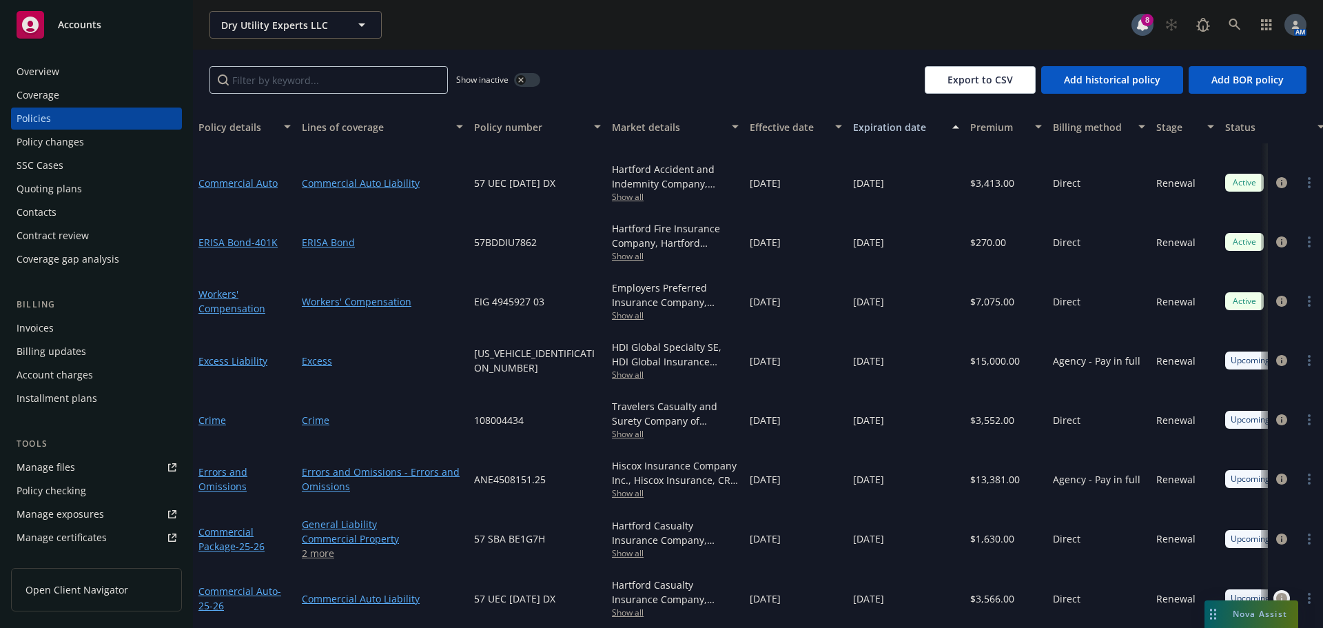
click at [1273, 590] on link "circleInformation" at bounding box center [1281, 598] width 17 height 17
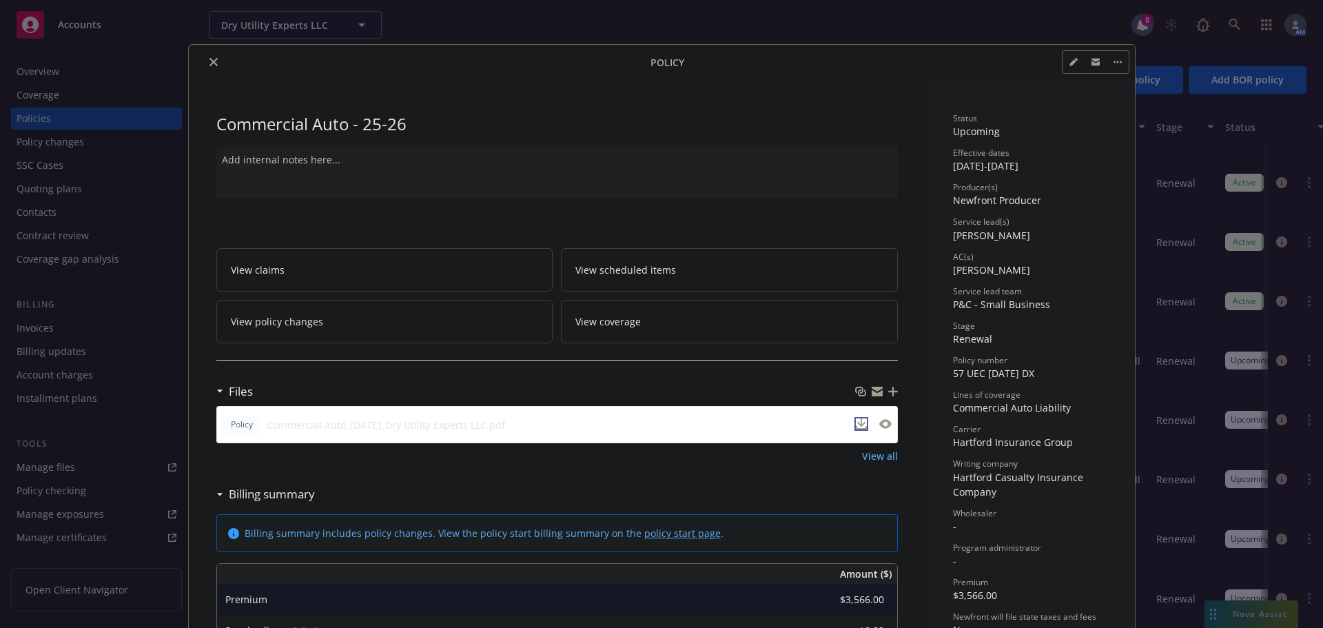
click at [858, 424] on icon "download file" at bounding box center [861, 423] width 11 height 11
drag, startPoint x: 210, startPoint y: 56, endPoint x: 255, endPoint y: 139, distance: 94.0
click at [210, 56] on button "close" at bounding box center [213, 62] width 17 height 17
